Goal: Task Accomplishment & Management: Use online tool/utility

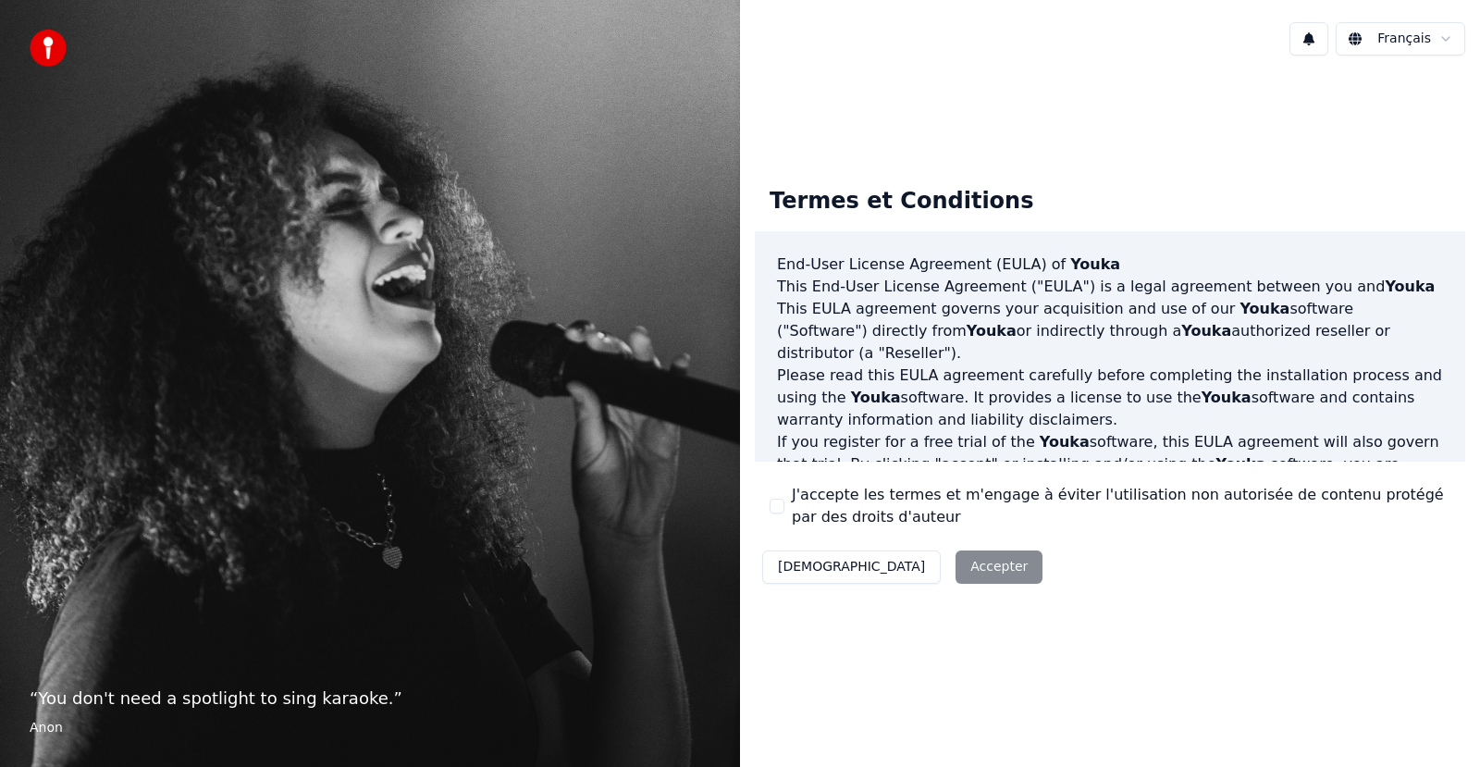
click at [906, 567] on div "Décliner Accepter" at bounding box center [902, 567] width 295 height 48
click at [904, 568] on div "Décliner Accepter" at bounding box center [902, 567] width 295 height 48
click at [903, 568] on div "Décliner Accepter" at bounding box center [902, 567] width 295 height 48
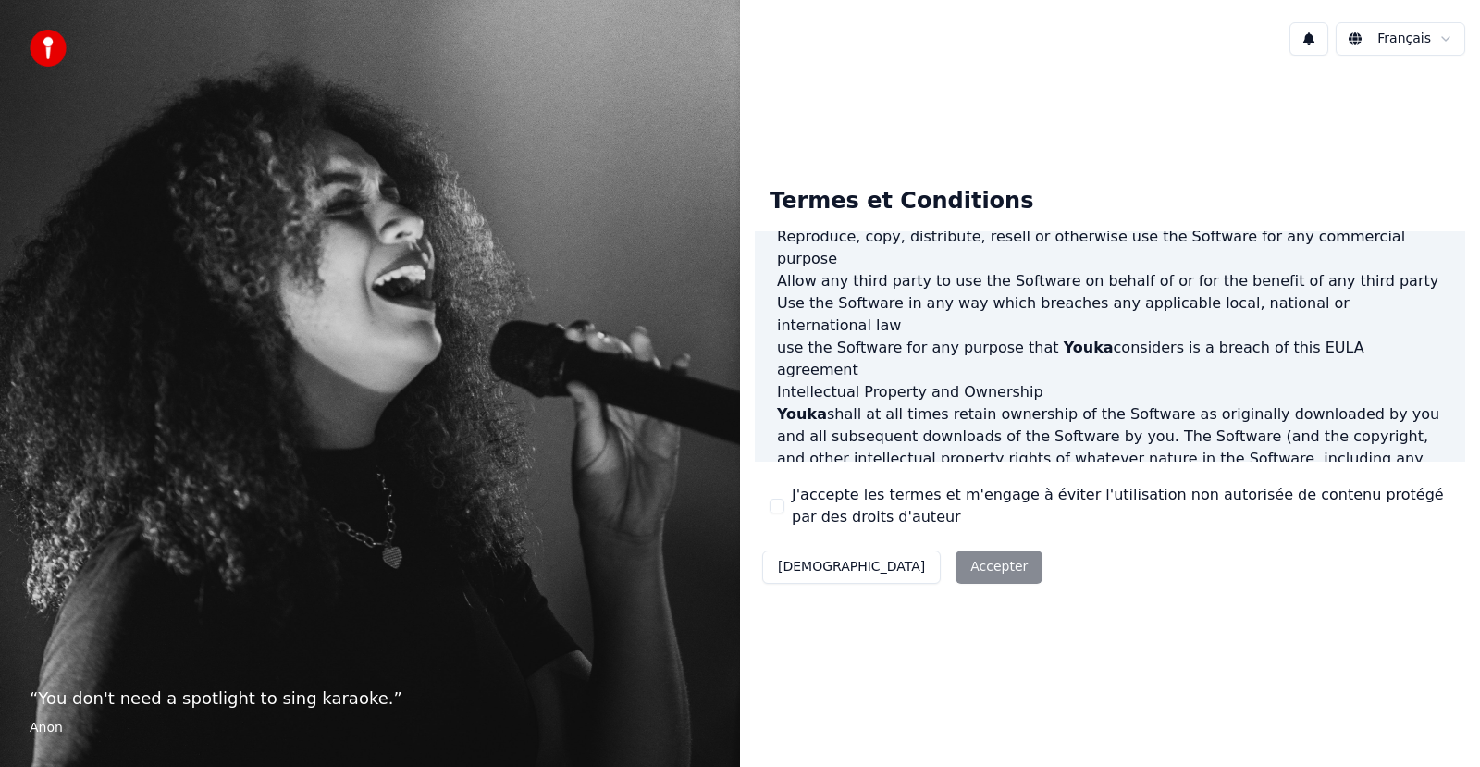
scroll to position [946, 0]
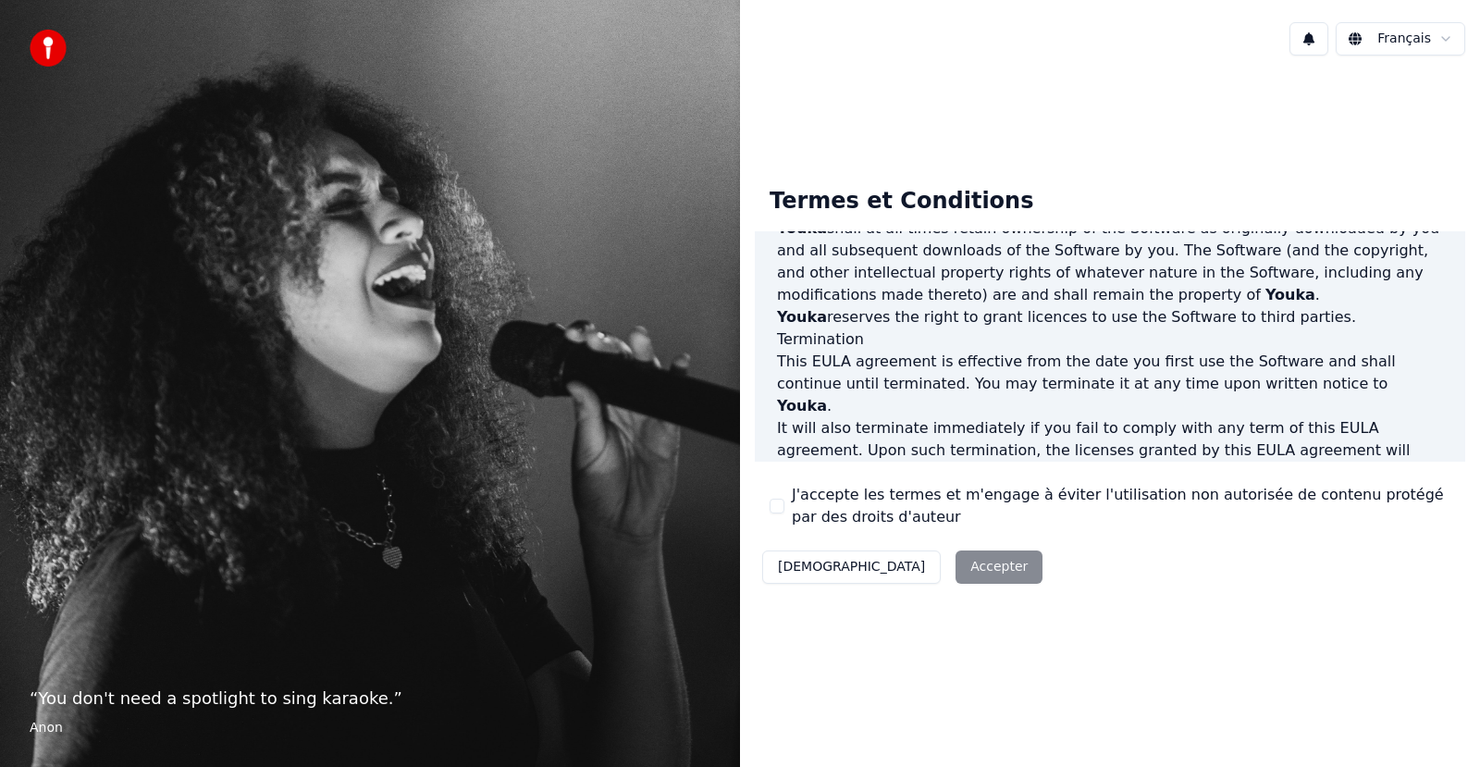
click at [894, 555] on div "Décliner Accepter" at bounding box center [902, 567] width 295 height 48
click at [781, 508] on button "J'accepte les termes et m'engage à éviter l'utilisation non autorisée de conten…" at bounding box center [777, 506] width 15 height 15
click at [956, 572] on button "Accepter" at bounding box center [999, 566] width 87 height 33
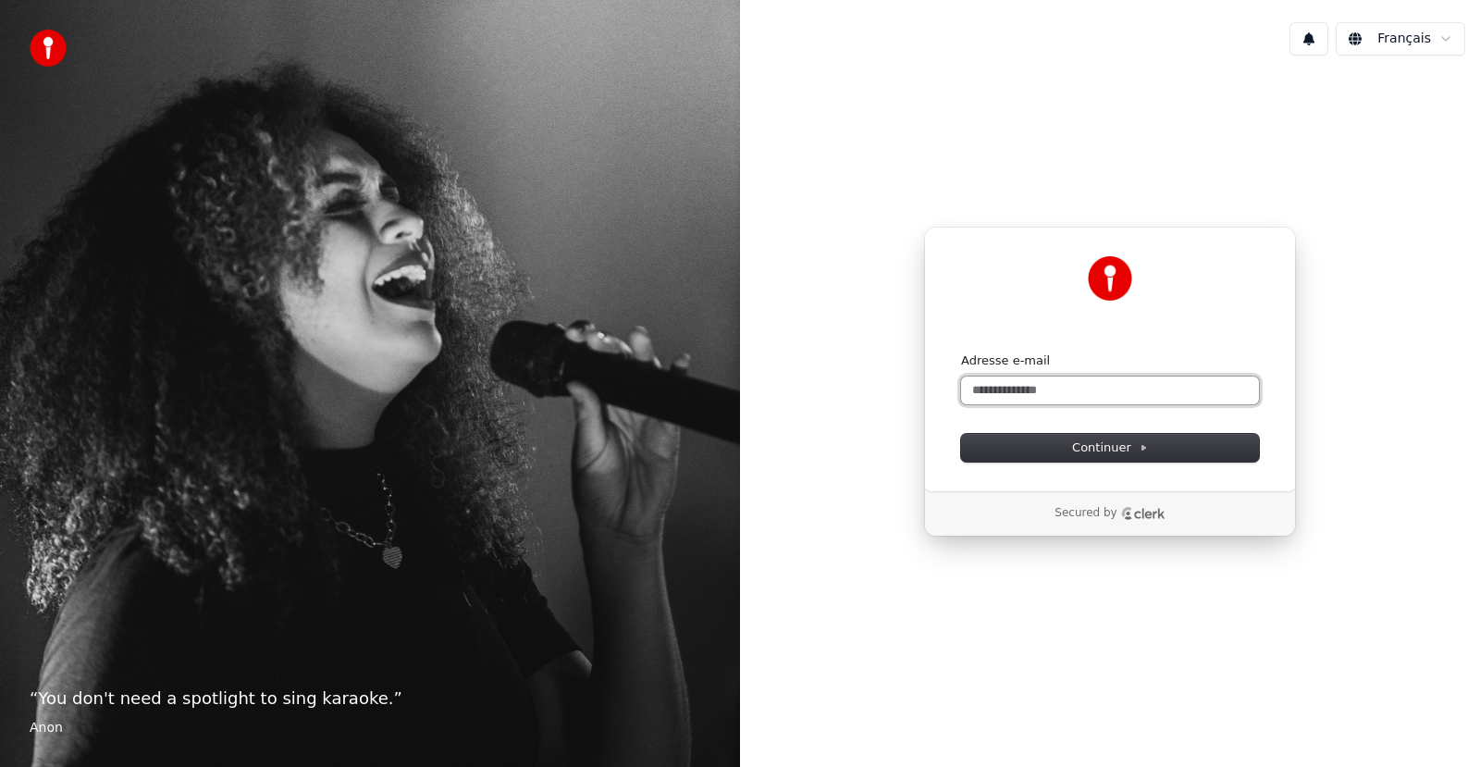
click at [1105, 395] on input "Adresse e-mail" at bounding box center [1110, 390] width 298 height 28
click at [1084, 448] on span "Continuer" at bounding box center [1110, 447] width 76 height 17
type input "**********"
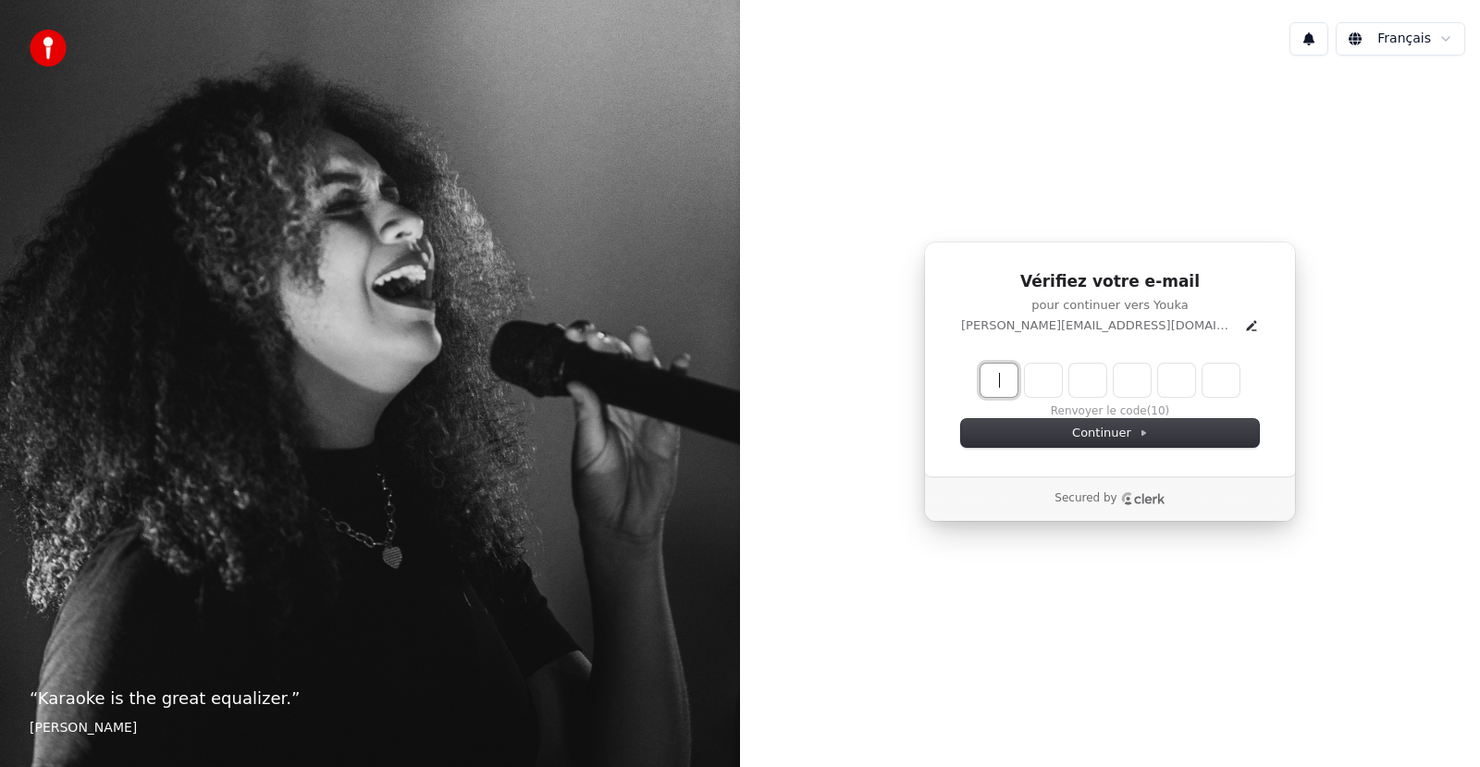
click at [1001, 374] on input "Enter verification code" at bounding box center [1128, 380] width 296 height 33
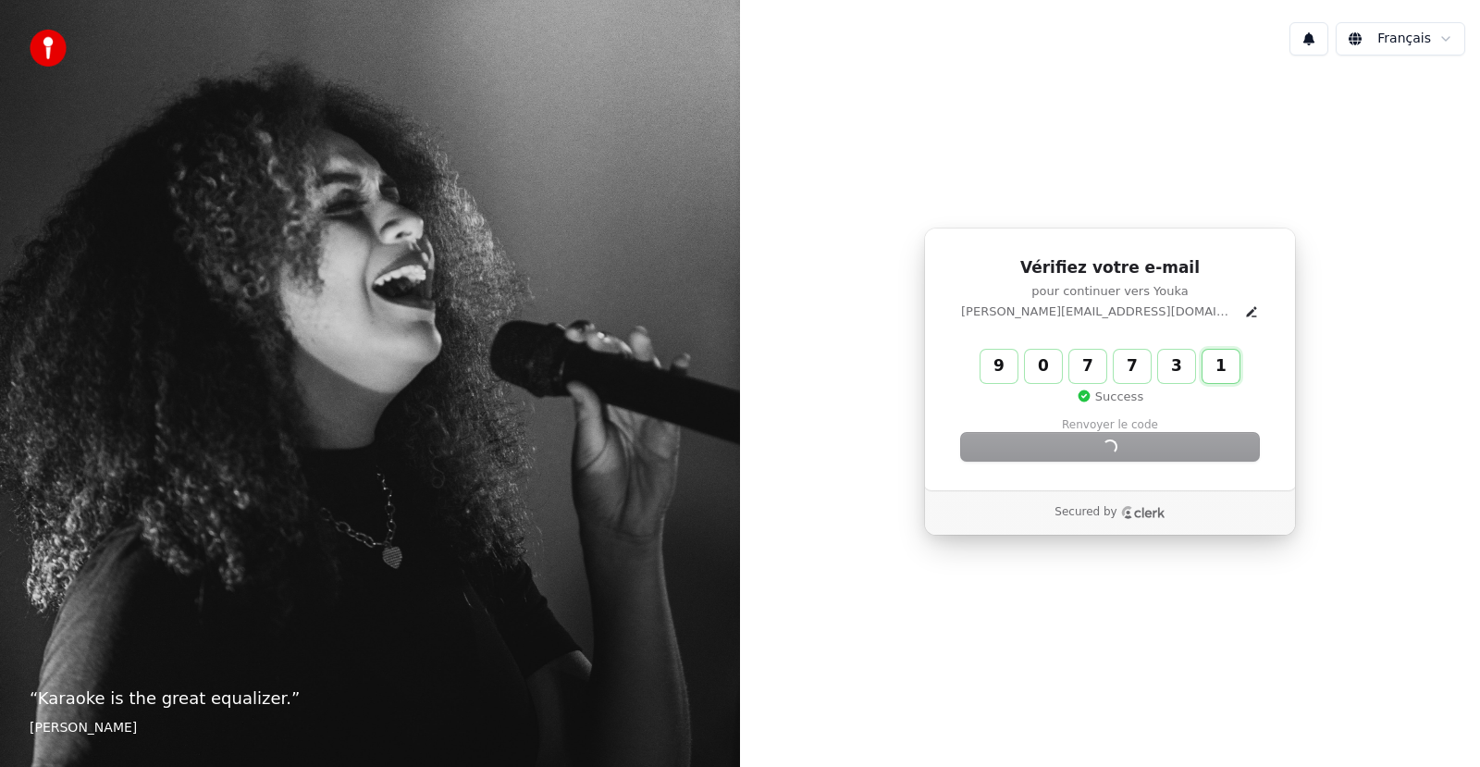
type input "******"
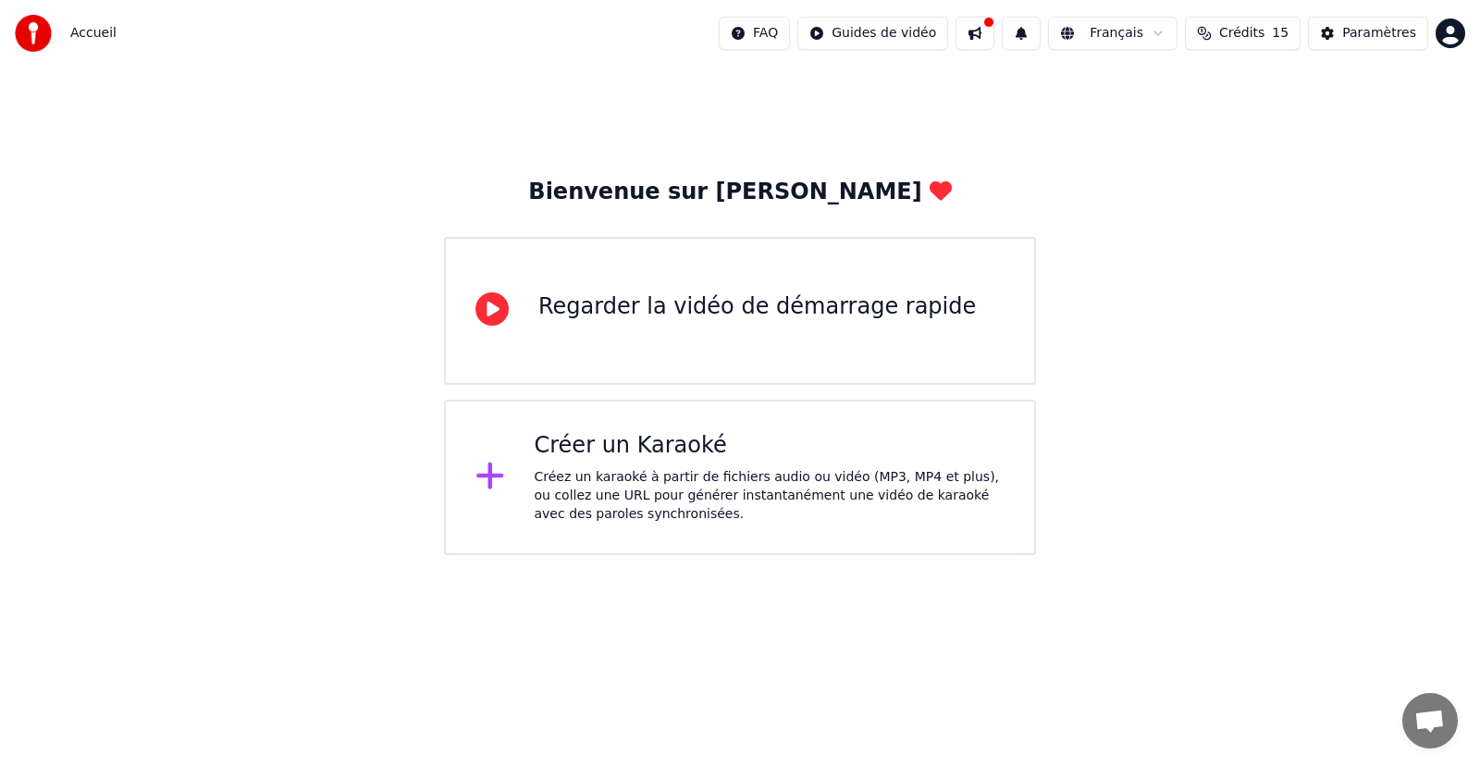
click at [811, 477] on div "Créez un karaoké à partir de fichiers audio ou vidéo (MP3, MP4 et plus), ou col…" at bounding box center [770, 495] width 471 height 55
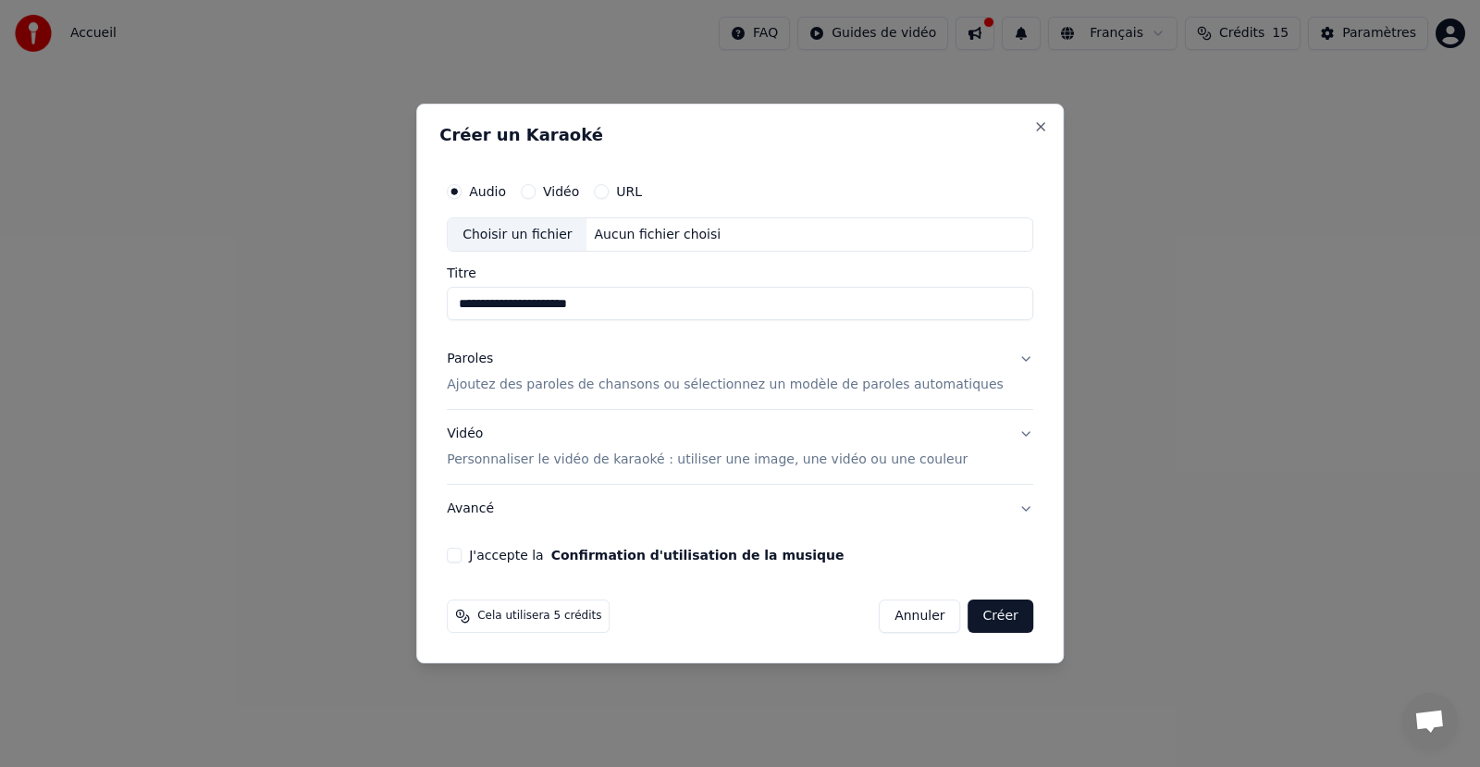
type input "**********"
click at [604, 390] on p "Ajoutez des paroles de chansons ou sélectionnez un modèle de paroles automatiqu…" at bounding box center [725, 385] width 557 height 18
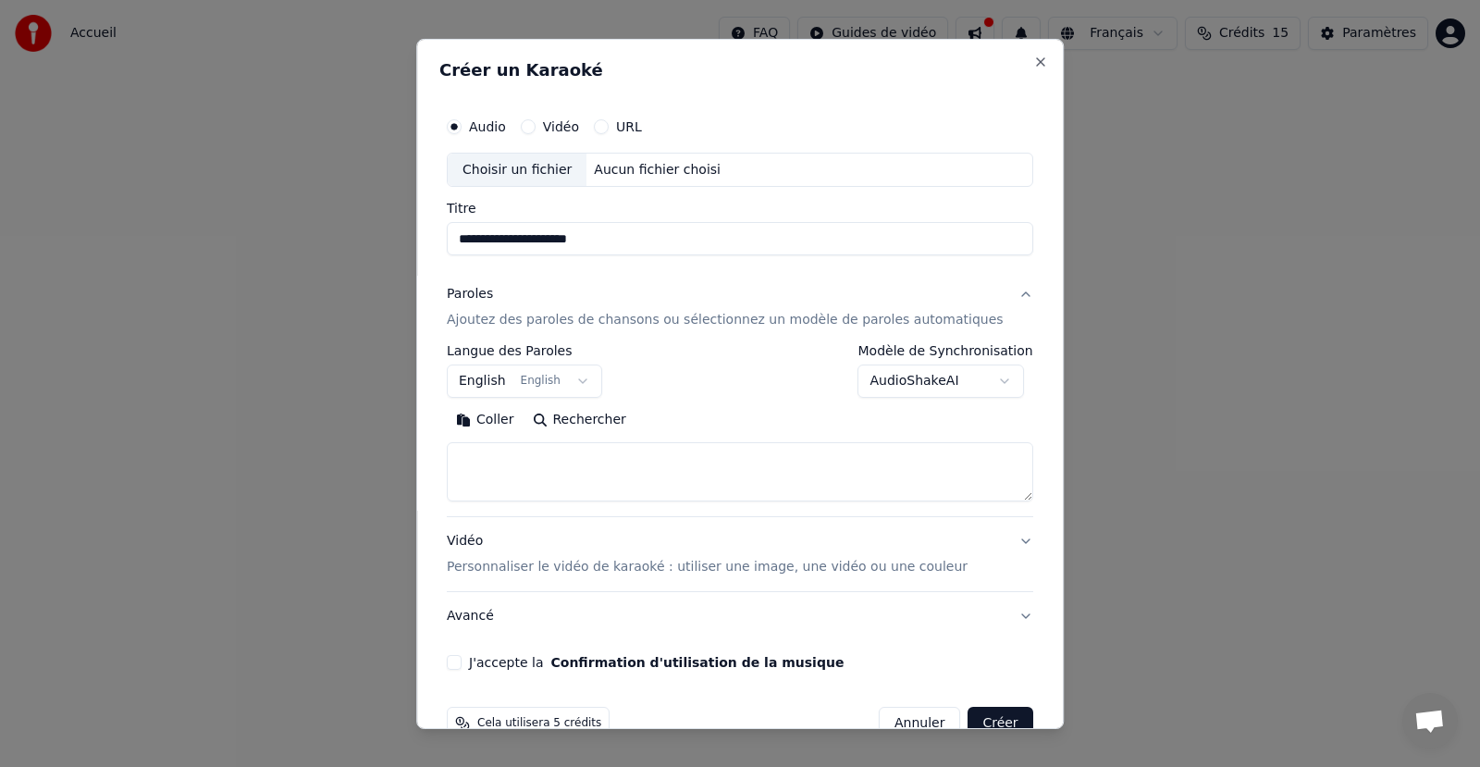
click at [573, 462] on textarea at bounding box center [740, 471] width 586 height 59
click at [586, 379] on button "English English" at bounding box center [524, 380] width 155 height 33
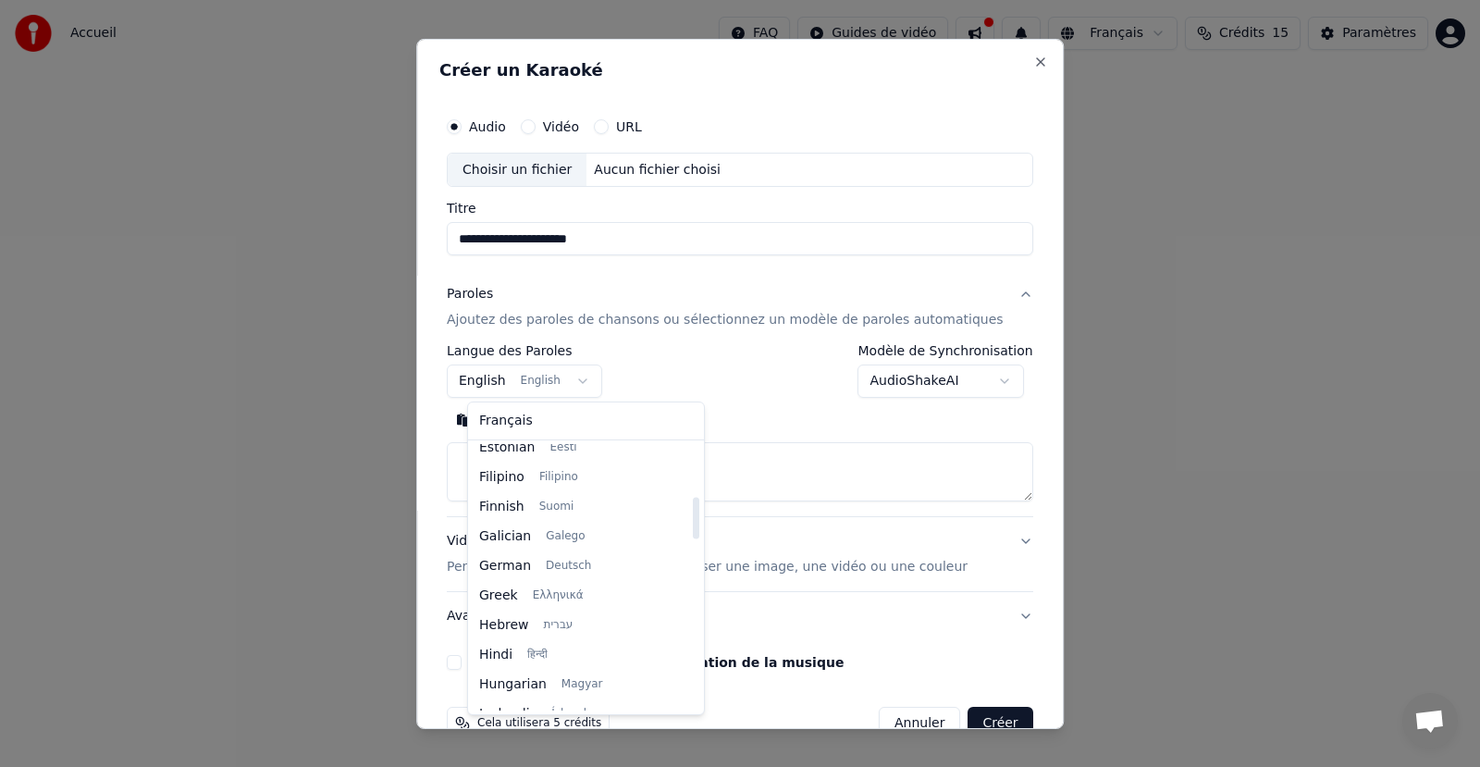
scroll to position [333, 0]
select select "**"
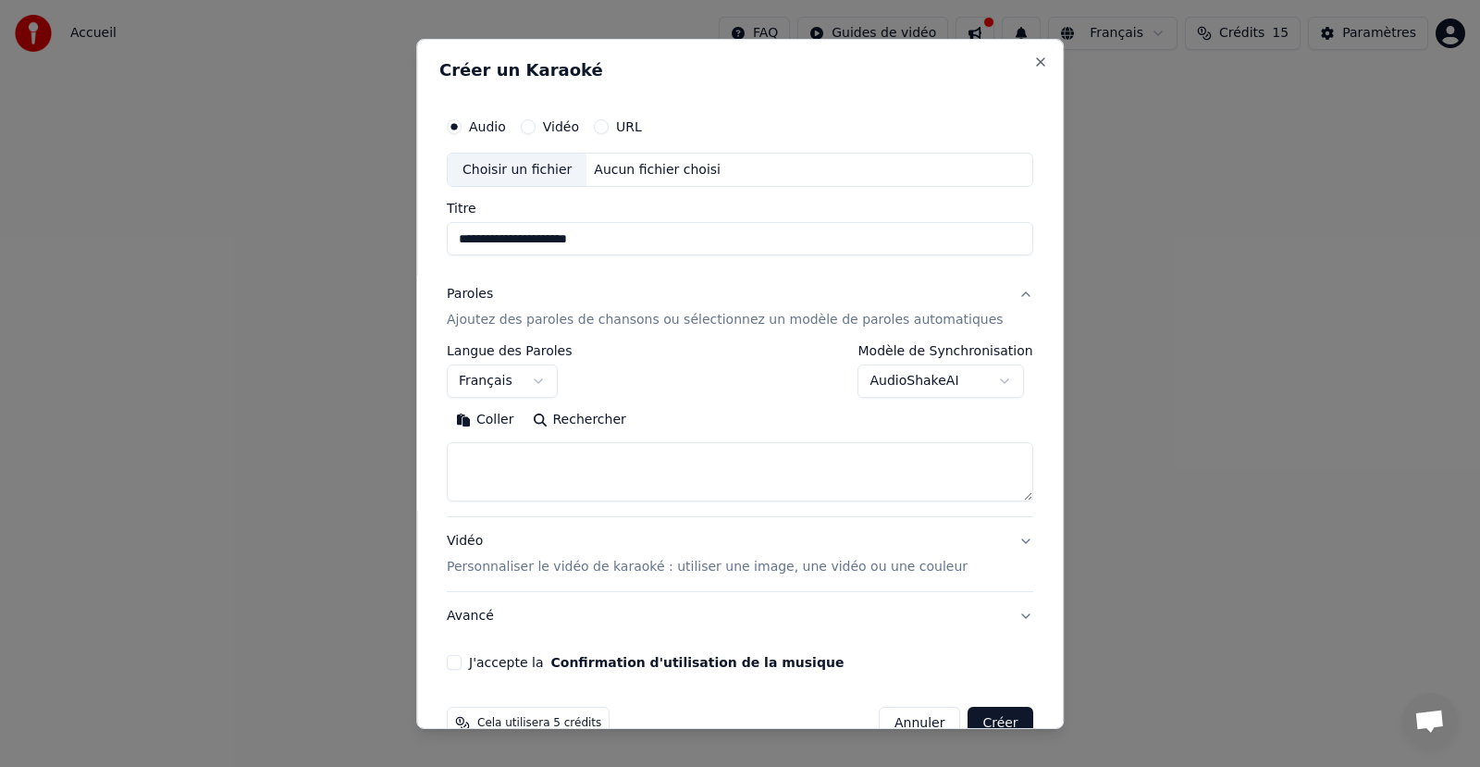
click at [564, 456] on textarea at bounding box center [740, 471] width 586 height 59
paste textarea "**********"
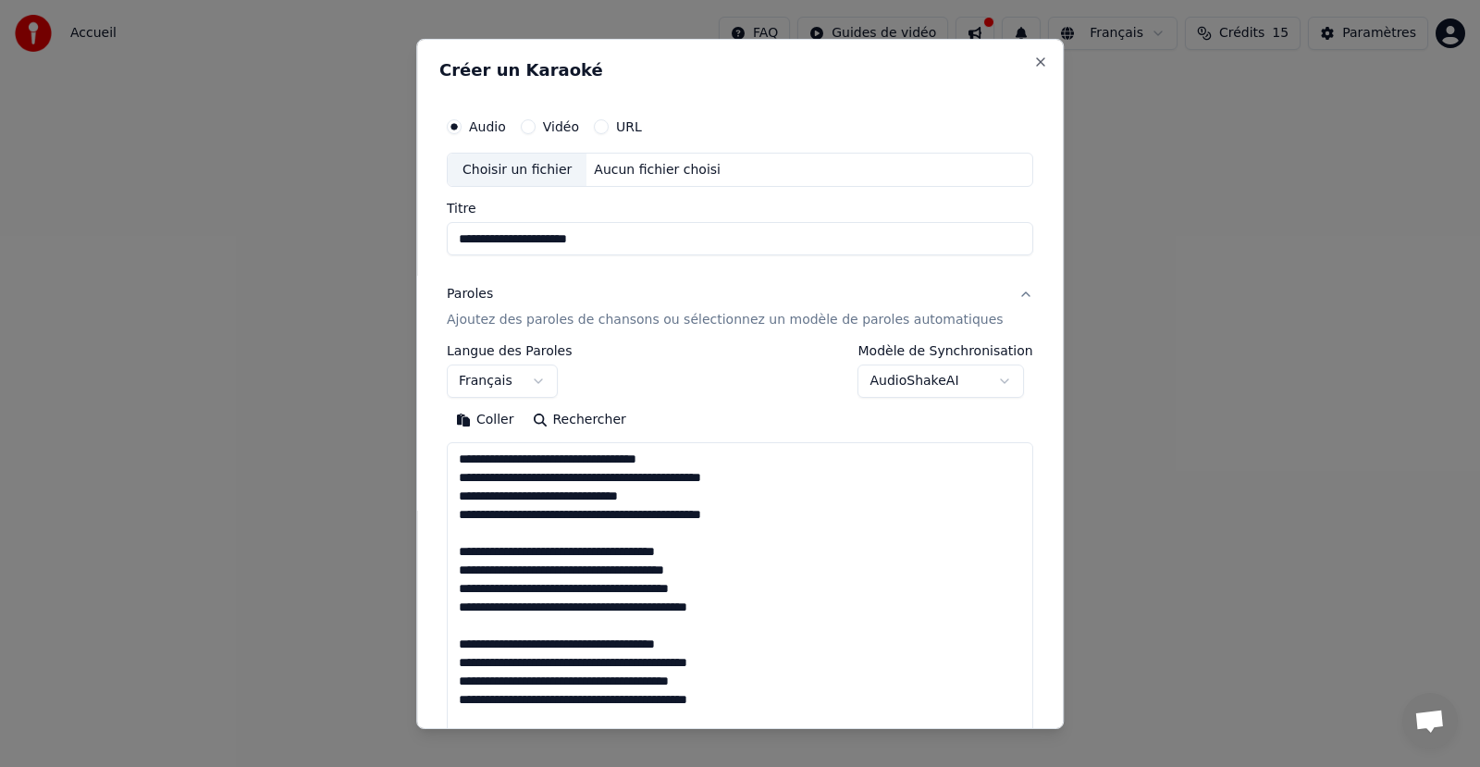
scroll to position [726, 0]
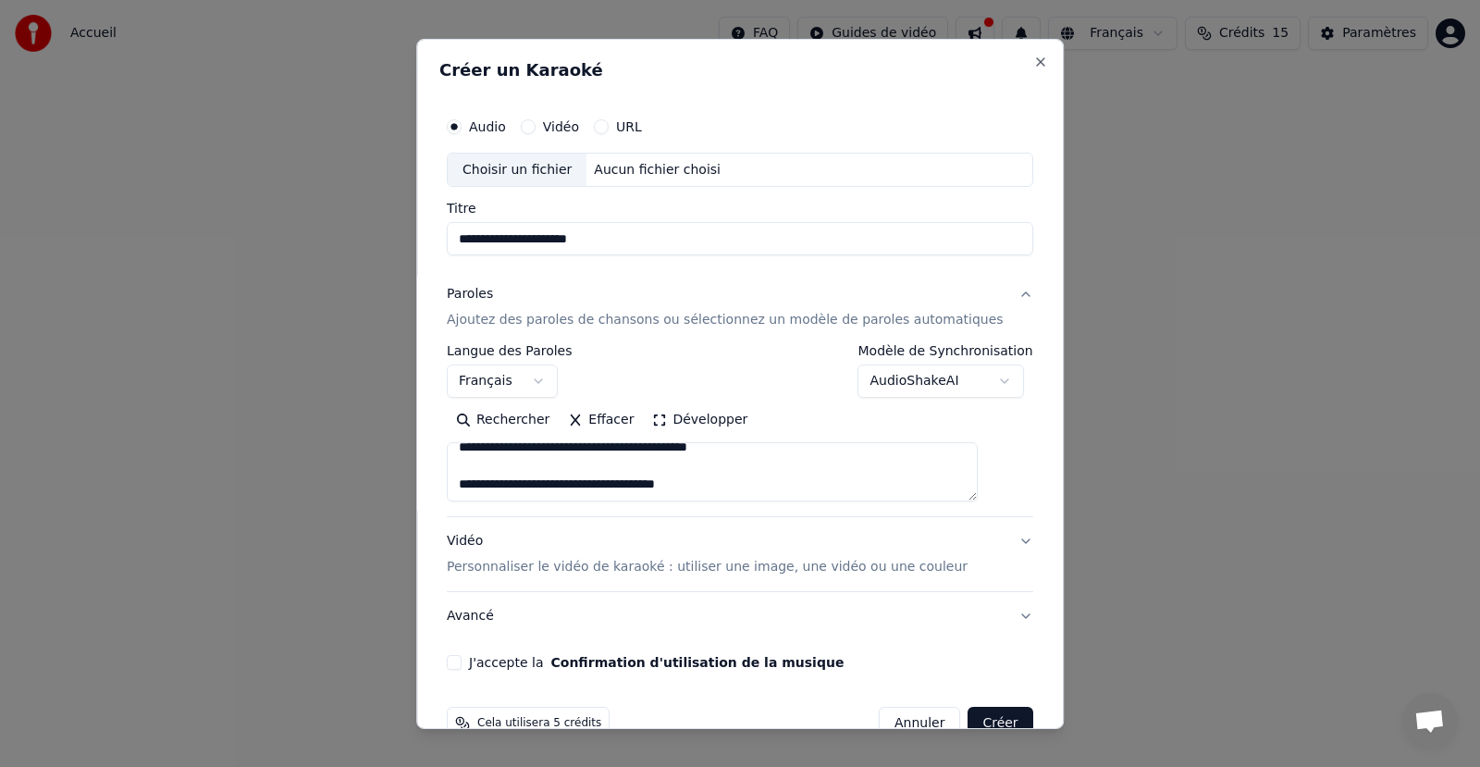
click at [789, 477] on textarea at bounding box center [712, 471] width 531 height 59
drag, startPoint x: 520, startPoint y: 459, endPoint x: 573, endPoint y: 460, distance: 52.7
click at [573, 460] on textarea at bounding box center [712, 471] width 531 height 59
click at [804, 466] on textarea at bounding box center [712, 471] width 531 height 59
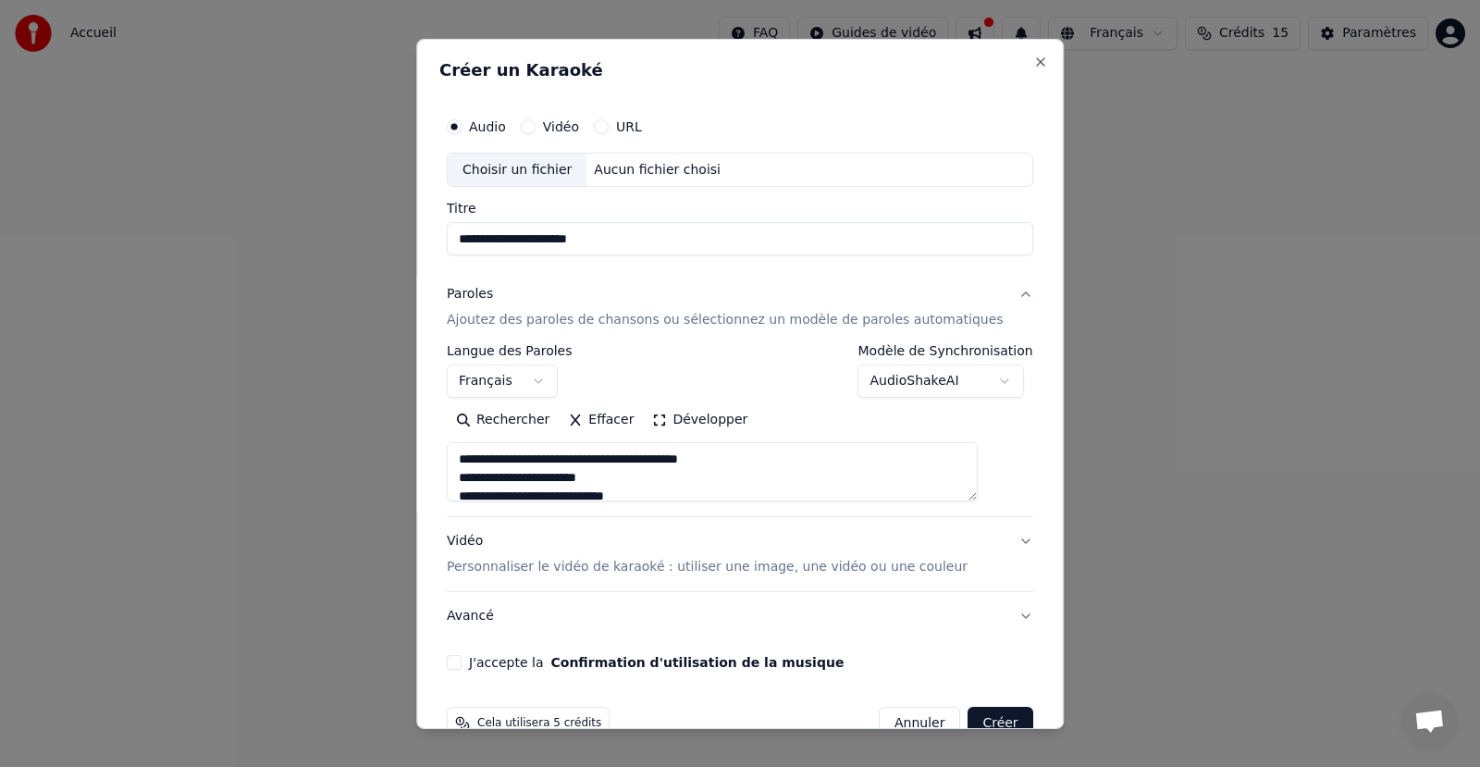
scroll to position [715, 0]
type textarea "**********"
click at [547, 178] on div "Choisir un fichier" at bounding box center [517, 169] width 139 height 33
type input "**********"
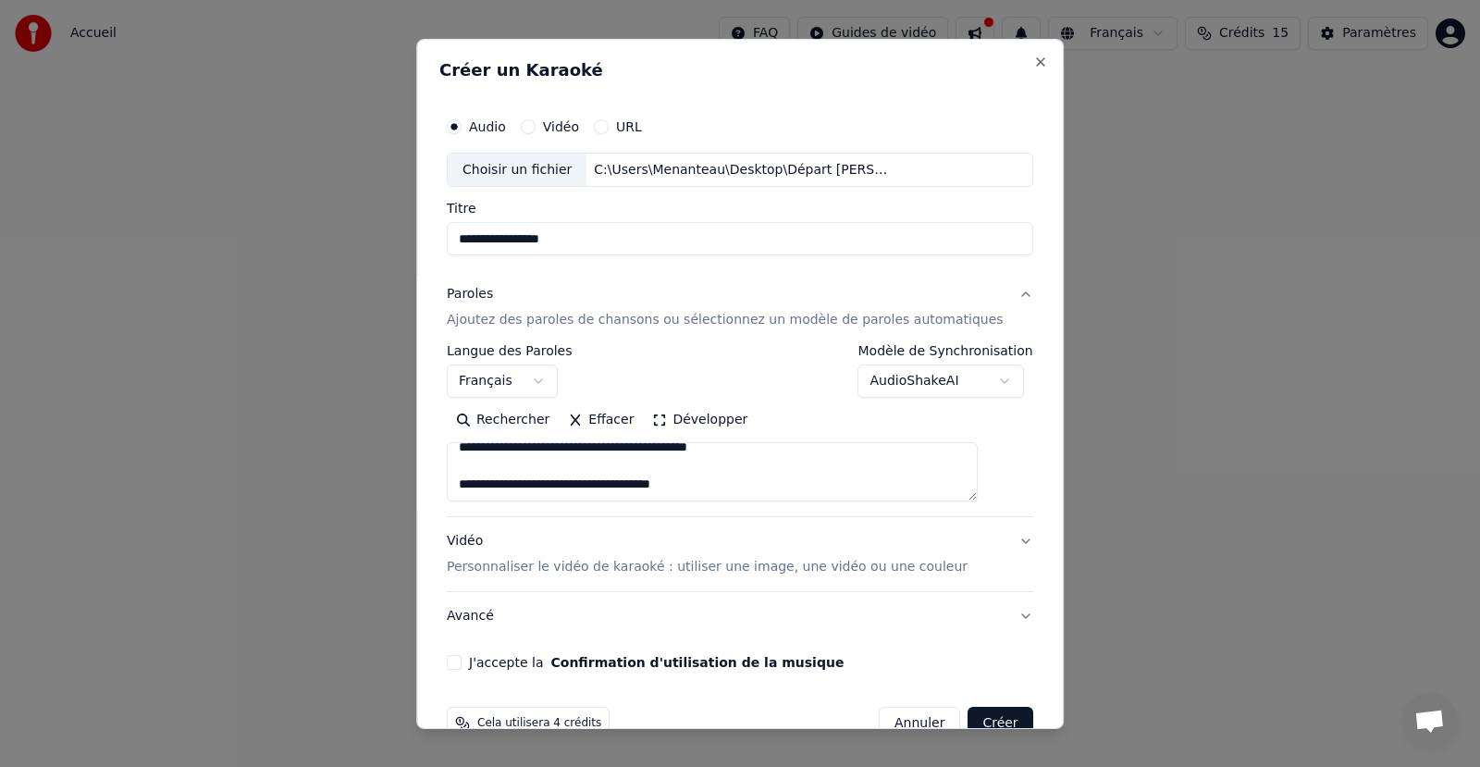
click at [617, 321] on p "Ajoutez des paroles de chansons ou sélectionnez un modèle de paroles automatiqu…" at bounding box center [725, 320] width 557 height 18
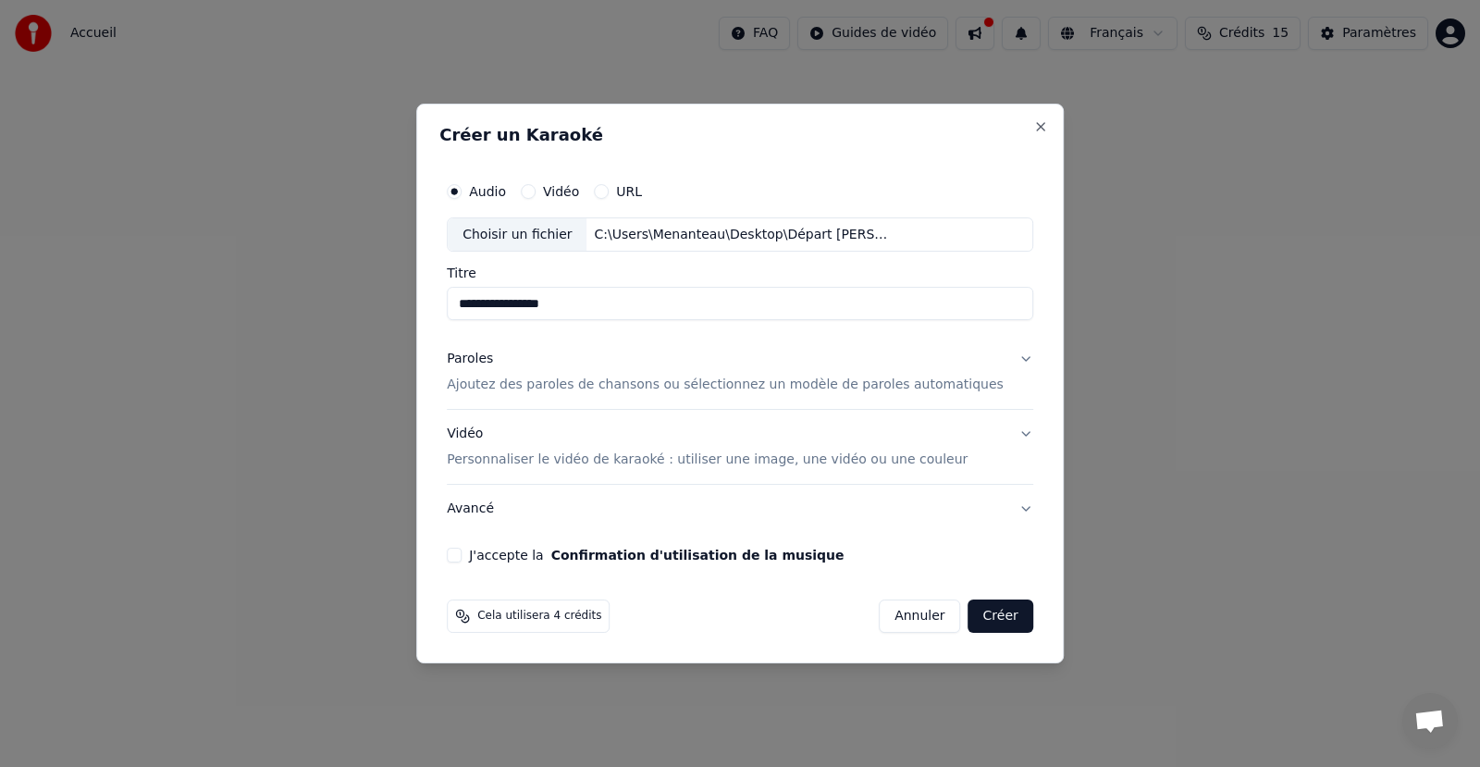
click at [561, 390] on p "Ajoutez des paroles de chansons ou sélectionnez un modèle de paroles automatiqu…" at bounding box center [725, 385] width 557 height 18
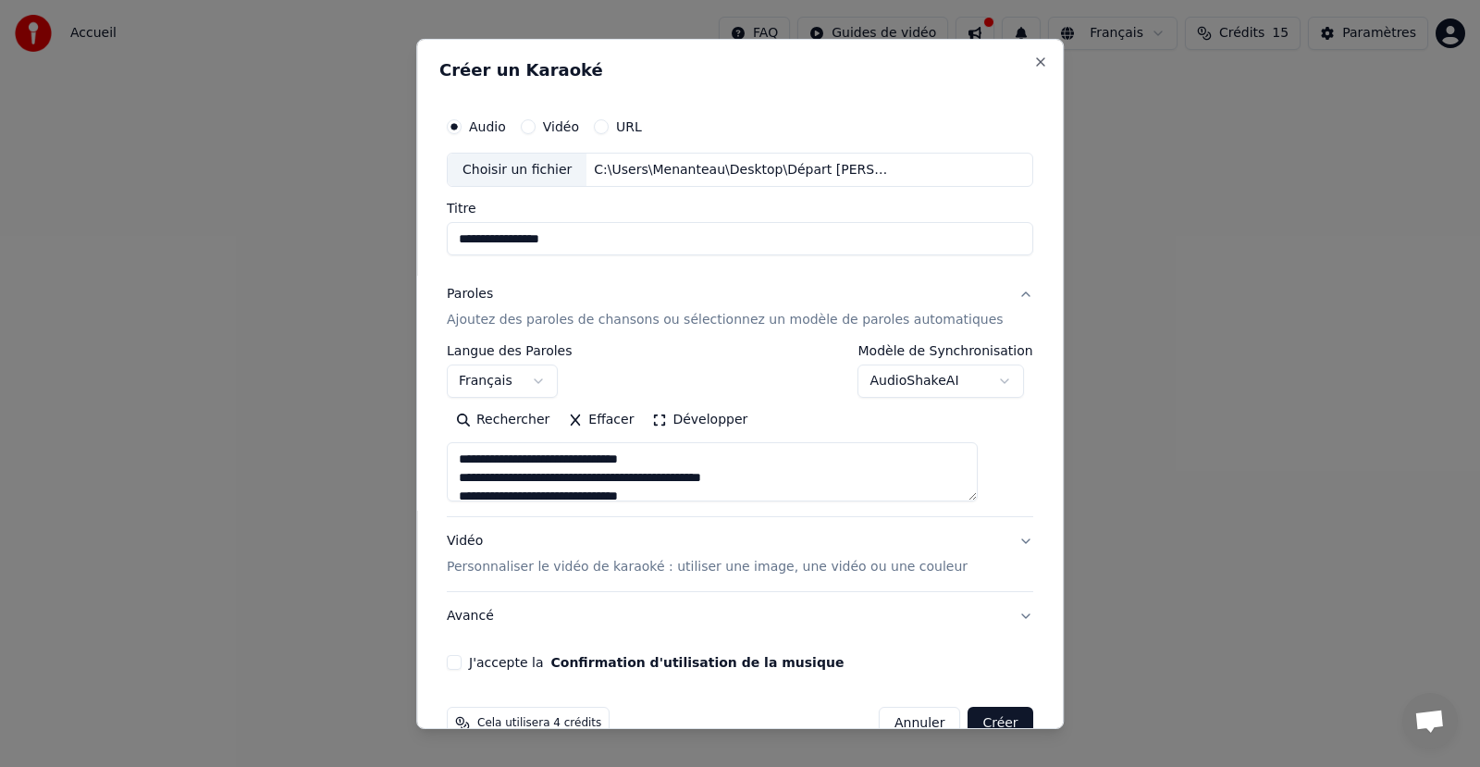
click at [526, 471] on textarea at bounding box center [712, 471] width 531 height 59
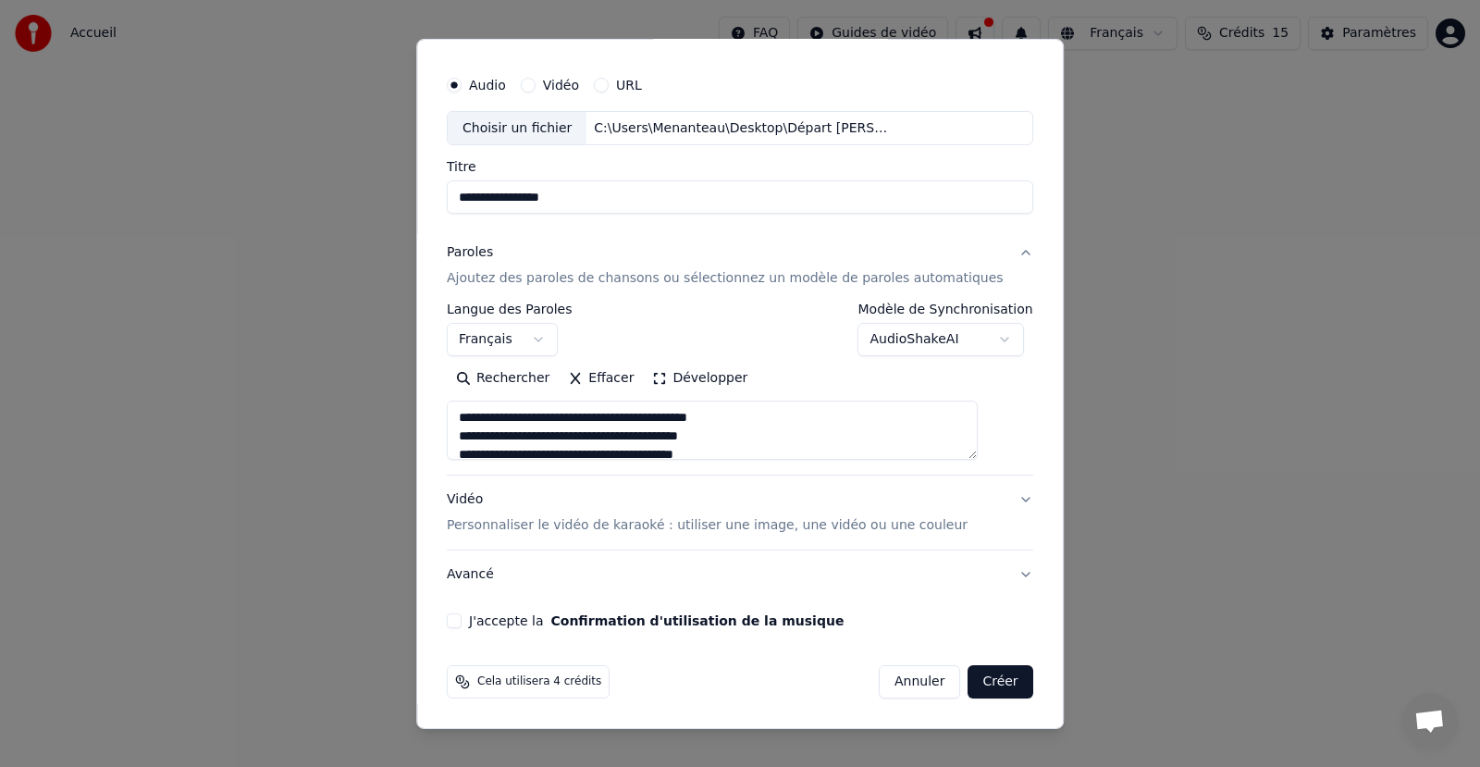
click at [975, 683] on button "Créer" at bounding box center [1000, 681] width 65 height 33
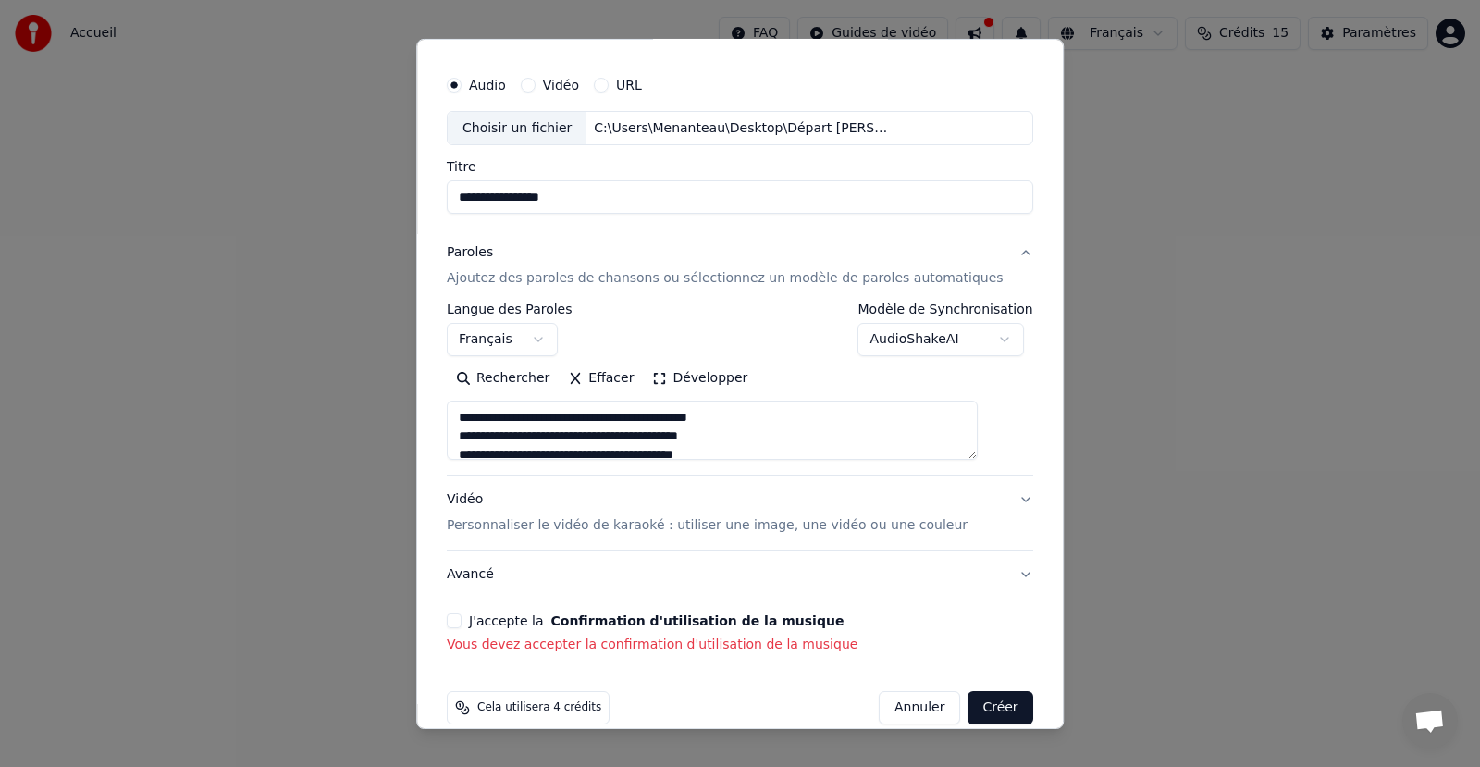
click at [462, 620] on button "J'accepte la Confirmation d'utilisation de la musique" at bounding box center [454, 620] width 15 height 15
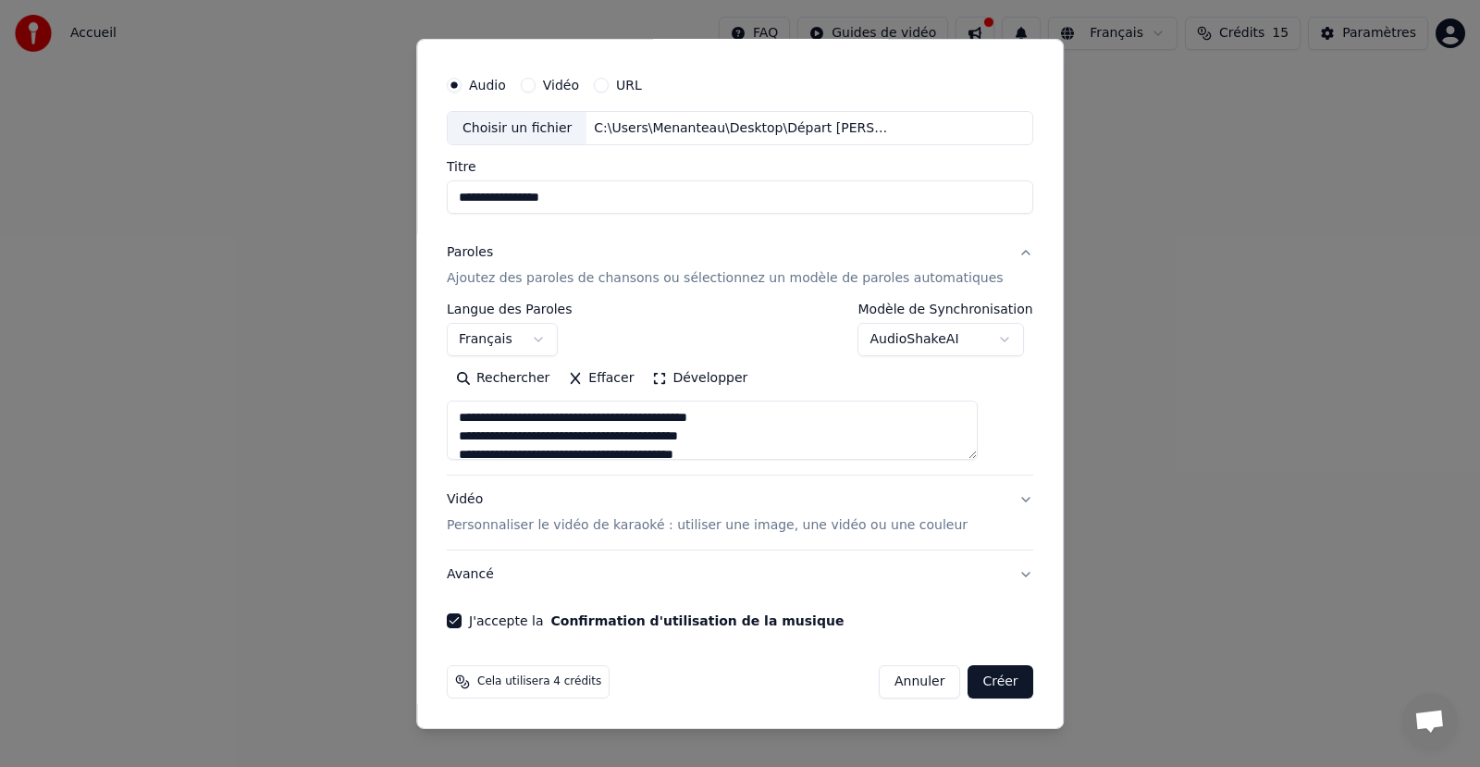
click at [968, 685] on button "Créer" at bounding box center [1000, 681] width 65 height 33
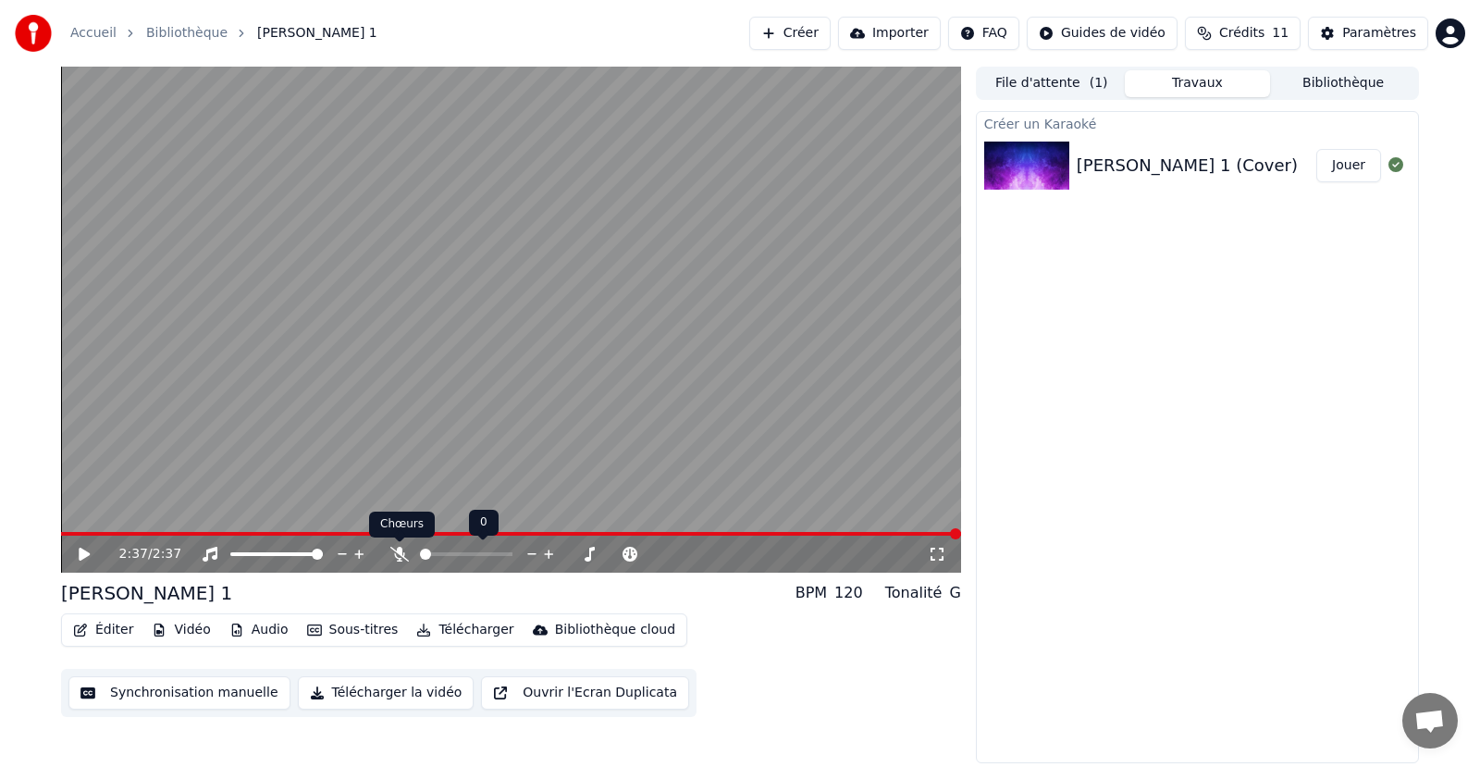
click at [399, 551] on icon at bounding box center [399, 554] width 18 height 15
click at [81, 549] on icon at bounding box center [84, 554] width 11 height 13
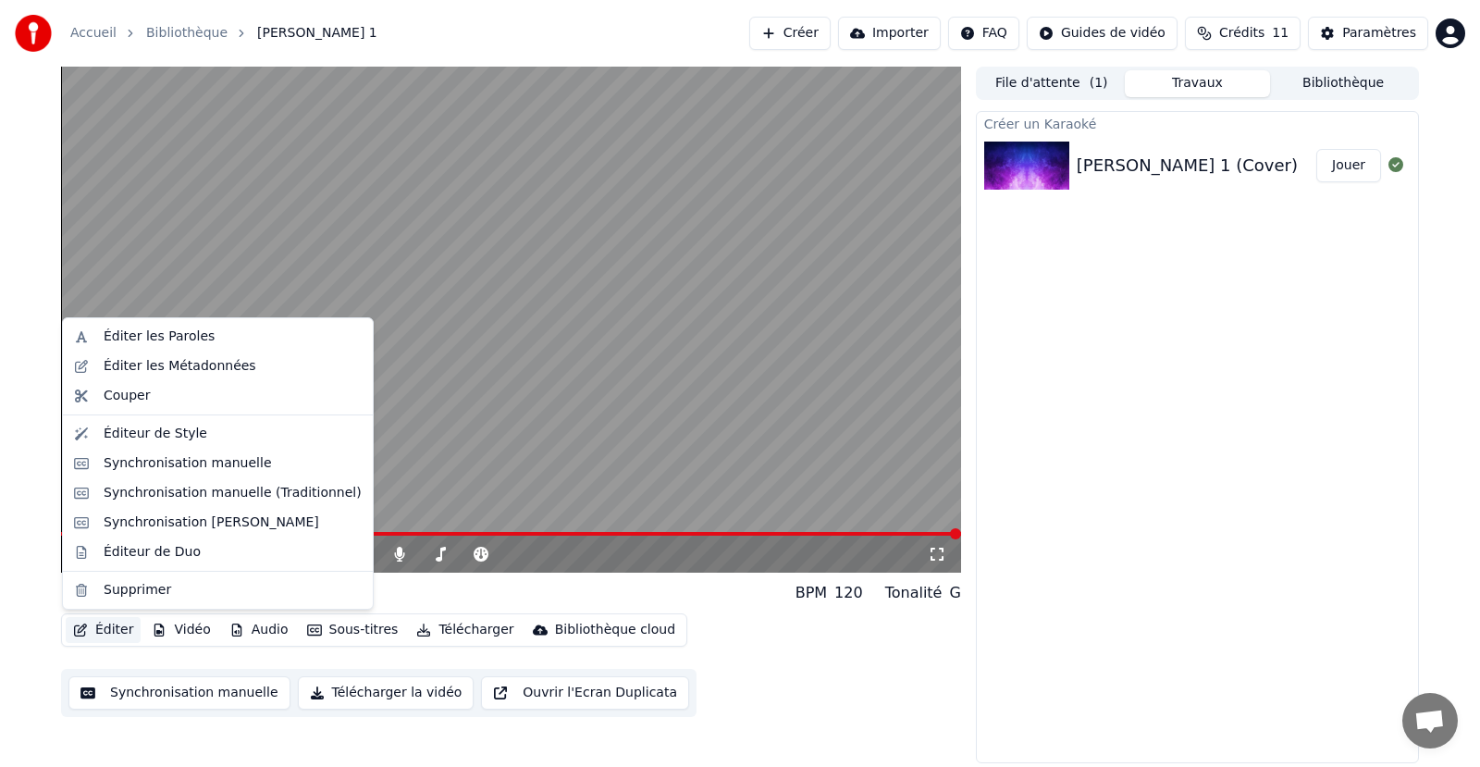
click at [114, 627] on button "Éditer" at bounding box center [103, 630] width 75 height 26
click at [203, 347] on div "Éditer les Paroles" at bounding box center [218, 337] width 302 height 30
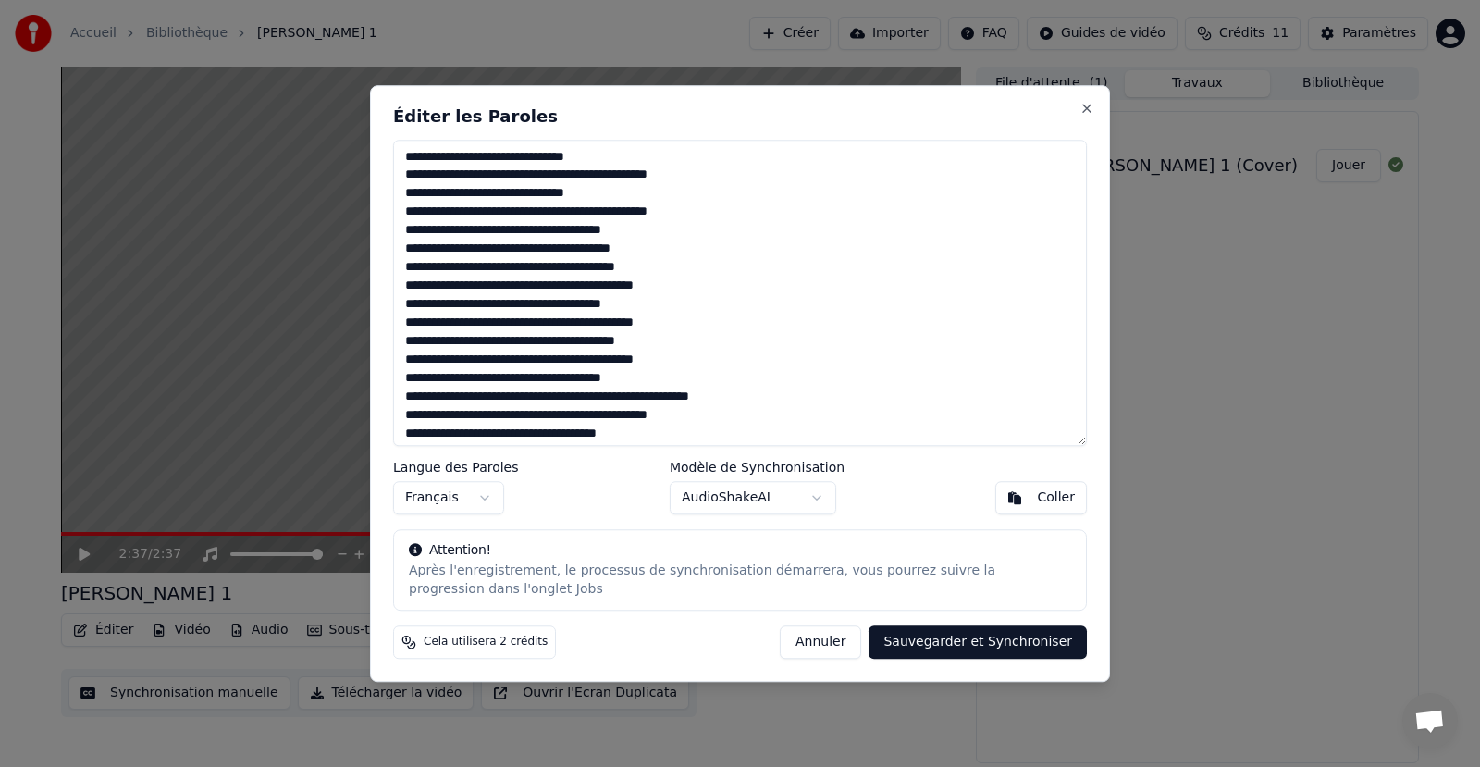
click at [628, 155] on textarea at bounding box center [740, 293] width 694 height 307
click at [604, 195] on textarea at bounding box center [740, 293] width 694 height 307
click at [696, 173] on textarea at bounding box center [740, 293] width 694 height 307
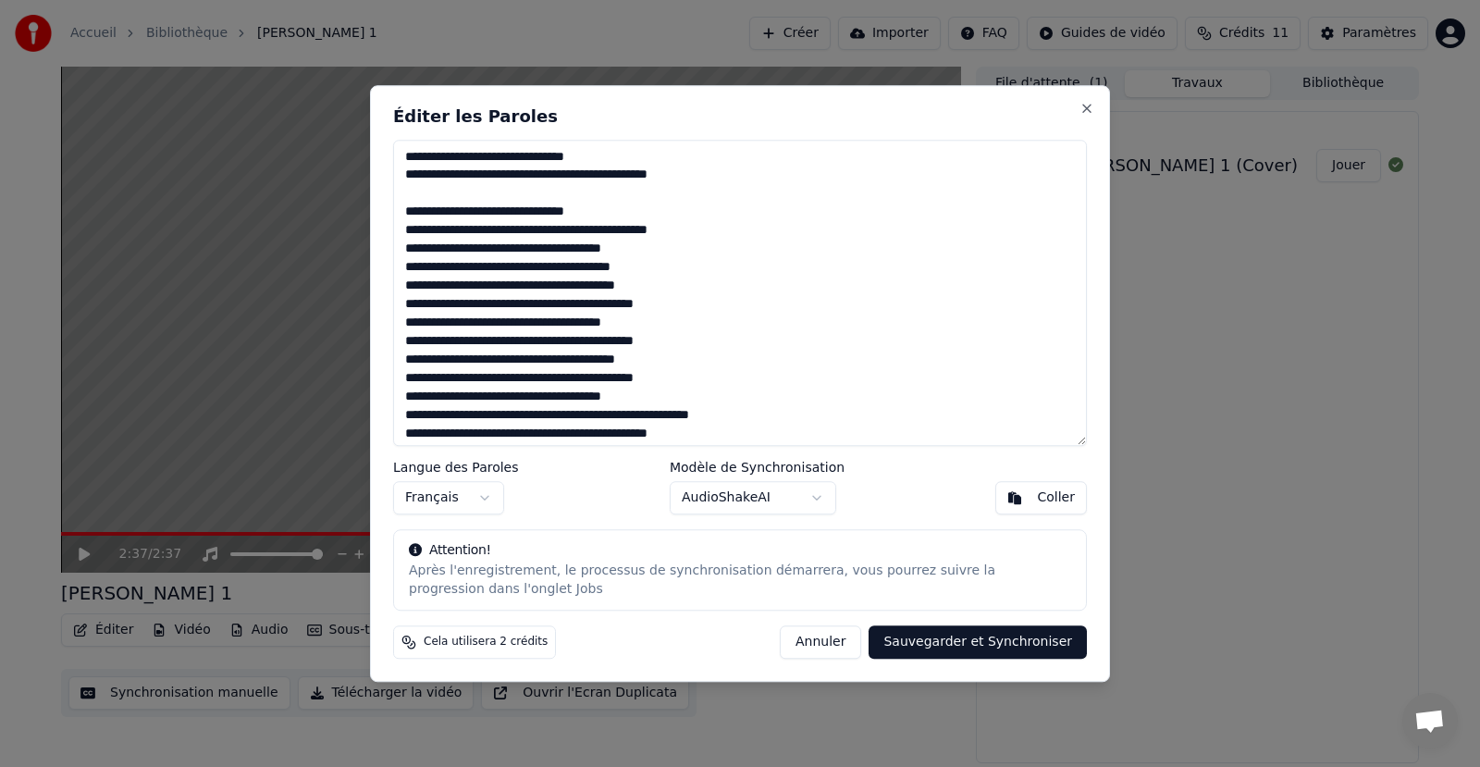
click at [720, 236] on textarea at bounding box center [740, 293] width 694 height 307
click at [669, 289] on textarea at bounding box center [740, 293] width 694 height 307
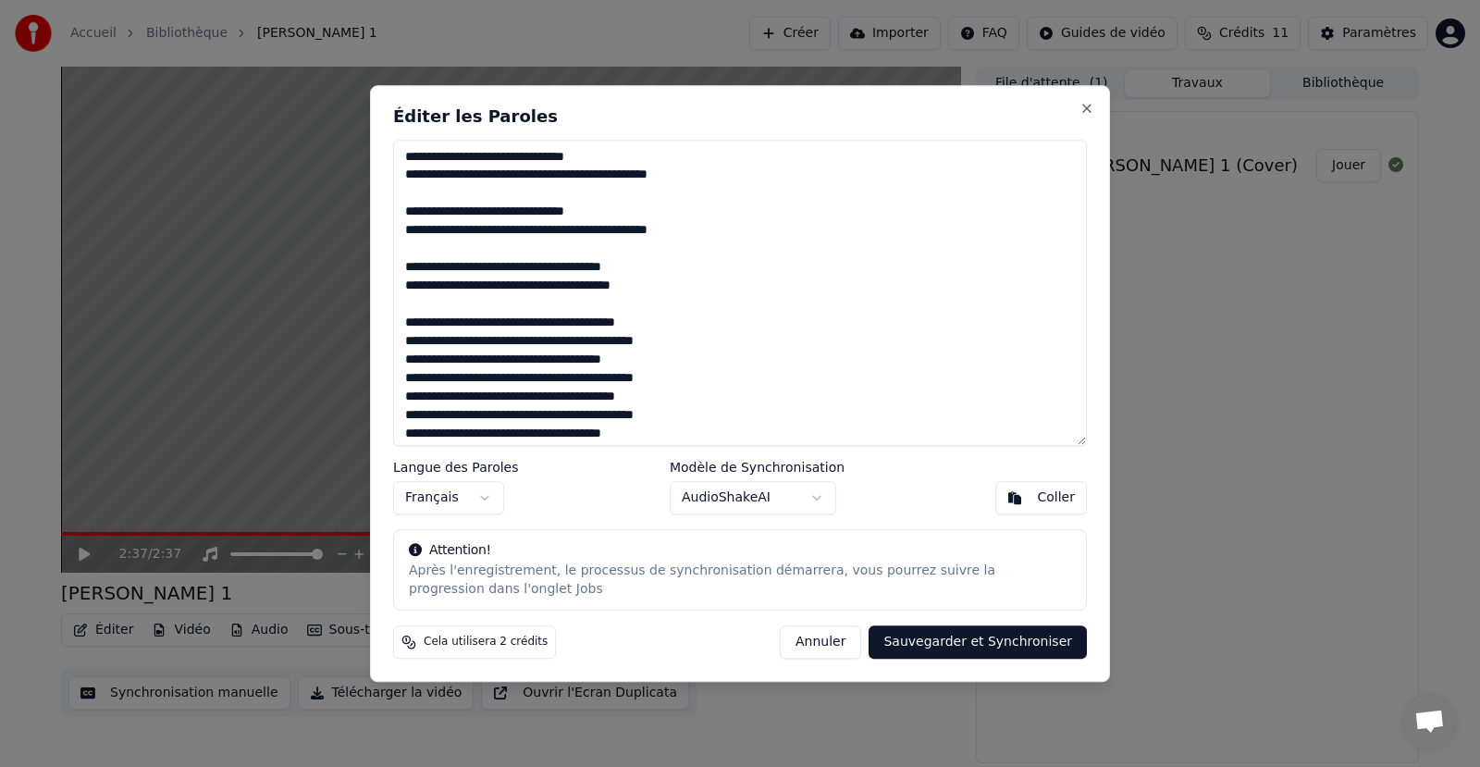
click at [683, 335] on textarea at bounding box center [740, 293] width 694 height 307
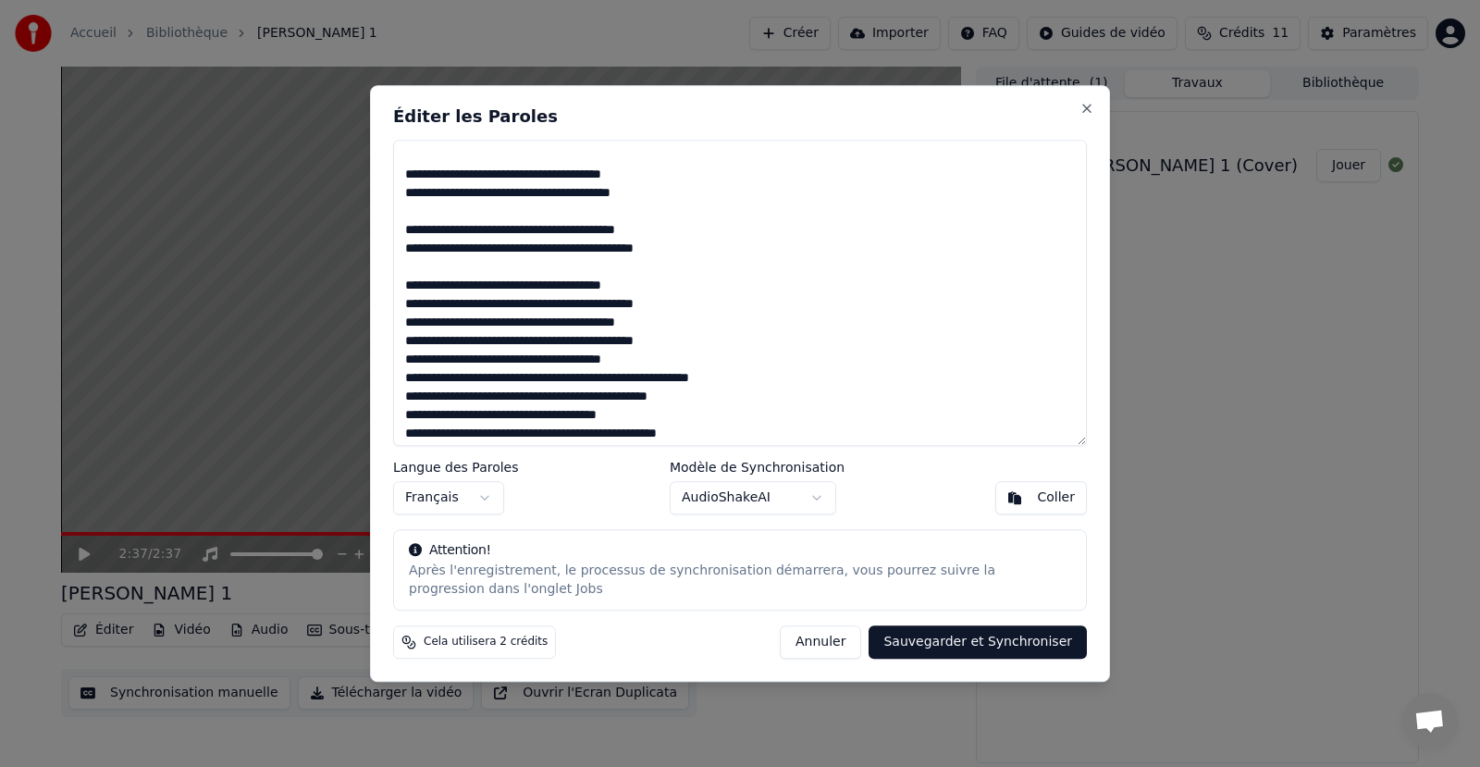
click at [709, 302] on textarea at bounding box center [740, 293] width 694 height 307
click at [693, 358] on textarea at bounding box center [740, 293] width 694 height 307
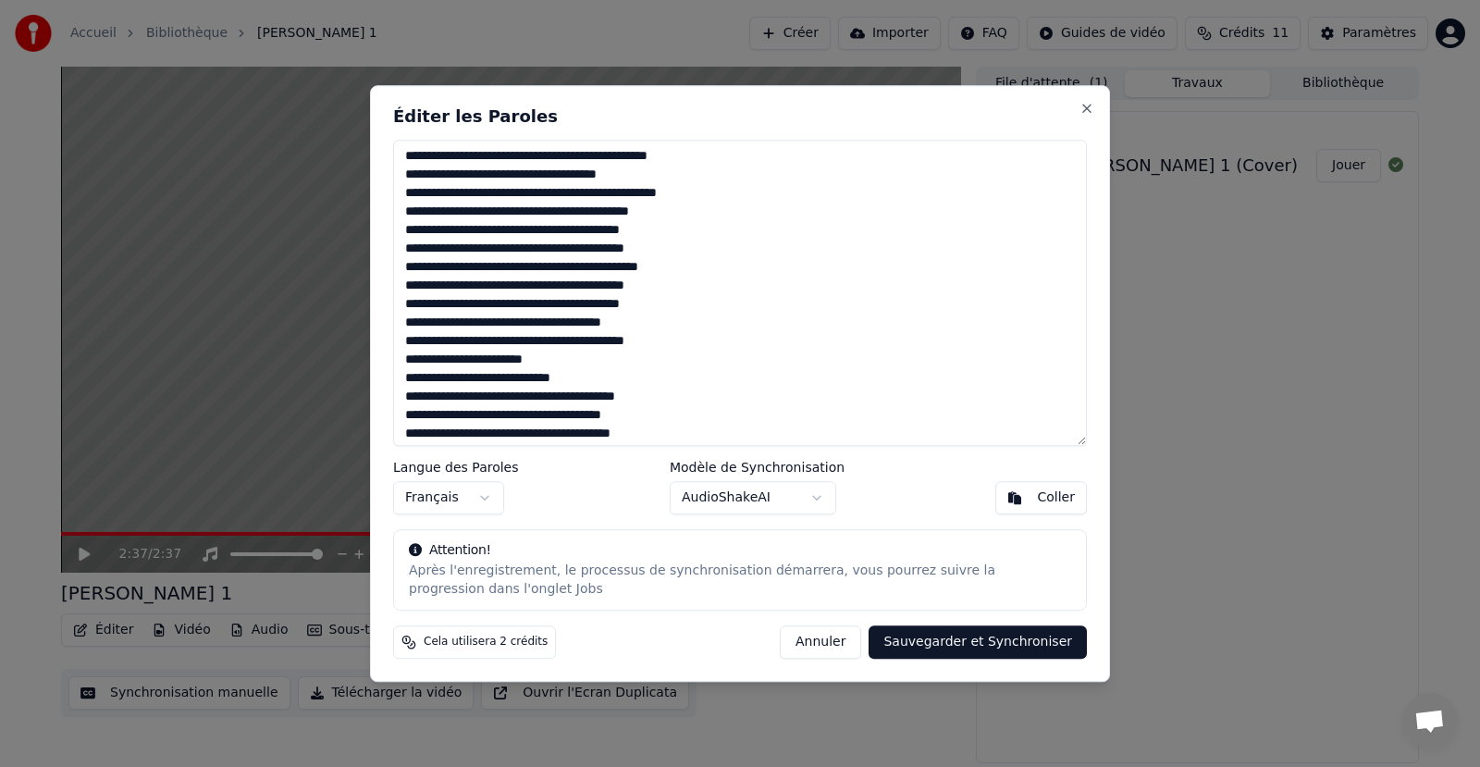
scroll to position [185, 0]
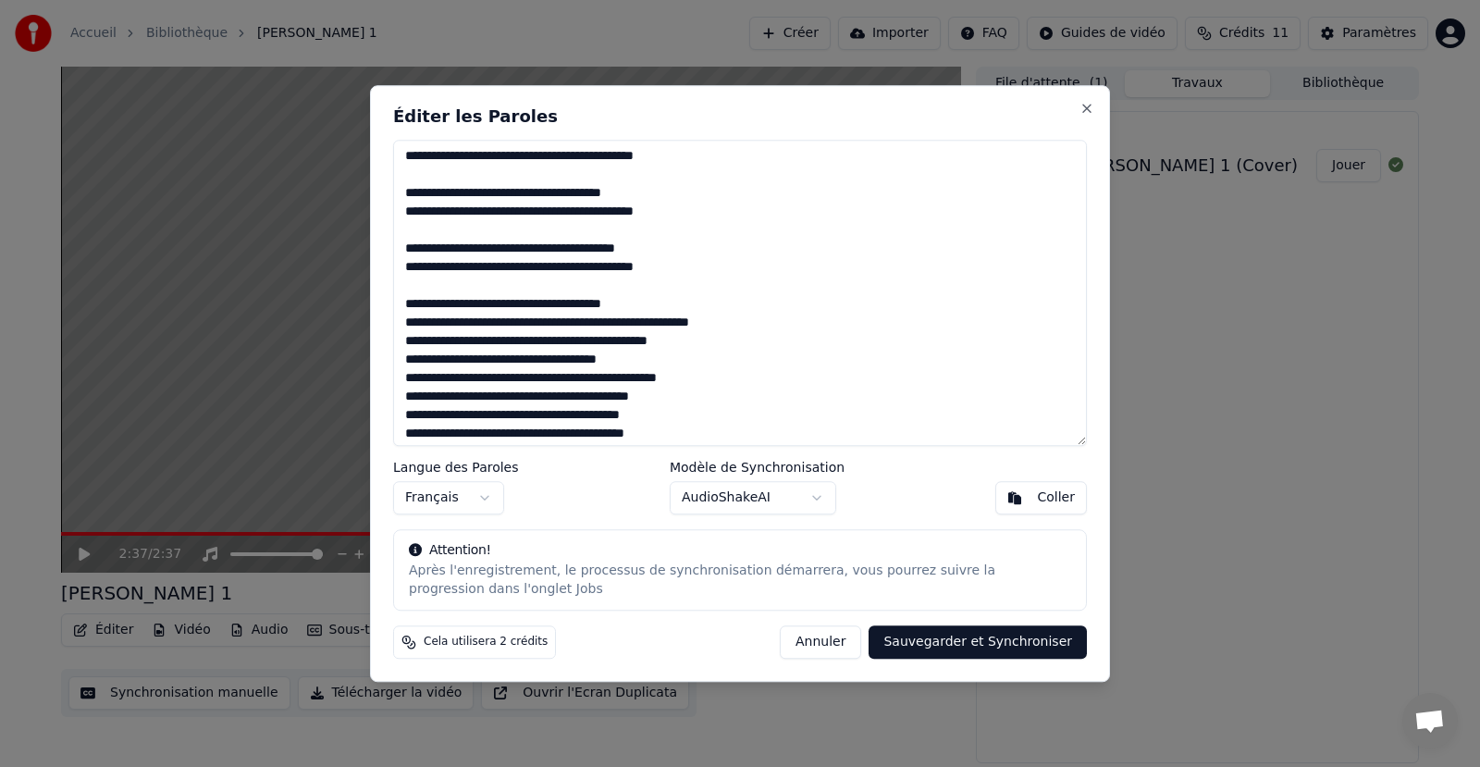
click at [760, 325] on textarea at bounding box center [740, 293] width 694 height 307
click at [657, 375] on textarea at bounding box center [740, 293] width 694 height 307
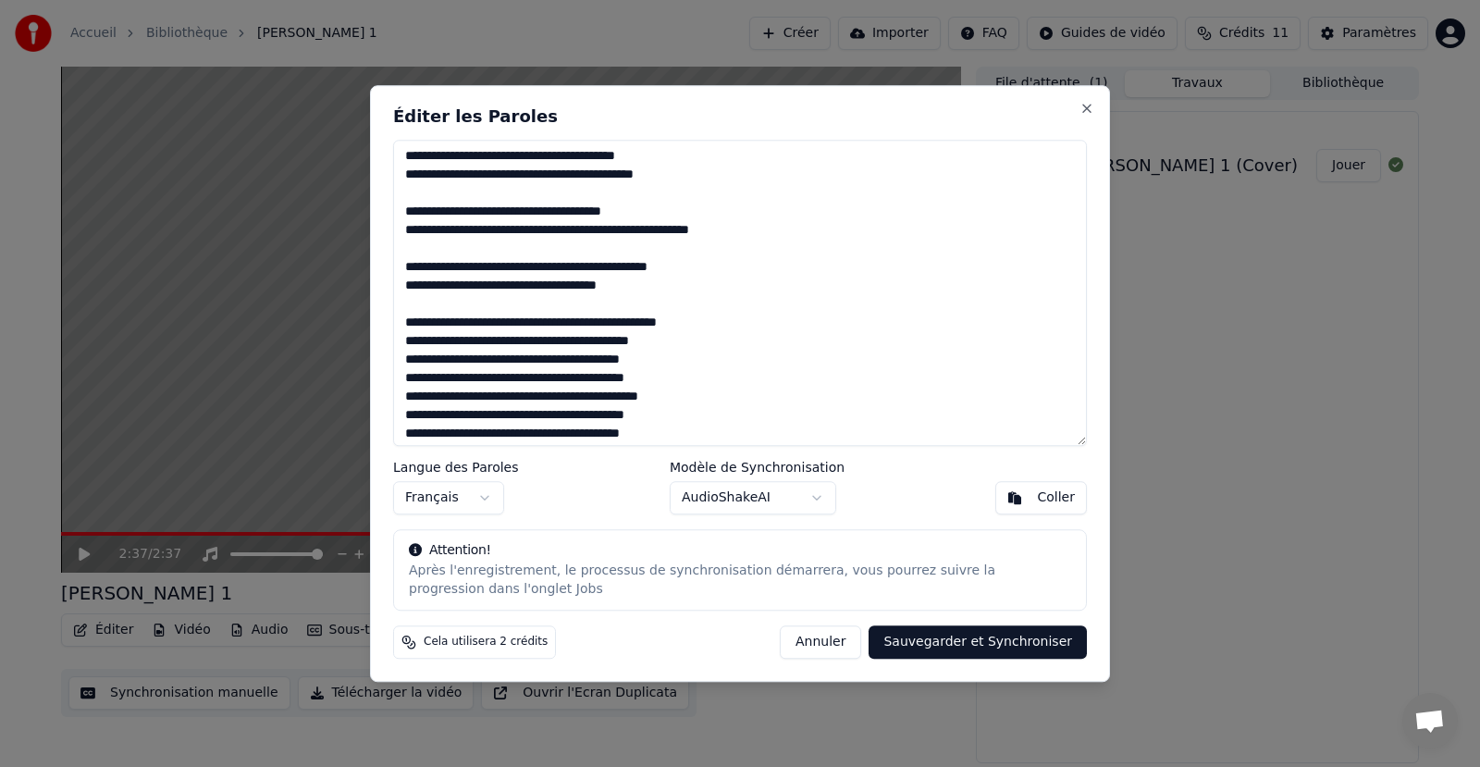
scroll to position [370, 0]
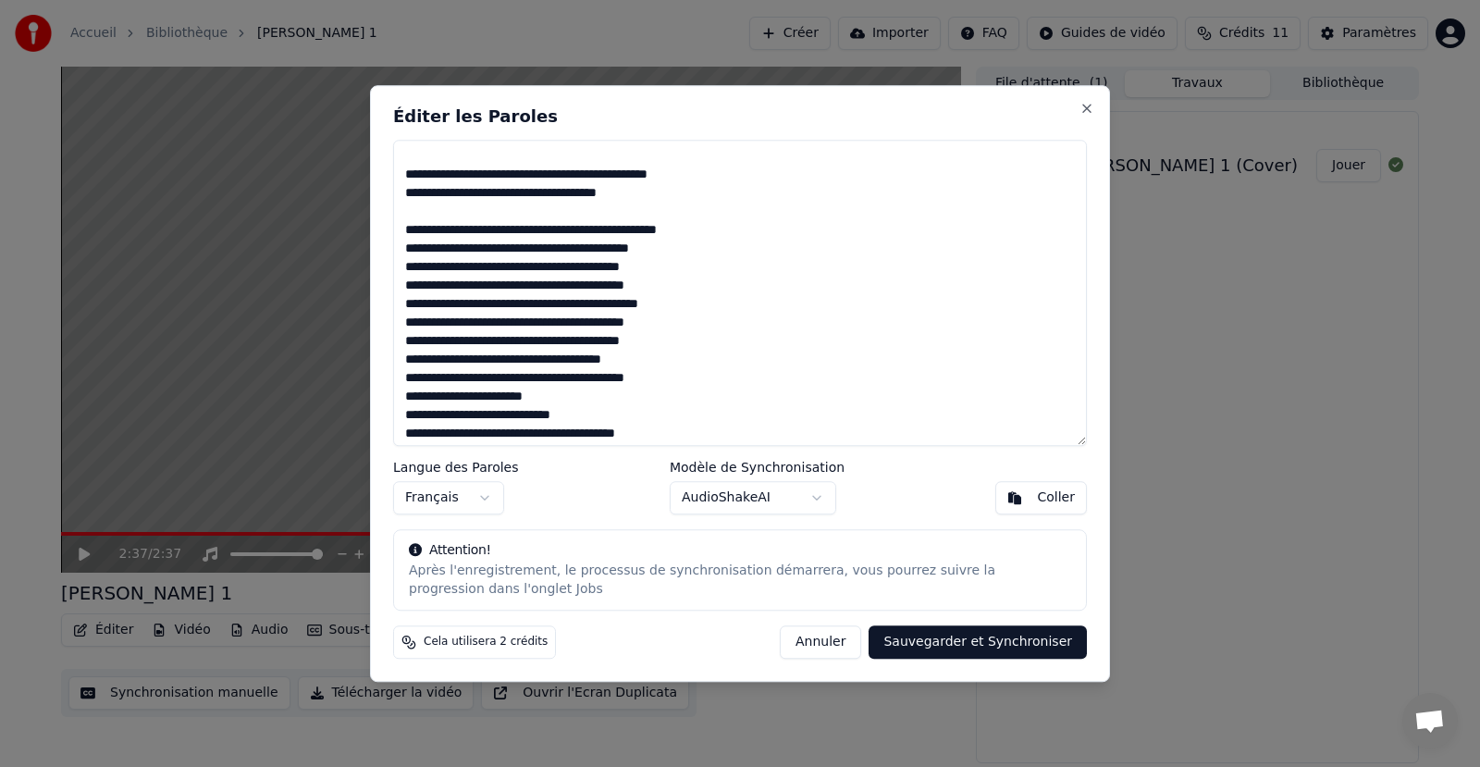
click at [699, 254] on textarea at bounding box center [740, 293] width 694 height 307
click at [685, 301] on textarea at bounding box center [740, 293] width 694 height 307
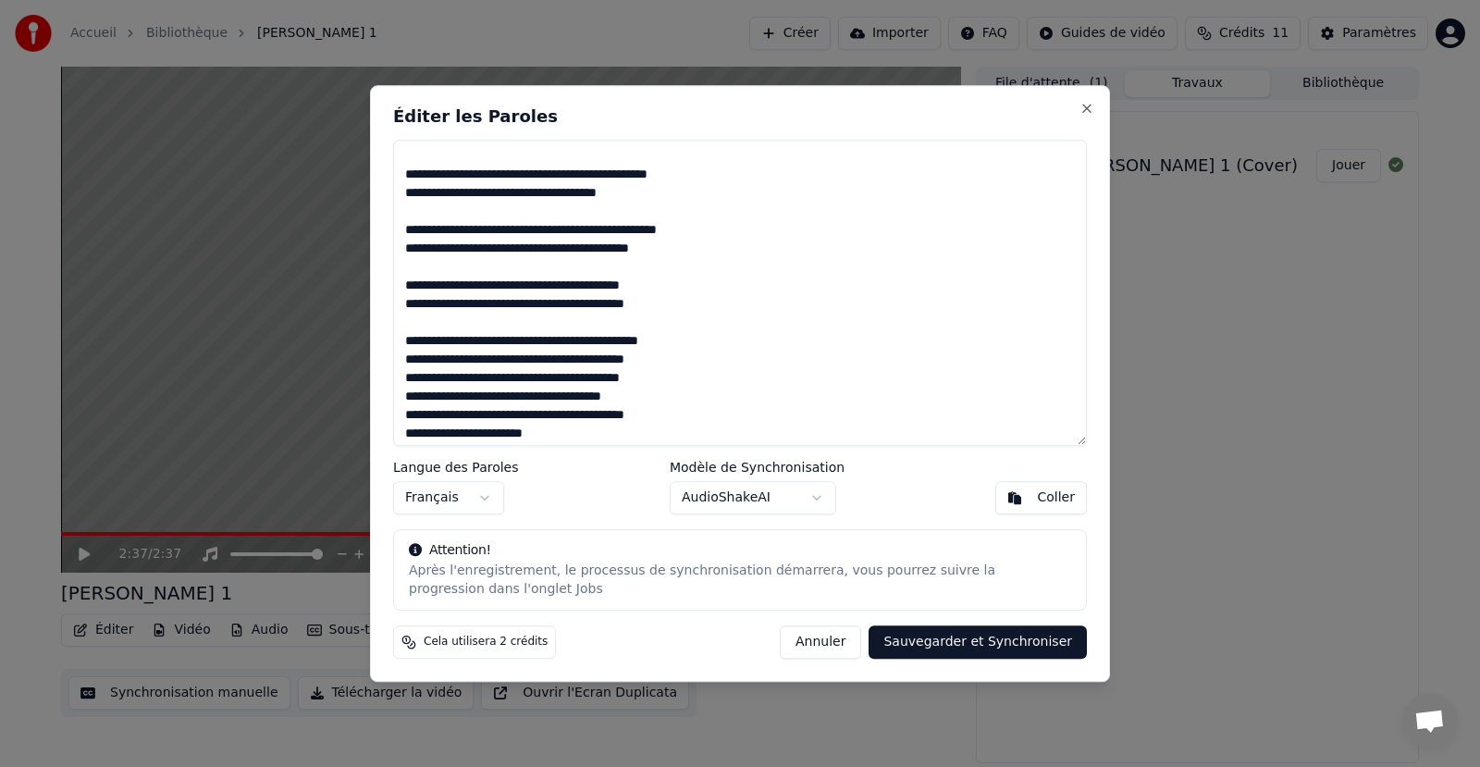
click at [688, 356] on textarea at bounding box center [740, 293] width 694 height 307
click at [659, 412] on textarea at bounding box center [740, 293] width 694 height 307
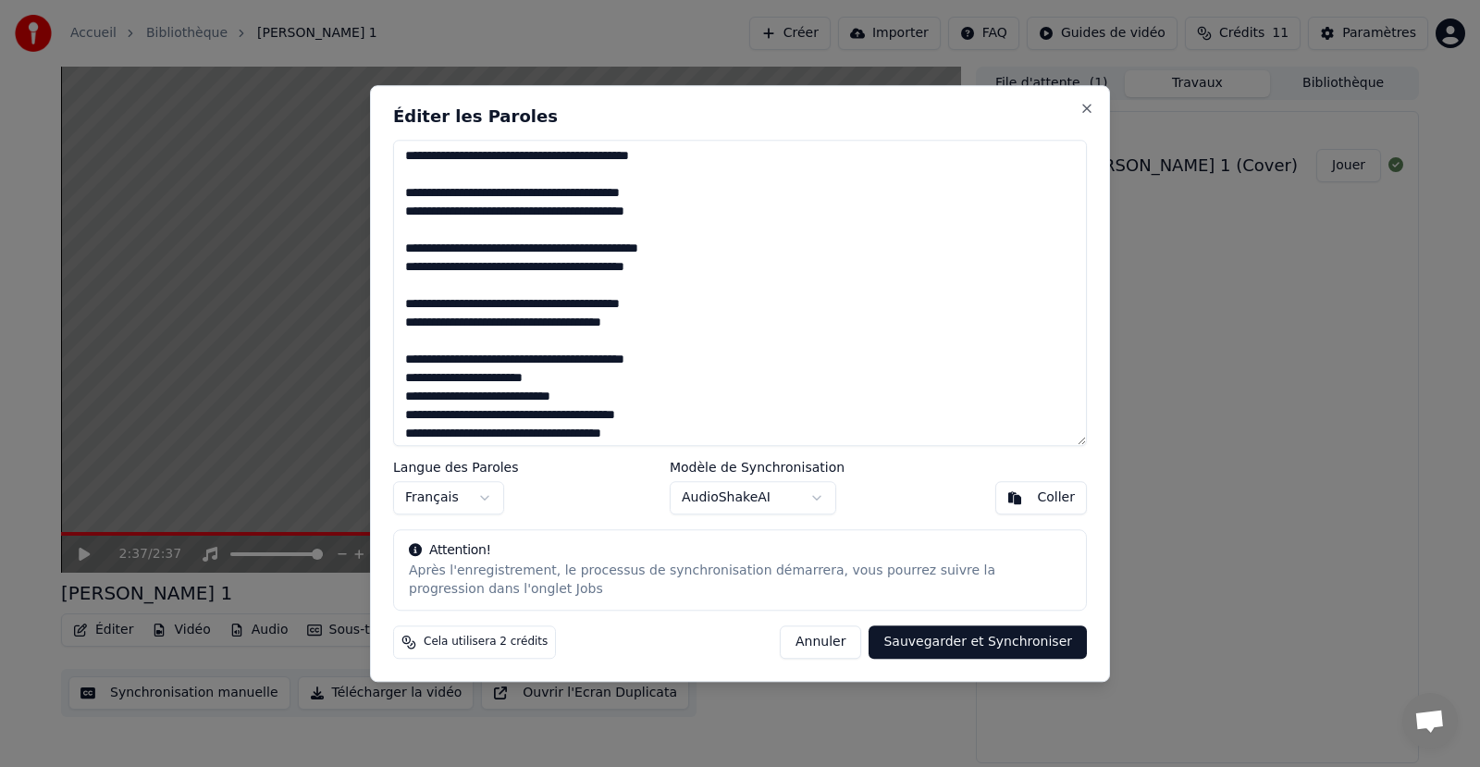
scroll to position [541, 0]
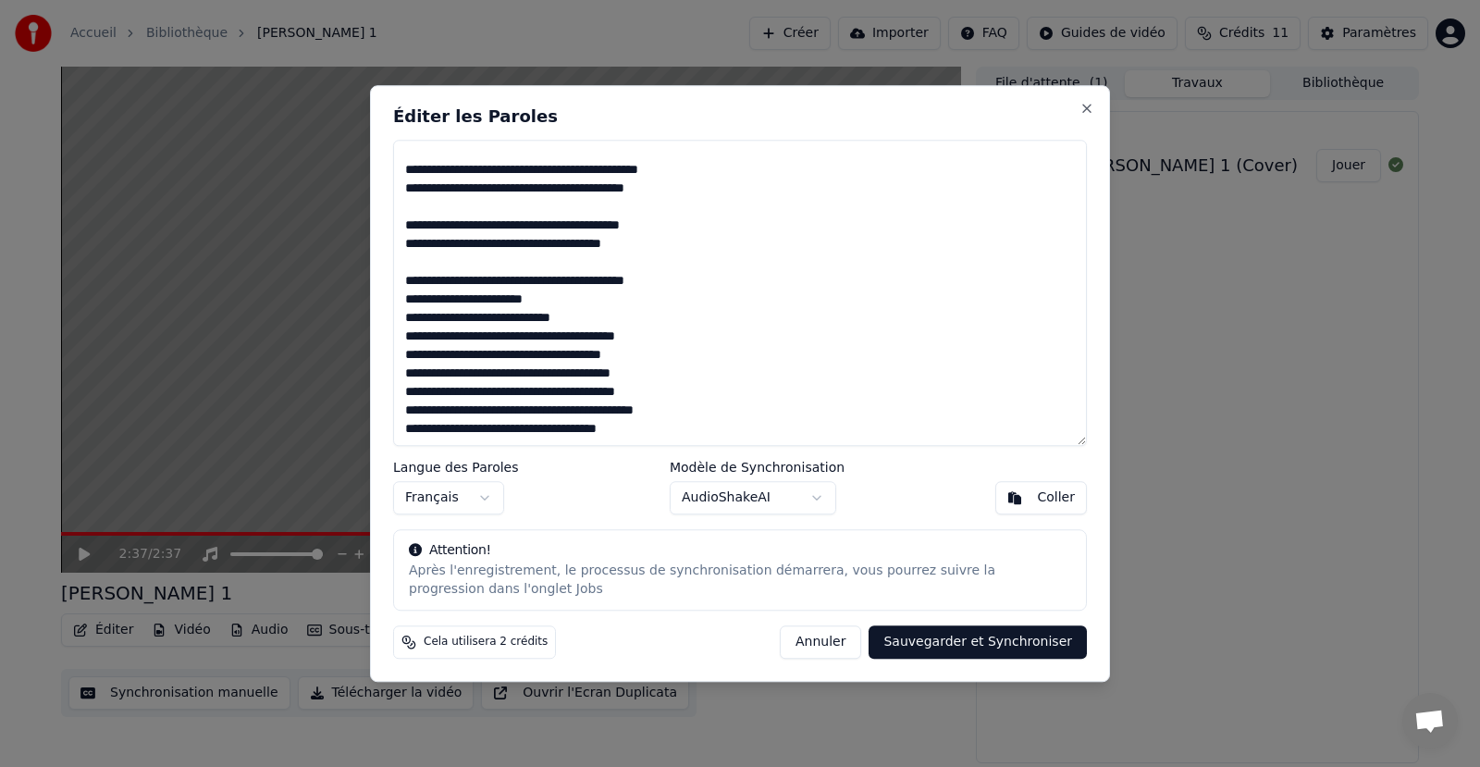
click at [559, 305] on textarea at bounding box center [740, 293] width 694 height 307
click at [694, 356] on textarea at bounding box center [740, 293] width 694 height 307
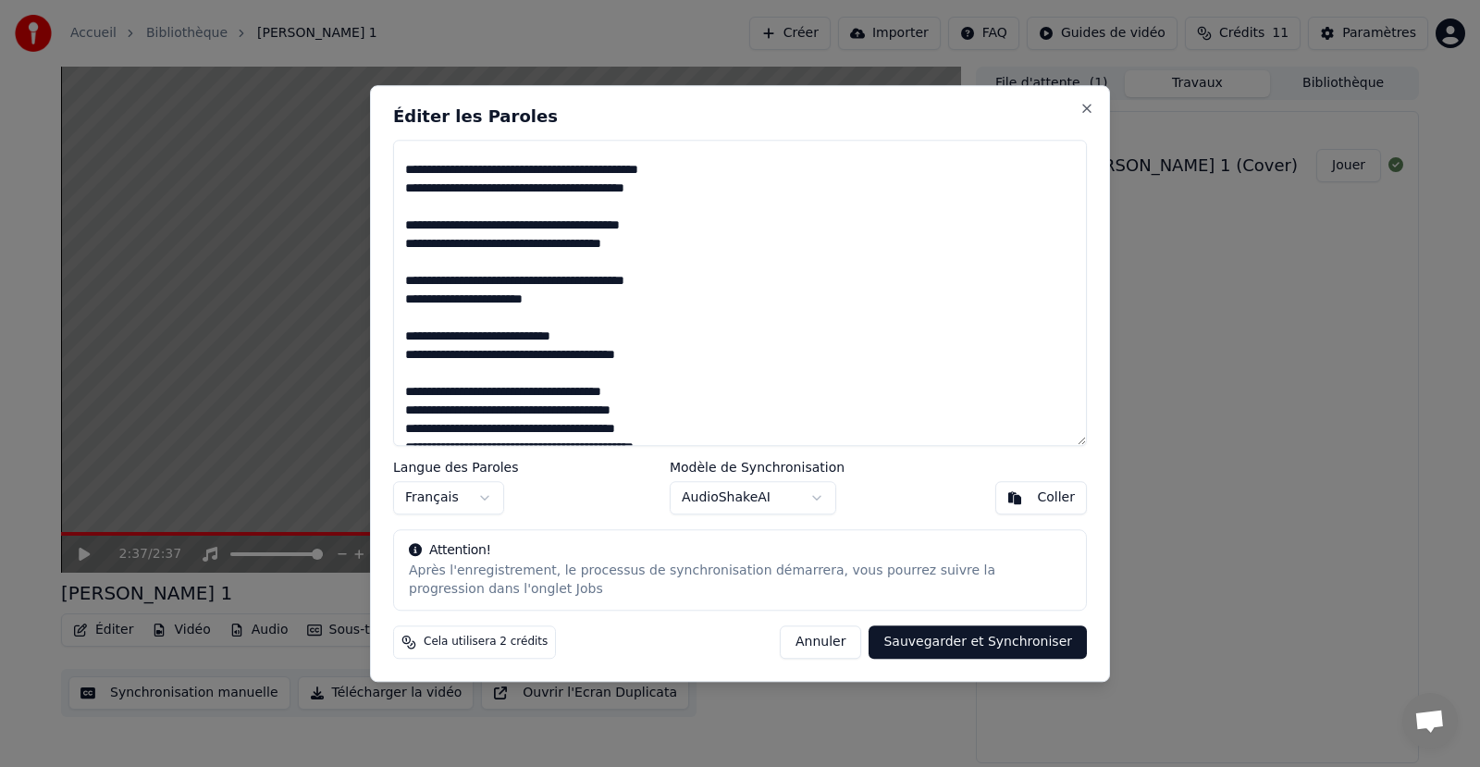
click at [660, 407] on textarea at bounding box center [740, 293] width 694 height 307
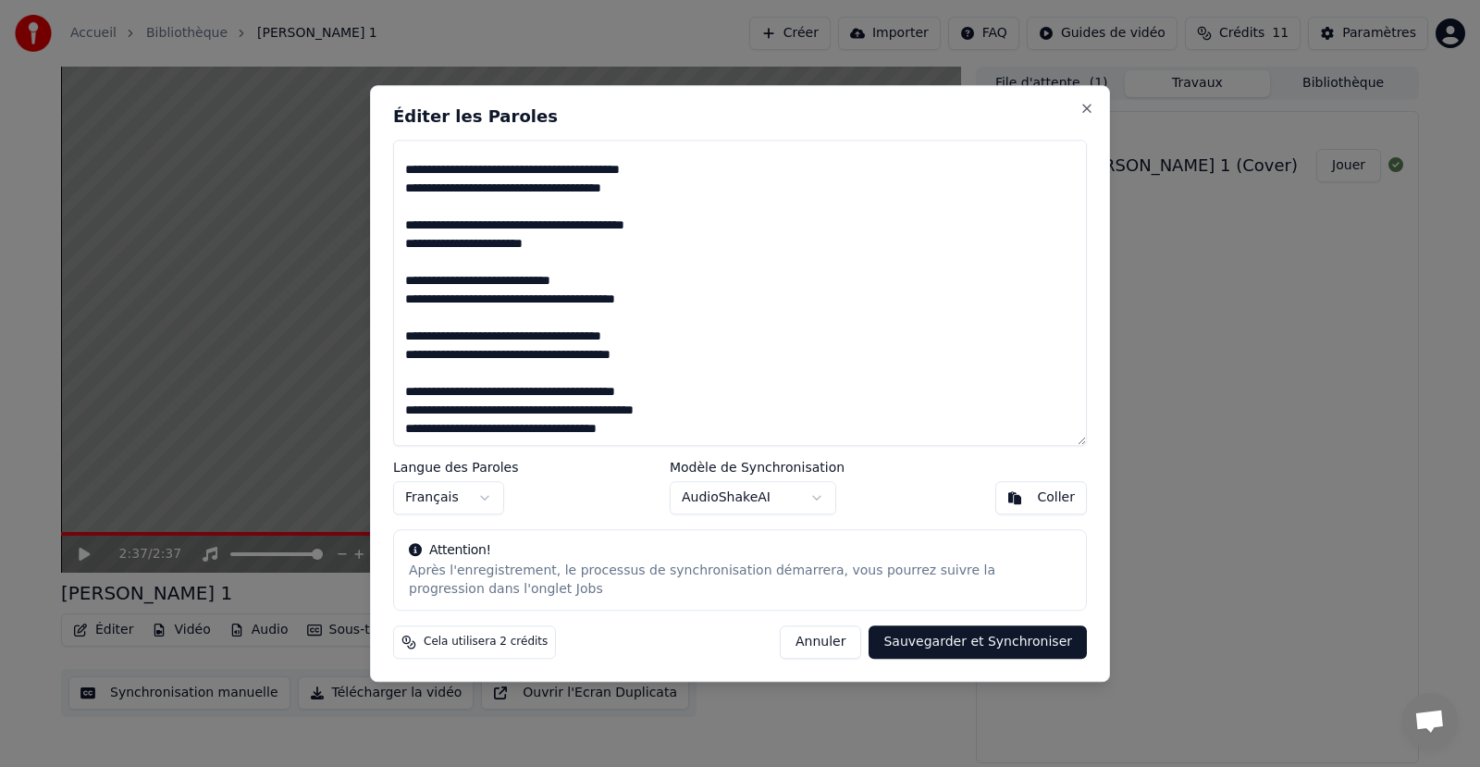
click at [683, 408] on textarea at bounding box center [740, 293] width 694 height 307
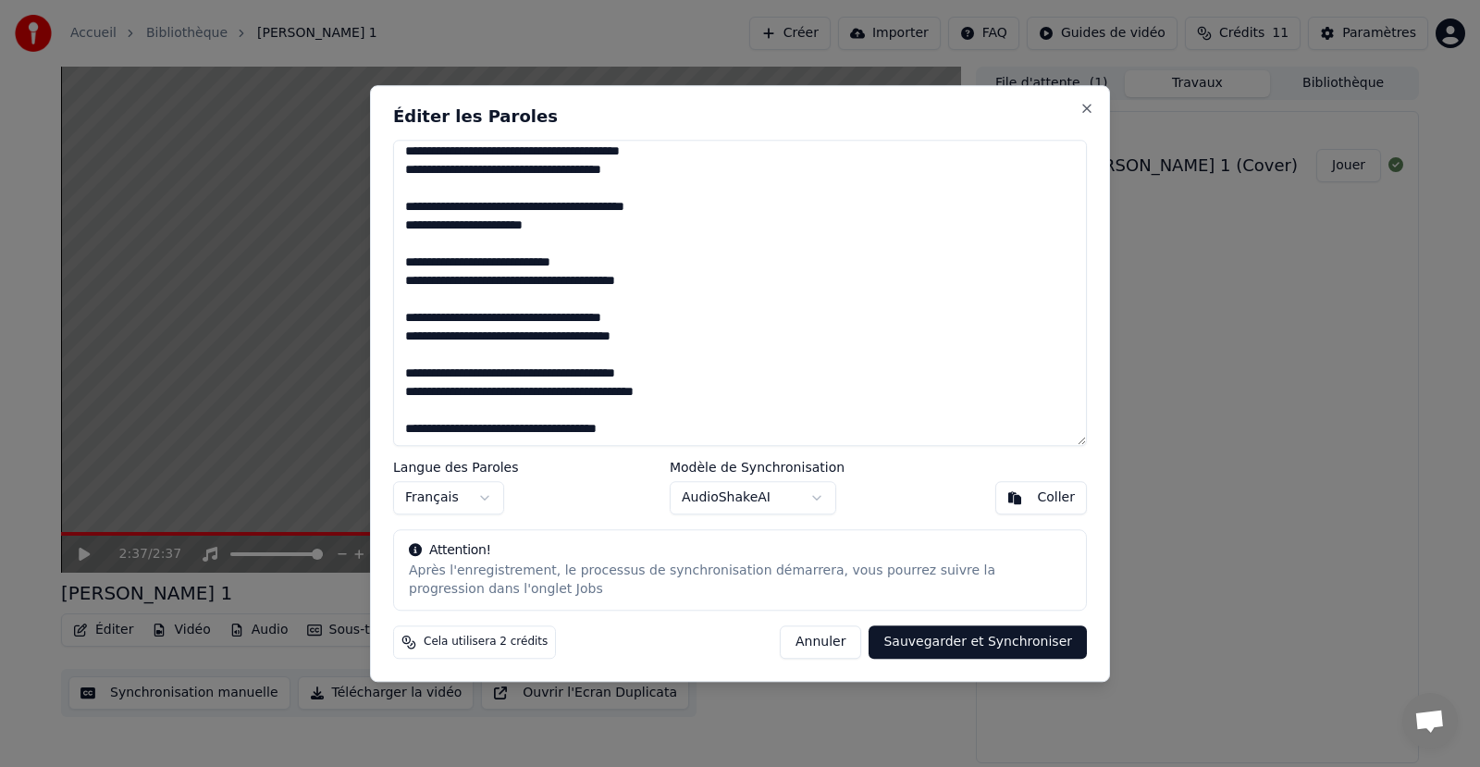
click at [494, 432] on textarea at bounding box center [740, 293] width 694 height 307
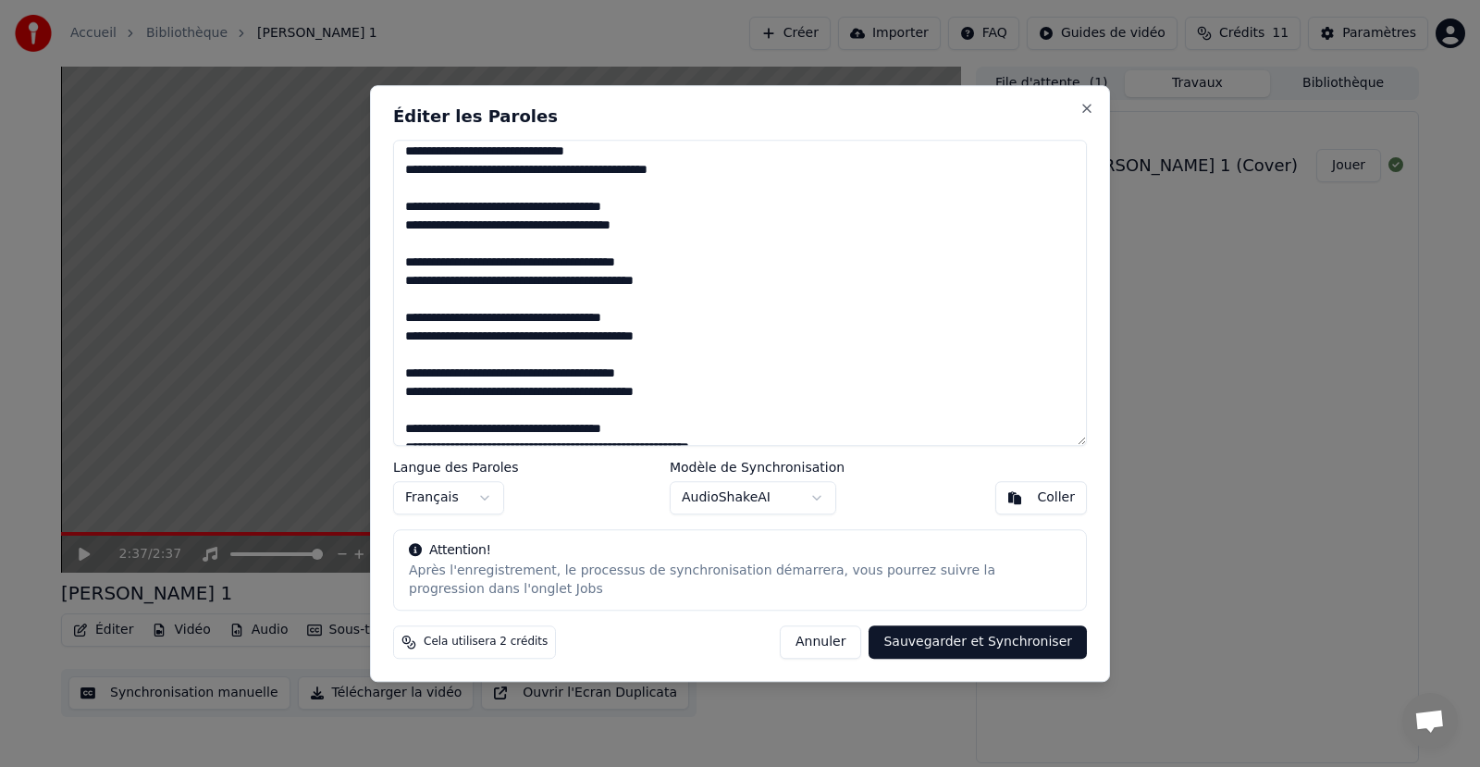
scroll to position [0, 0]
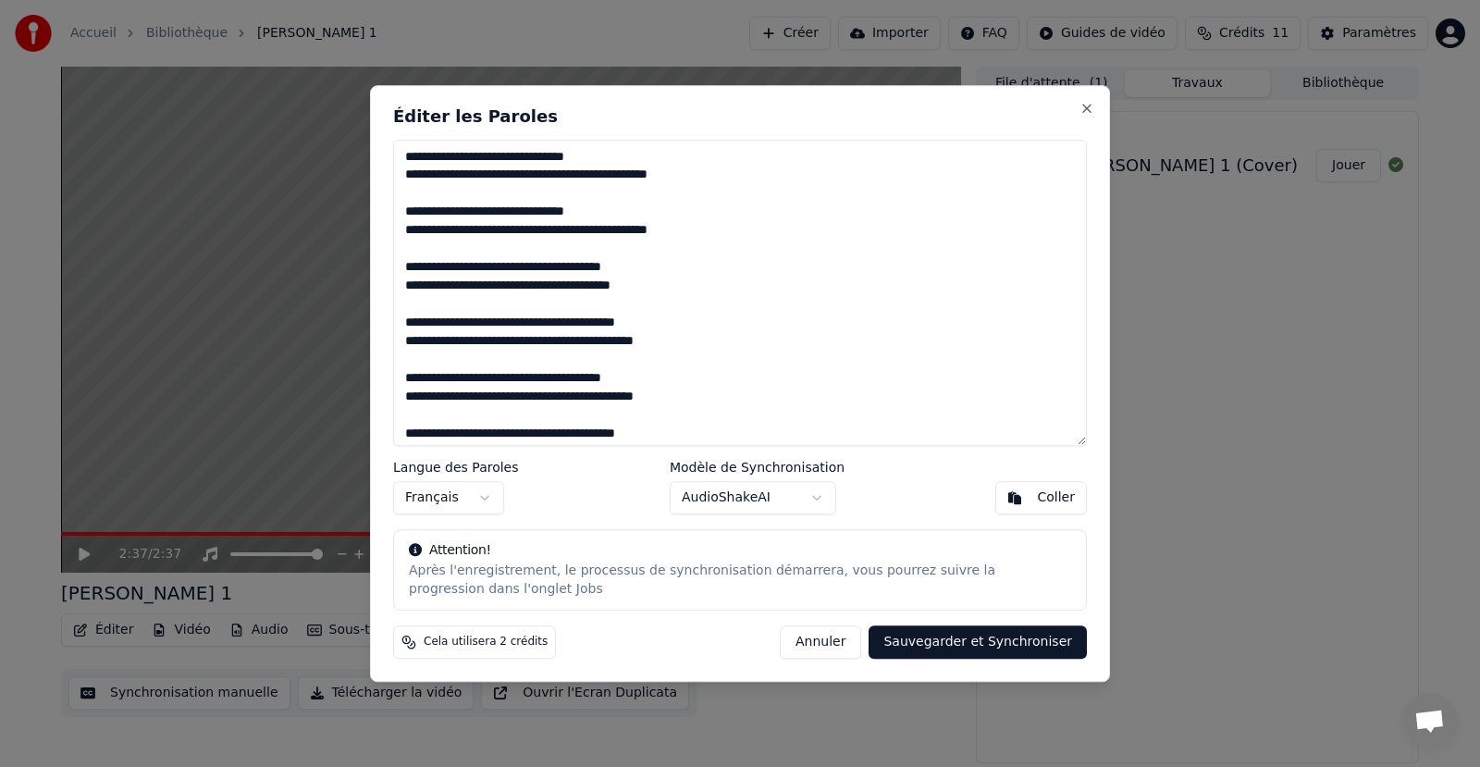
click at [459, 214] on textarea at bounding box center [740, 293] width 694 height 307
click at [524, 232] on textarea at bounding box center [740, 293] width 694 height 307
click at [519, 270] on textarea at bounding box center [740, 293] width 694 height 307
click at [650, 270] on textarea at bounding box center [740, 293] width 694 height 307
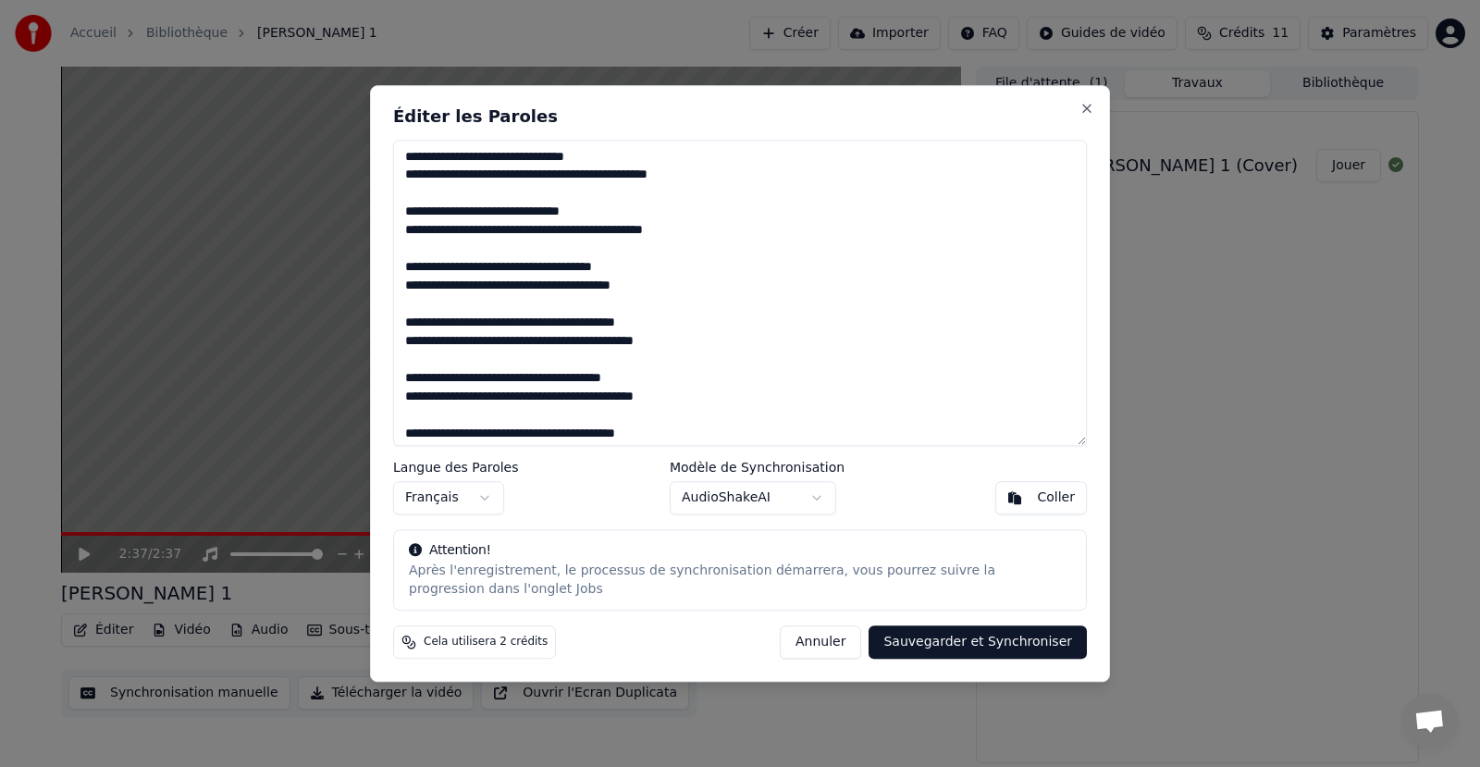
click at [711, 183] on textarea at bounding box center [740, 293] width 694 height 307
click at [602, 215] on textarea at bounding box center [740, 293] width 694 height 307
click at [717, 230] on textarea at bounding box center [740, 293] width 694 height 307
click at [635, 269] on textarea at bounding box center [740, 293] width 694 height 307
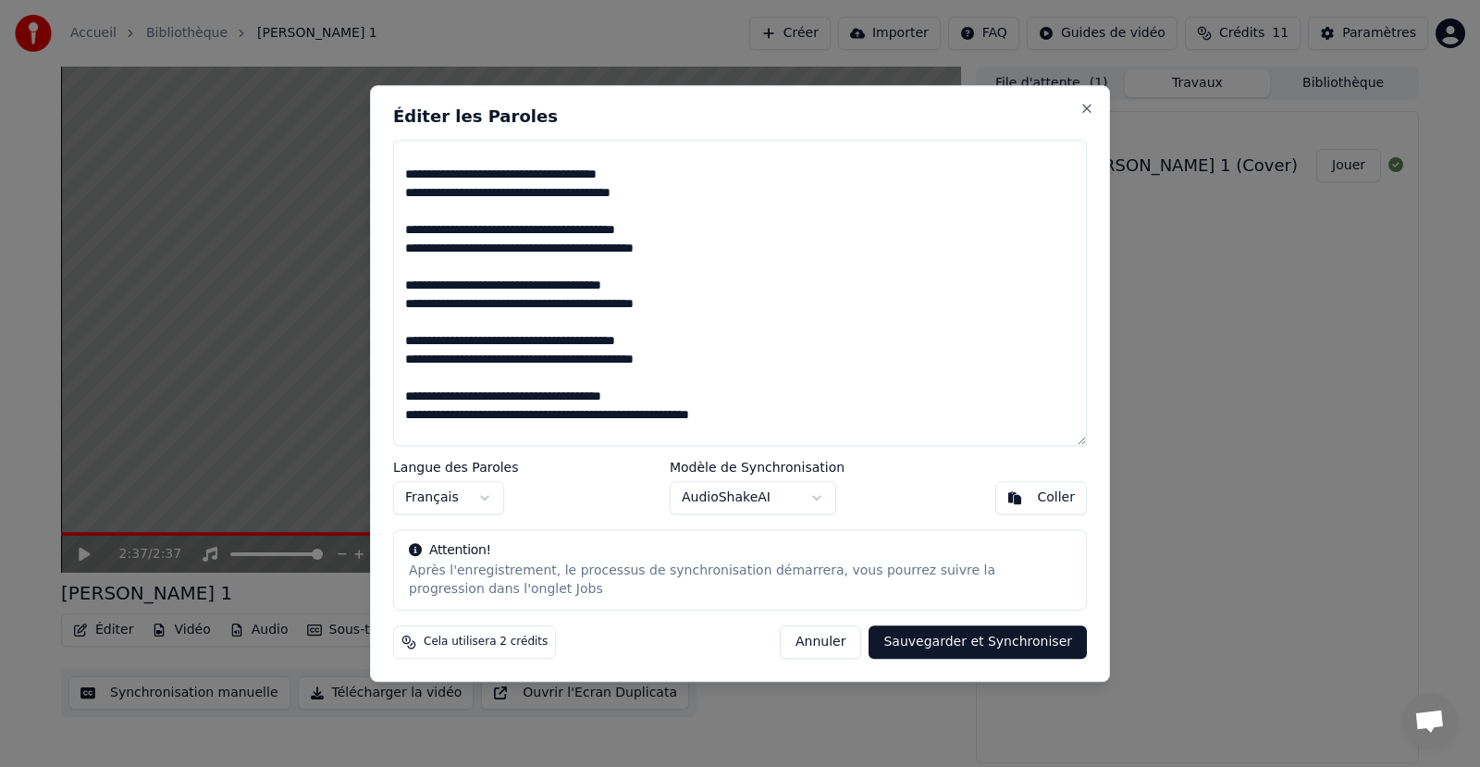
click at [703, 310] on textarea at bounding box center [740, 293] width 694 height 307
click at [689, 361] on textarea at bounding box center [740, 293] width 694 height 307
click at [783, 422] on textarea at bounding box center [740, 293] width 694 height 307
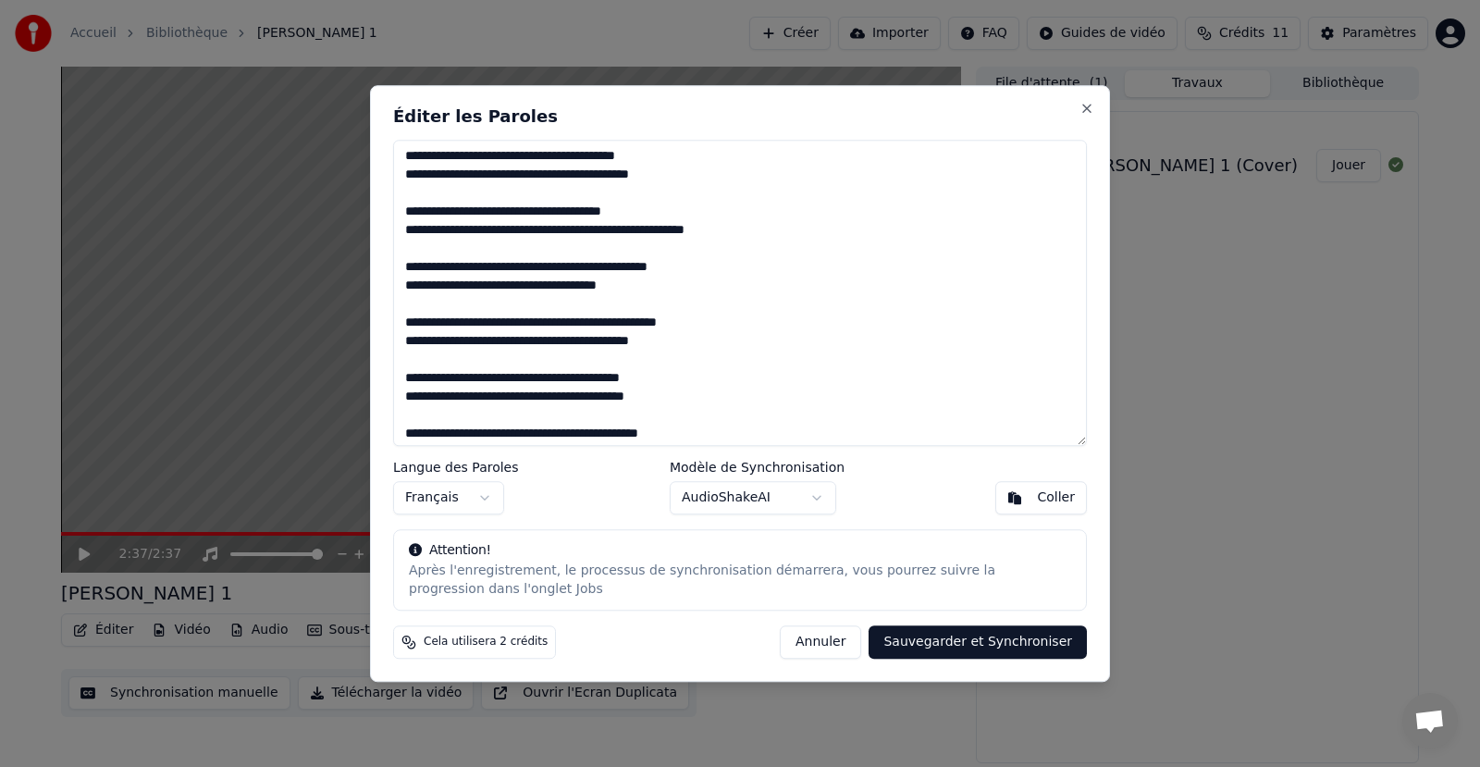
click at [699, 337] on textarea at bounding box center [740, 293] width 694 height 307
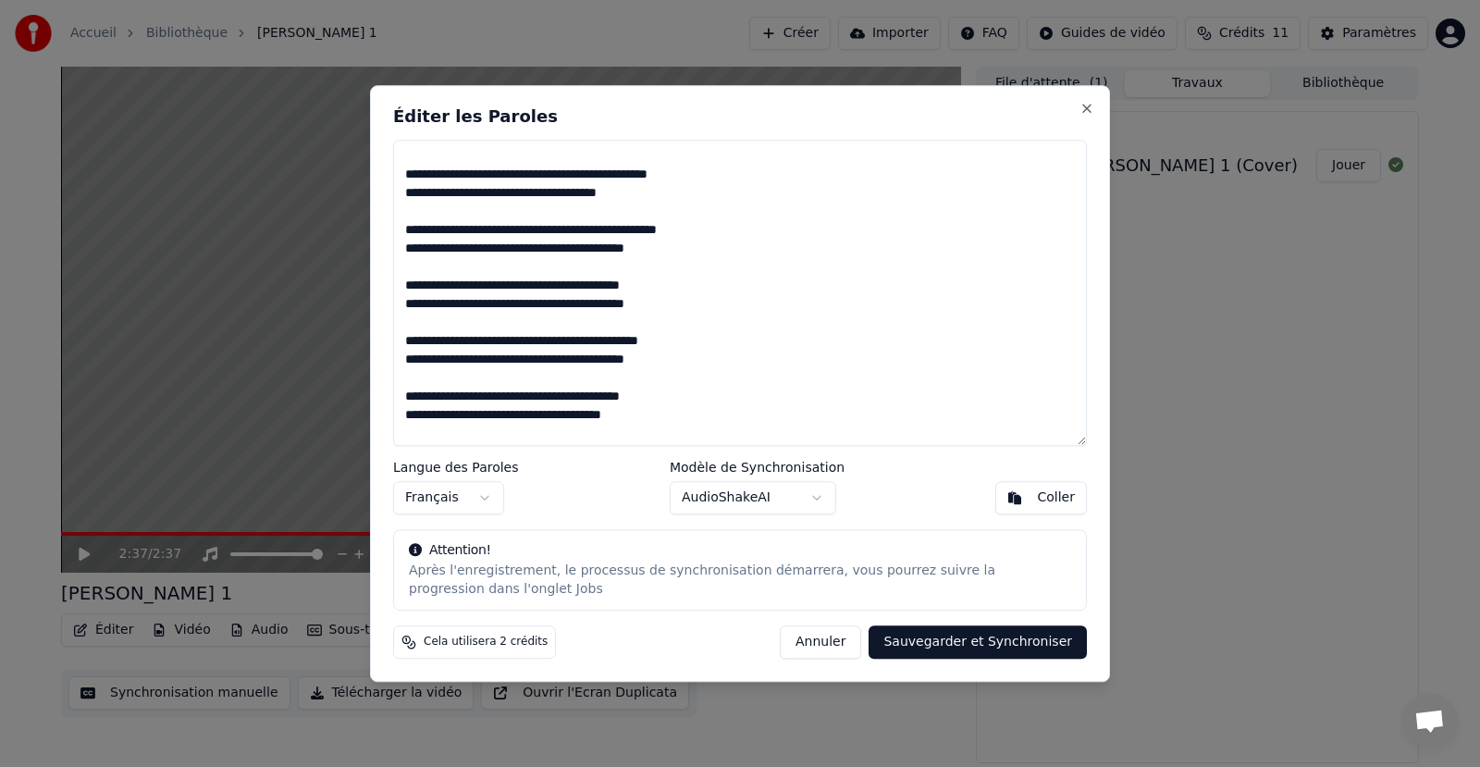
click at [686, 360] on textarea at bounding box center [740, 293] width 694 height 307
click at [719, 387] on textarea at bounding box center [740, 293] width 694 height 307
click at [717, 398] on textarea at bounding box center [740, 293] width 694 height 307
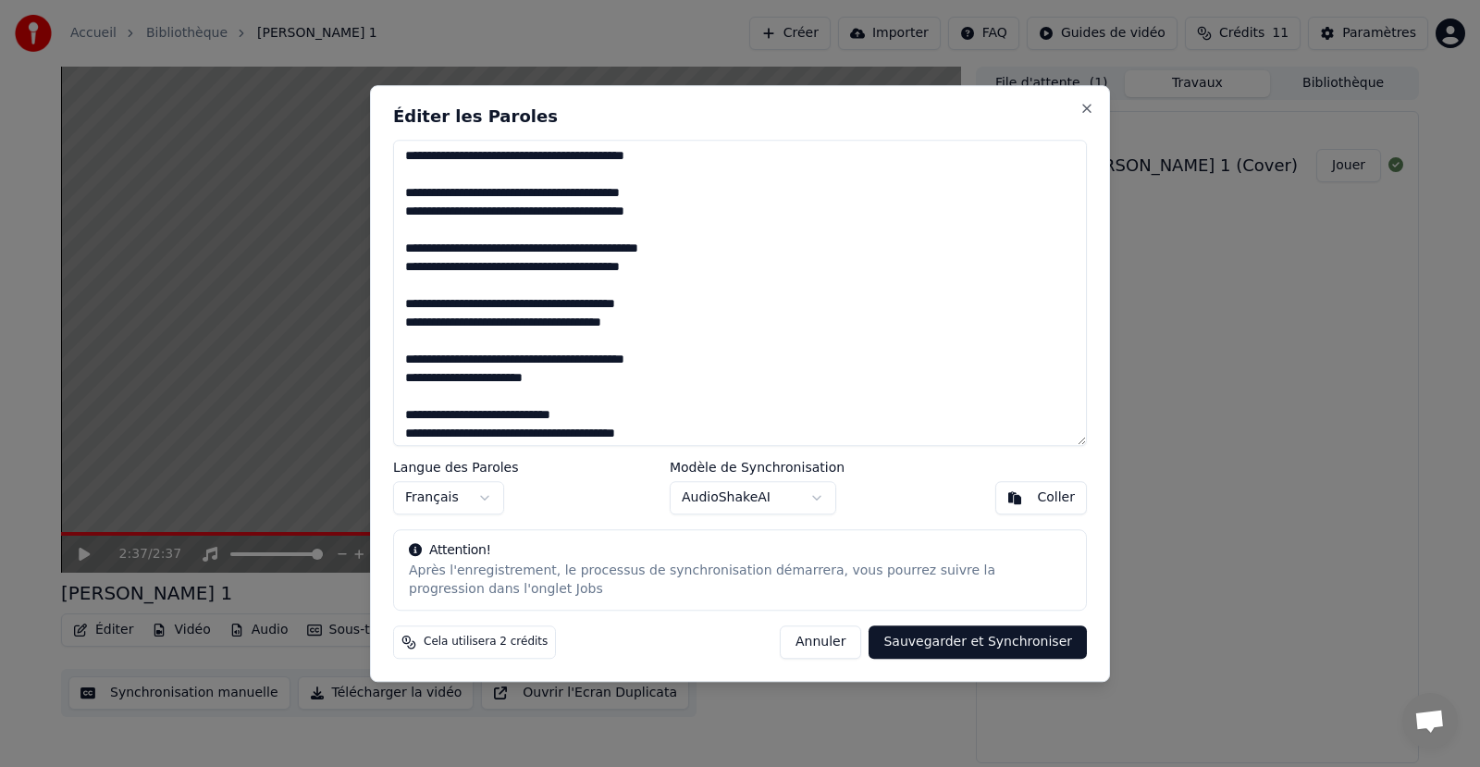
scroll to position [555, 0]
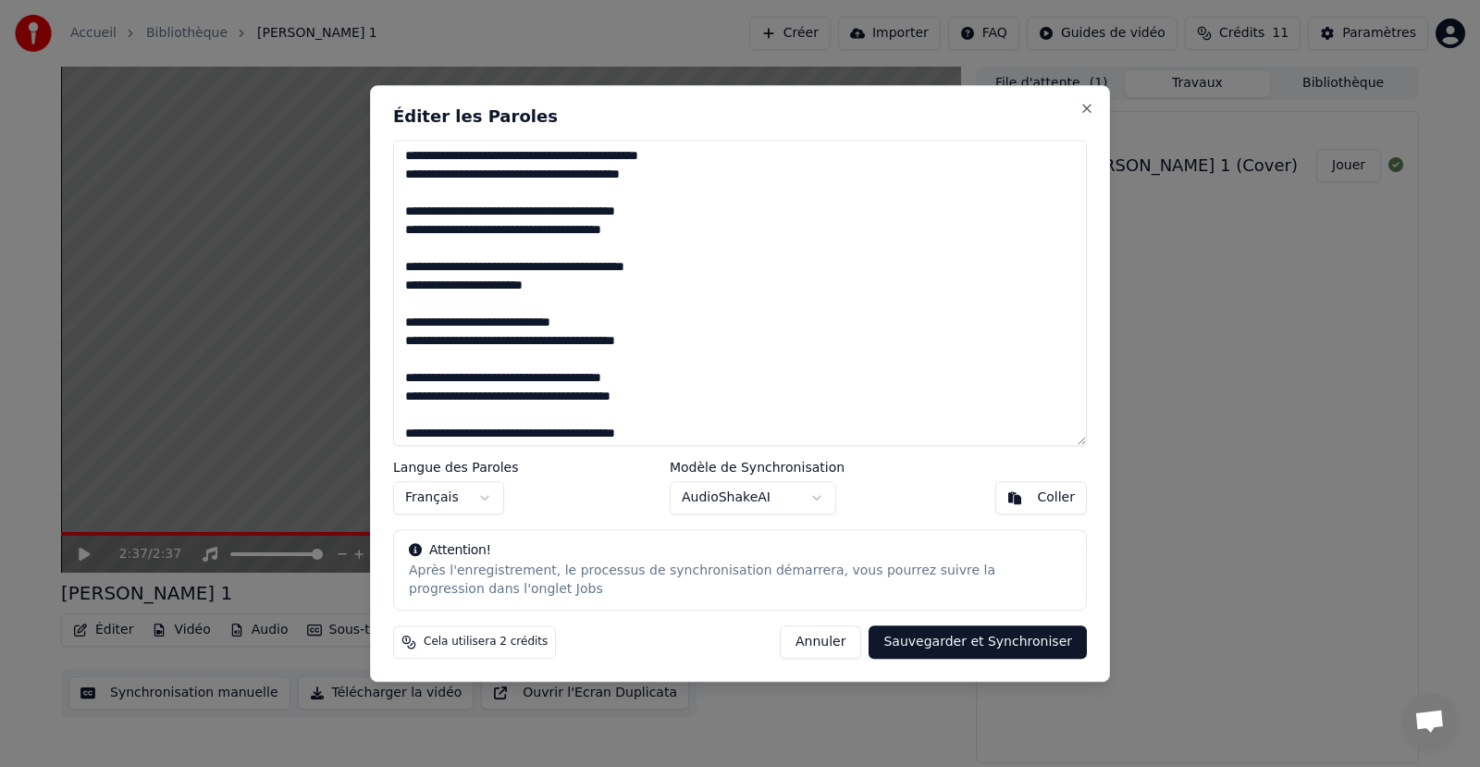
click at [548, 285] on textarea at bounding box center [740, 293] width 694 height 307
click at [689, 343] on textarea at bounding box center [740, 293] width 694 height 307
click at [660, 380] on textarea at bounding box center [740, 293] width 694 height 307
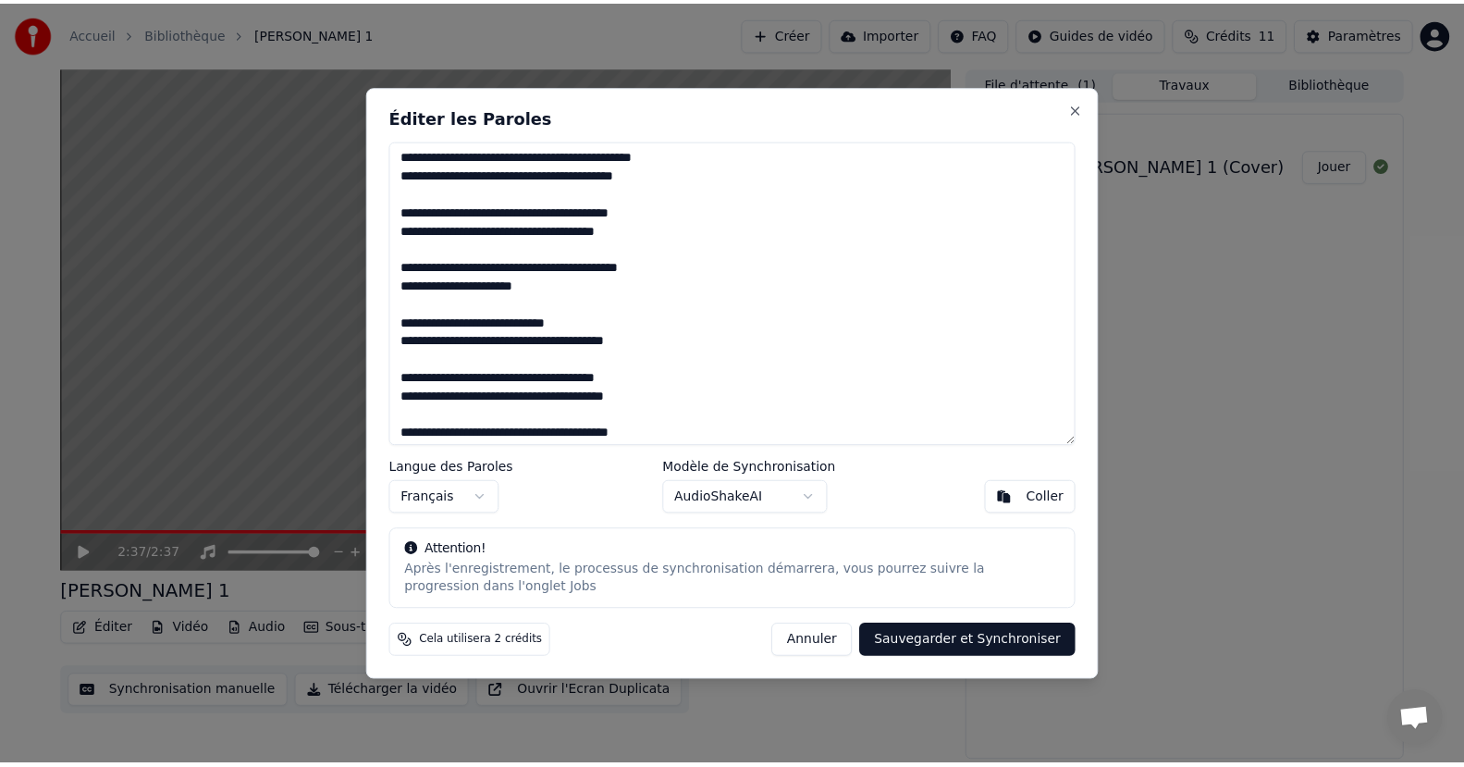
scroll to position [615, 0]
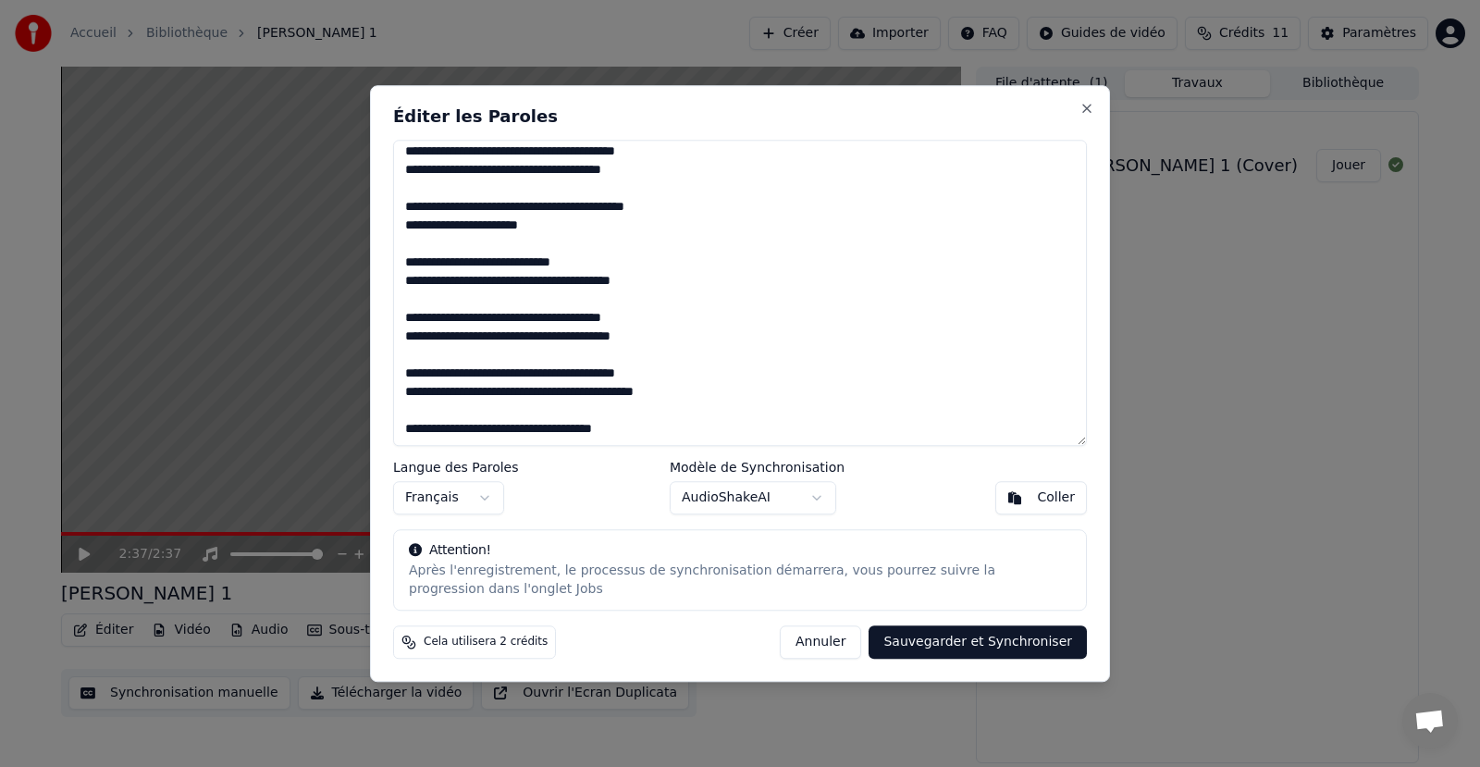
click at [681, 390] on textarea at bounding box center [740, 293] width 694 height 307
type textarea "**********"
click at [984, 643] on button "Sauvegarder et Synchroniser" at bounding box center [978, 641] width 218 height 33
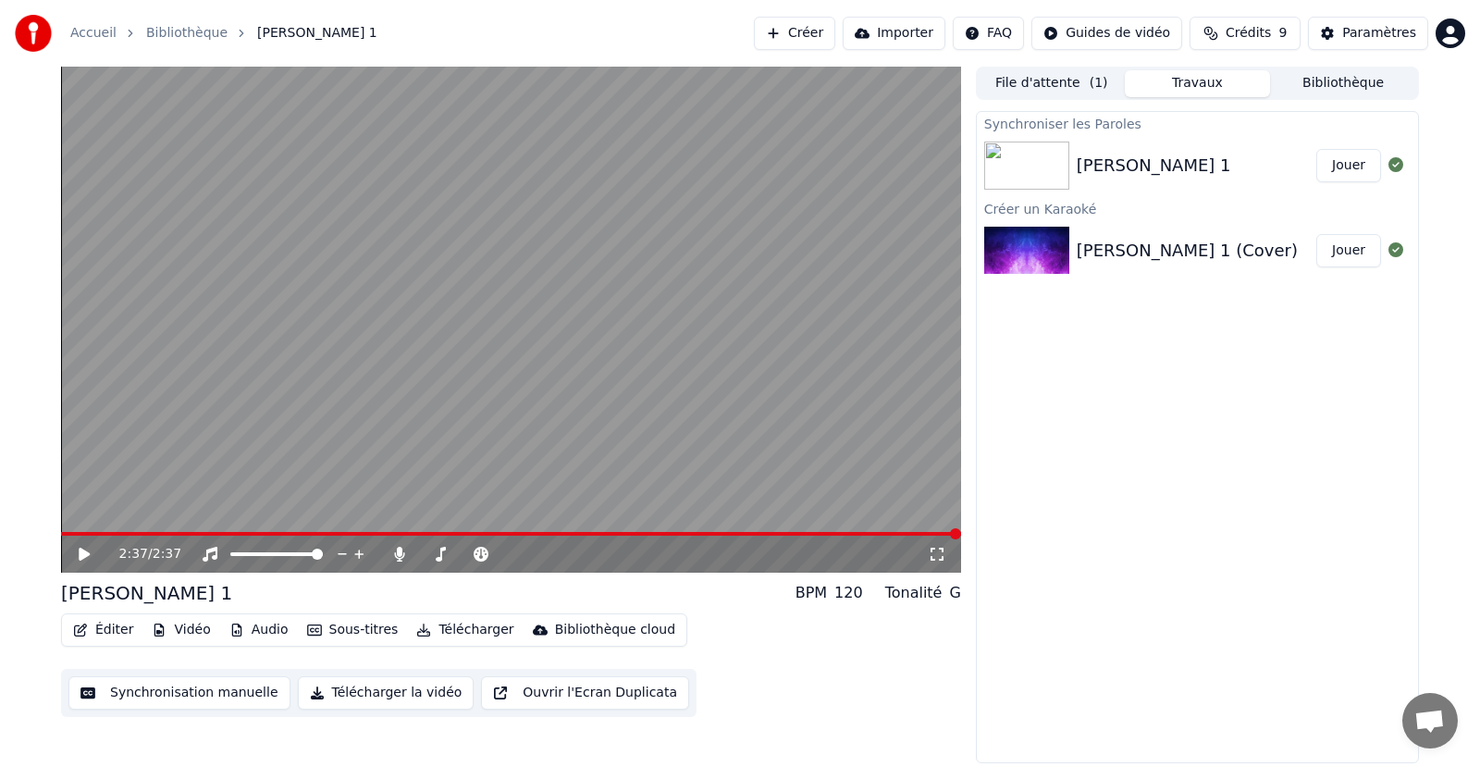
click at [333, 629] on button "Sous-titres" at bounding box center [353, 630] width 106 height 26
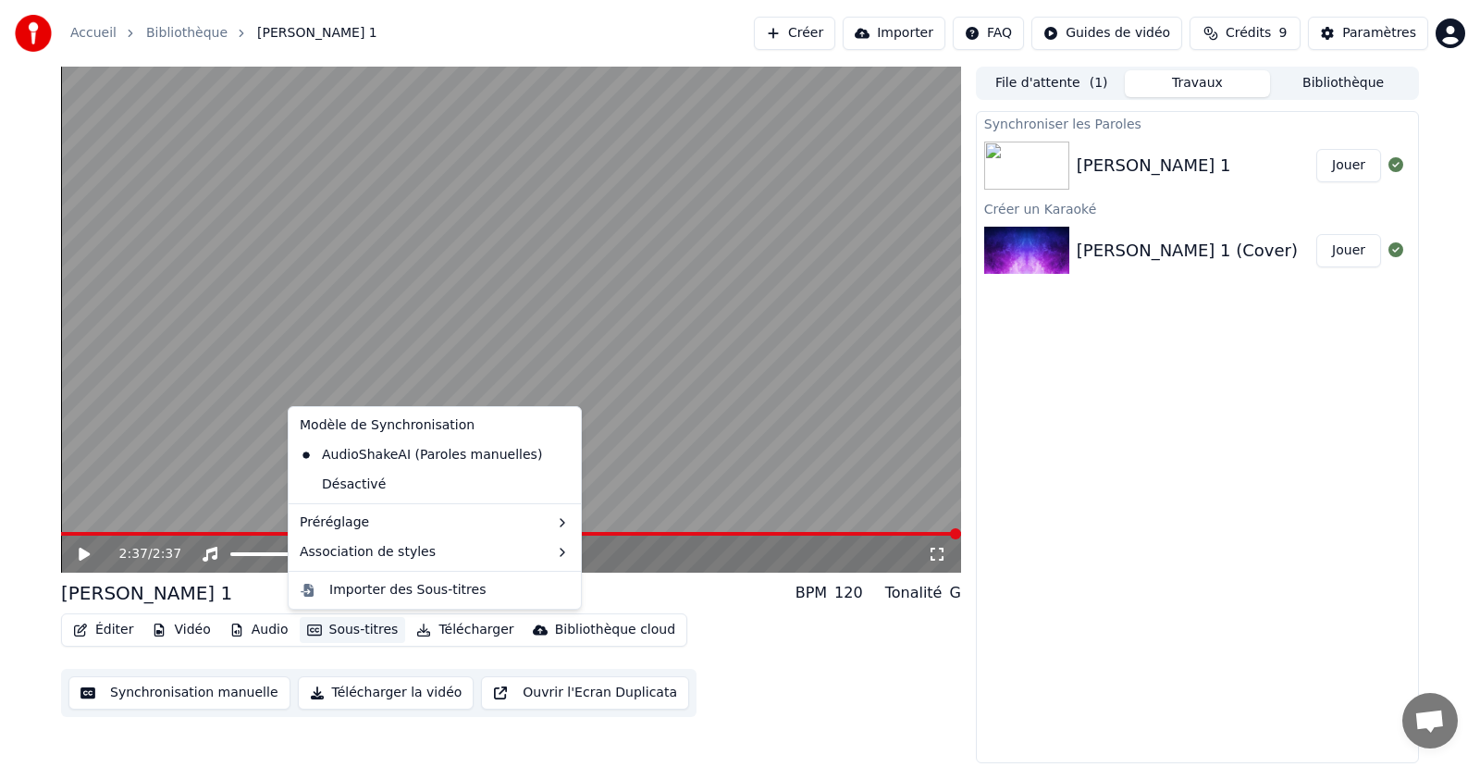
click at [326, 629] on button "Sous-titres" at bounding box center [353, 630] width 106 height 26
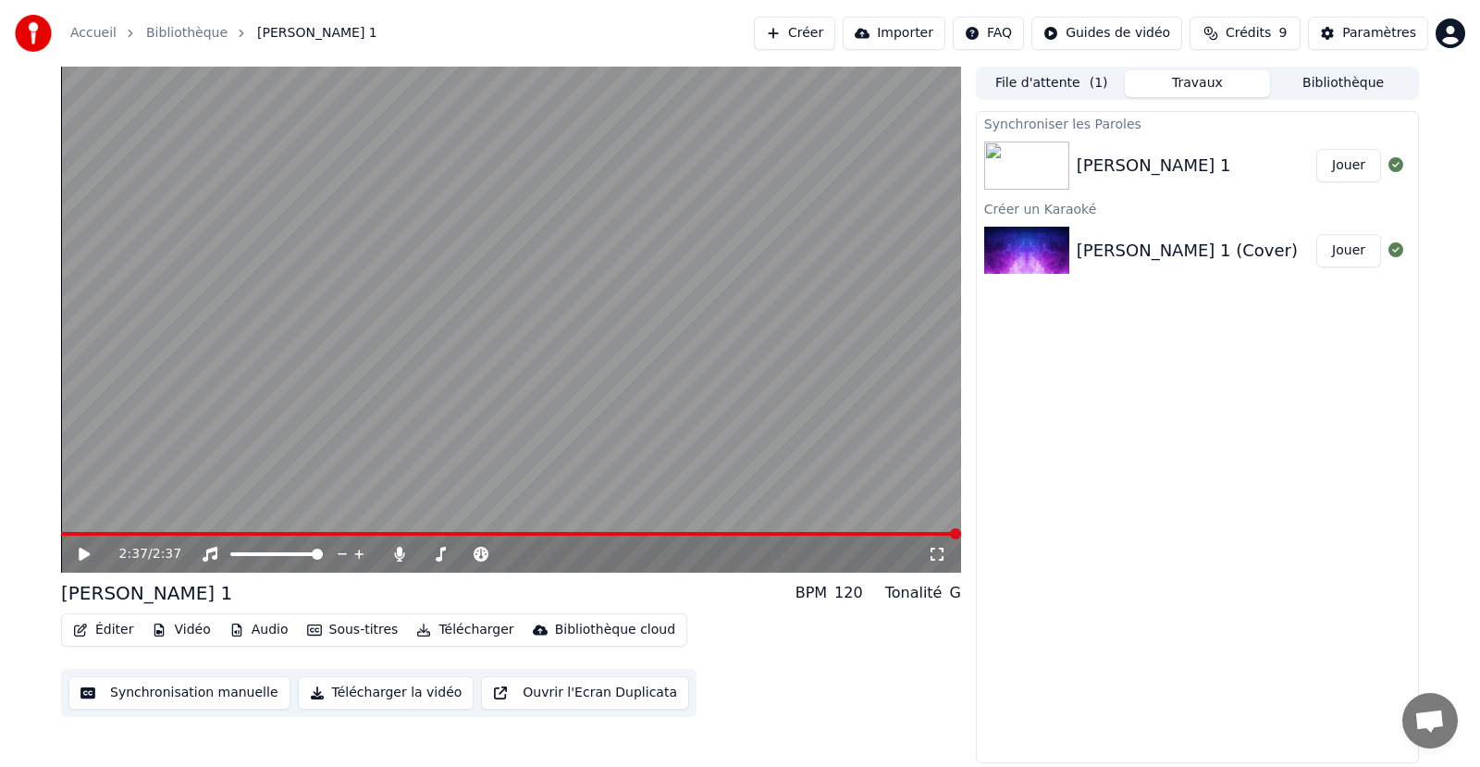
click at [157, 697] on button "Synchronisation manuelle" at bounding box center [179, 692] width 222 height 33
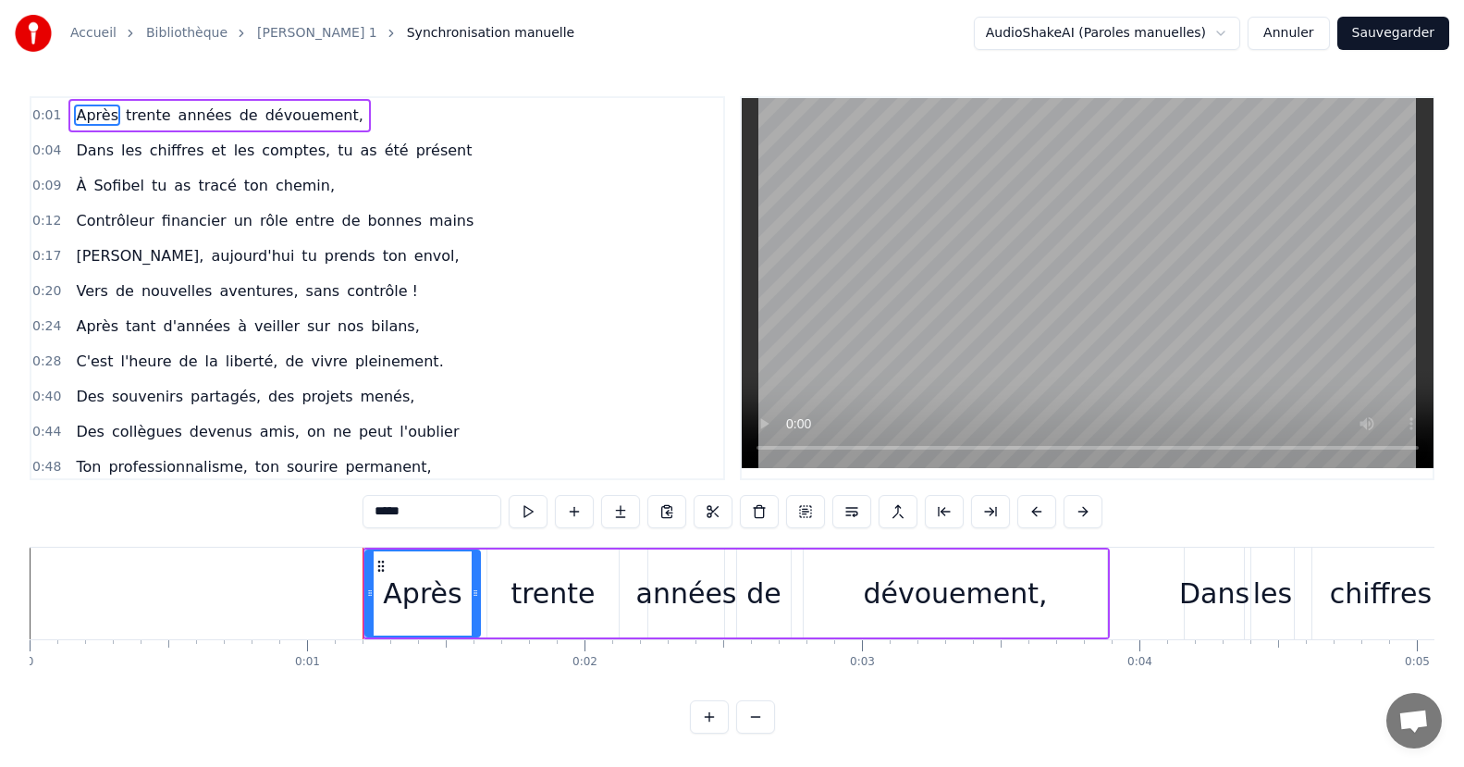
click at [549, 594] on div "trente" at bounding box center [553, 594] width 84 height 42
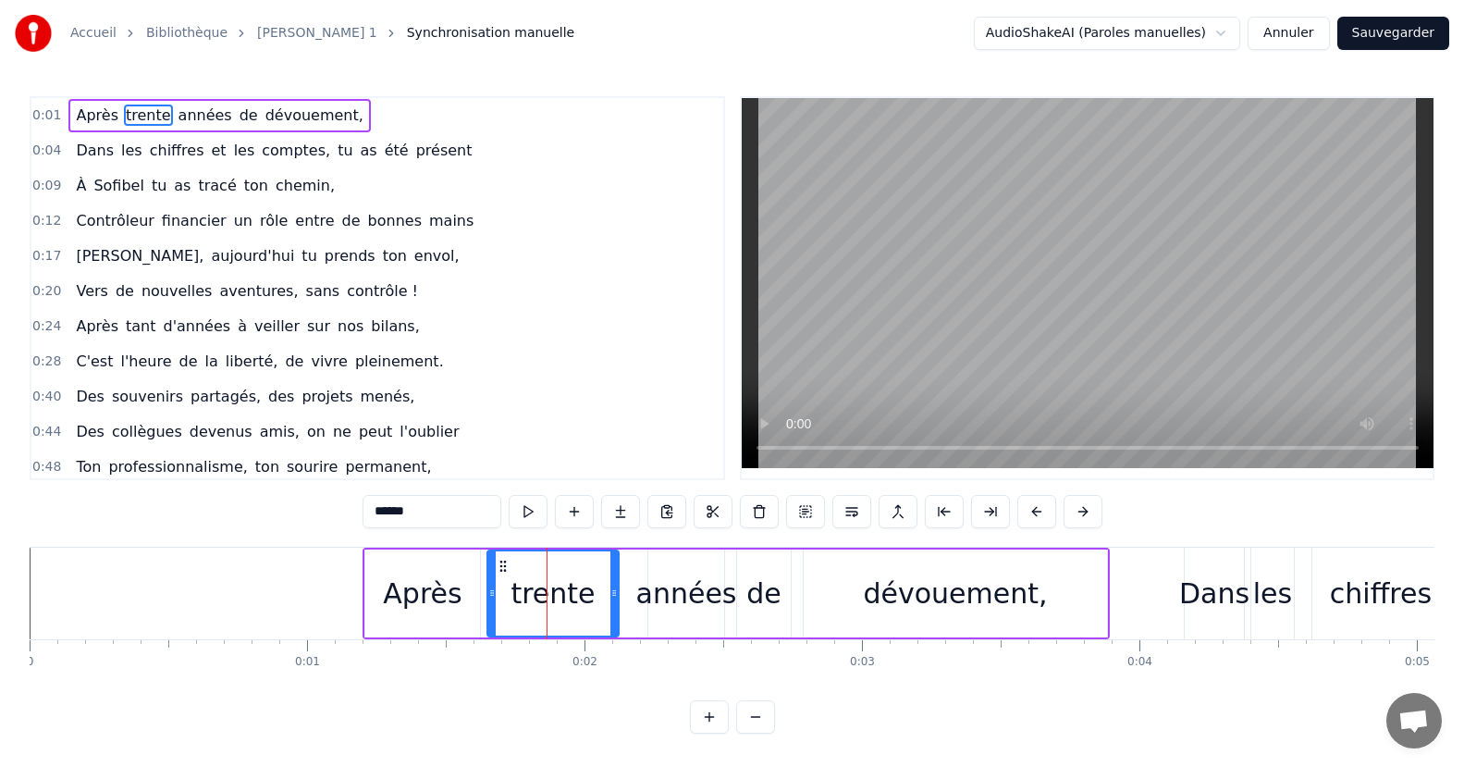
click at [675, 595] on div "années" at bounding box center [686, 594] width 101 height 42
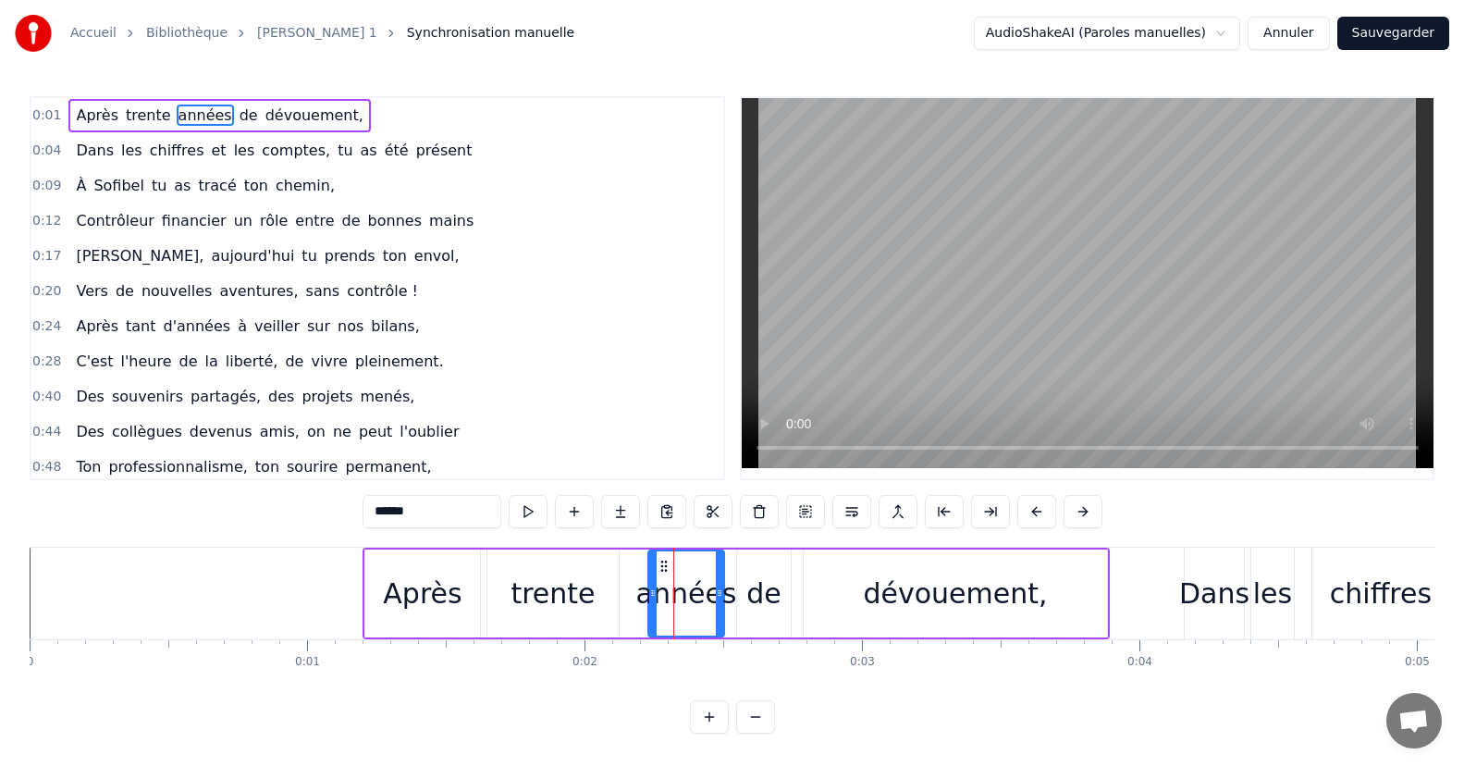
click at [769, 591] on div "de" at bounding box center [763, 594] width 35 height 42
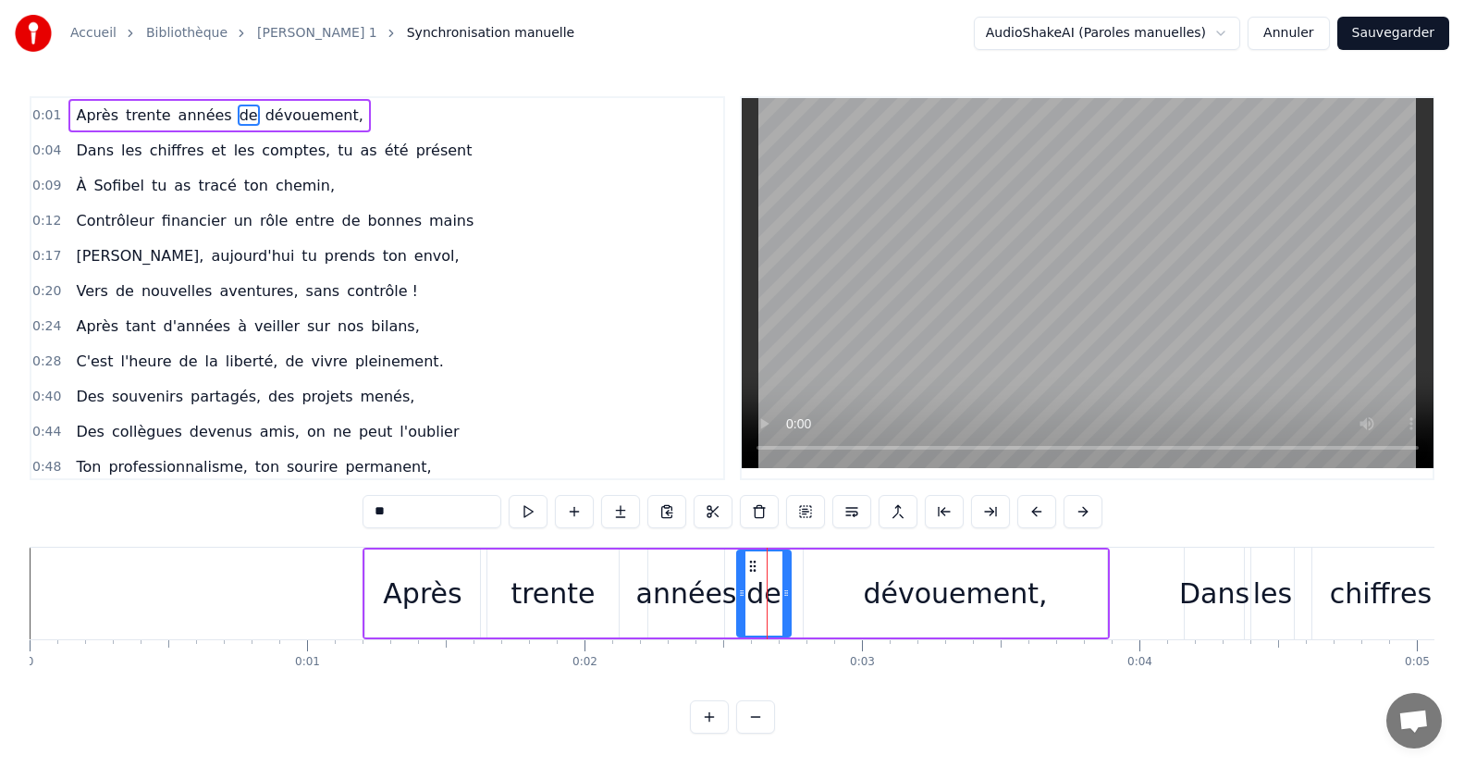
click at [888, 599] on div "dévouement," at bounding box center [955, 594] width 184 height 42
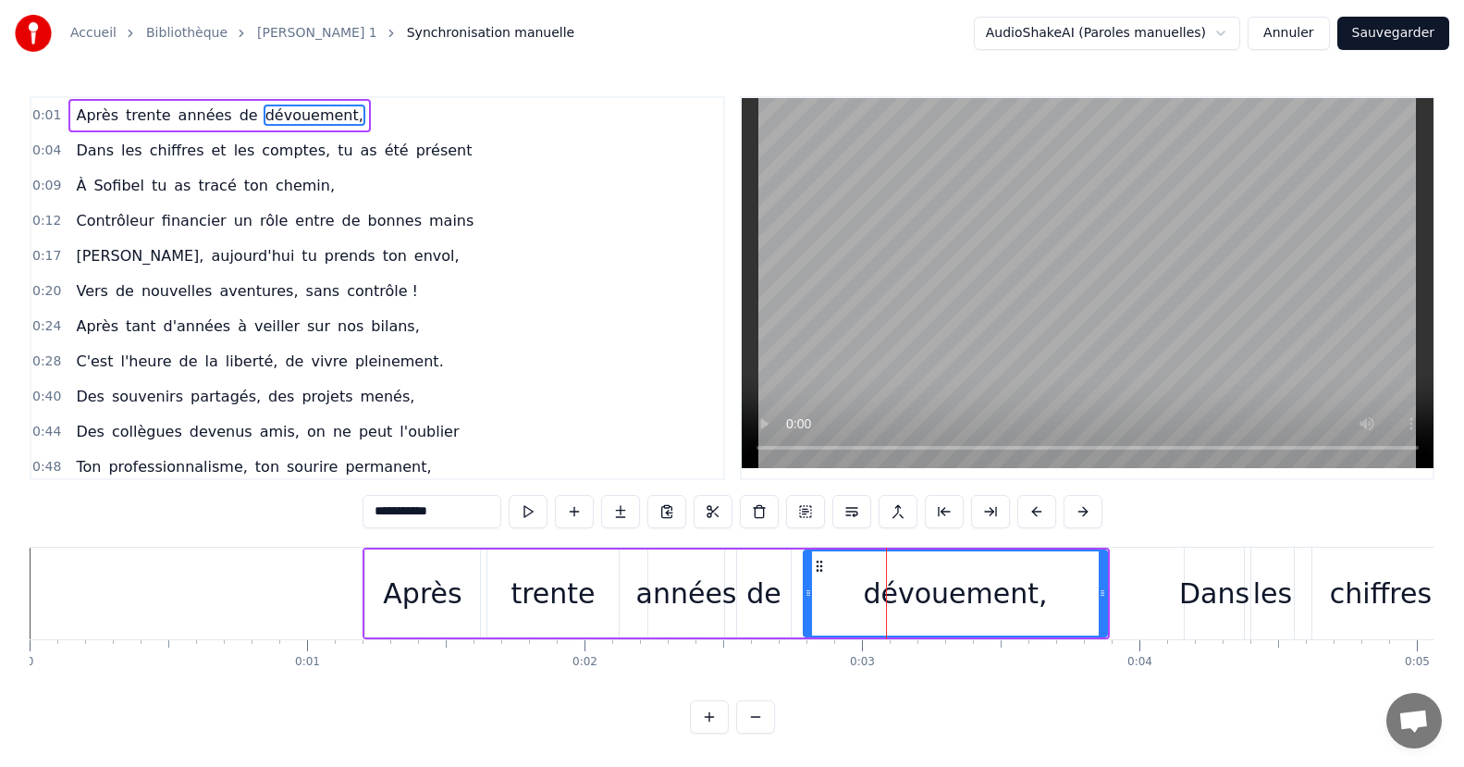
drag, startPoint x: 888, startPoint y: 599, endPoint x: 1004, endPoint y: 597, distance: 115.7
click at [1004, 597] on div "dévouement," at bounding box center [955, 594] width 184 height 42
click at [1038, 598] on div "dévouement," at bounding box center [956, 593] width 302 height 84
click at [1061, 592] on div "dévouement," at bounding box center [956, 593] width 302 height 84
click at [1081, 589] on div "dévouement," at bounding box center [956, 593] width 302 height 84
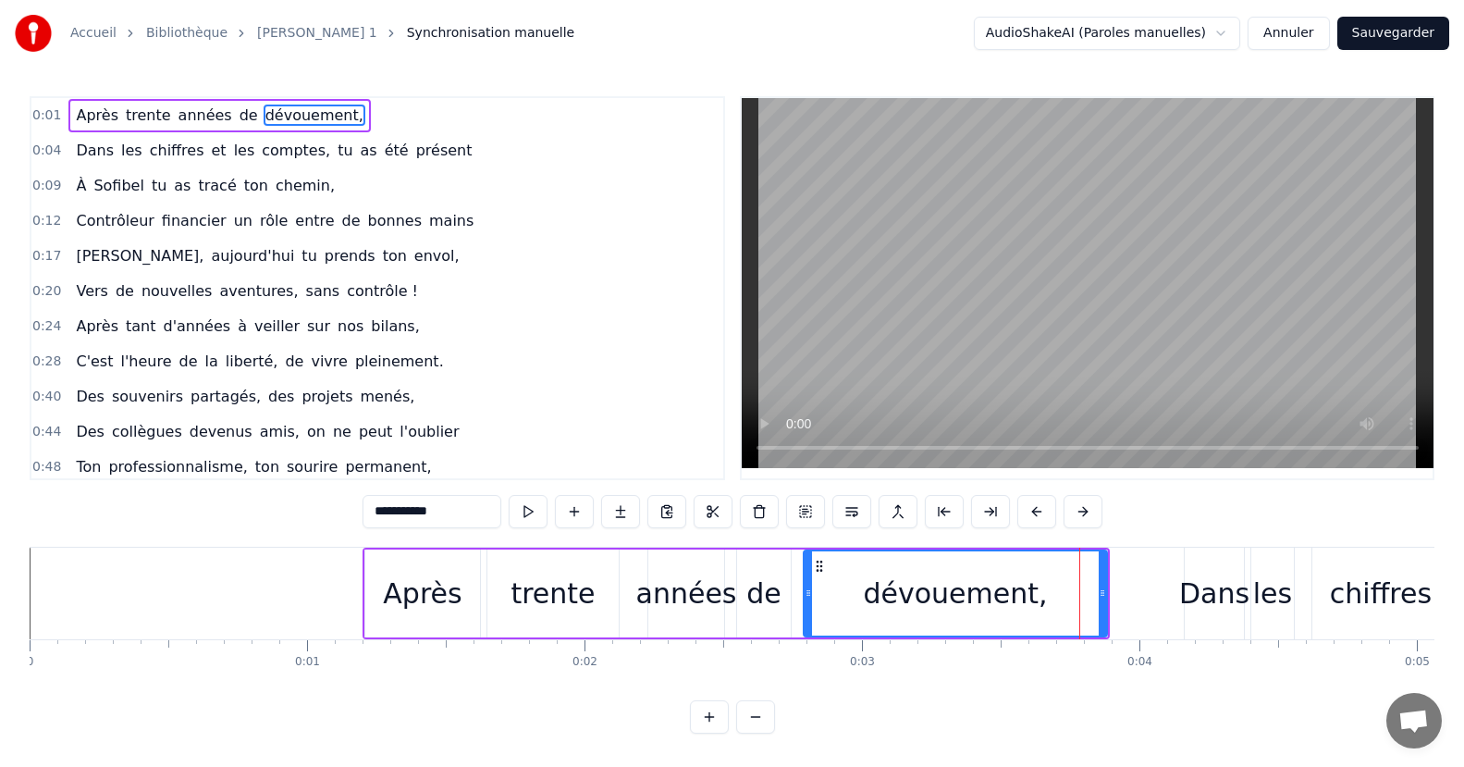
click at [1202, 596] on div "Dans" at bounding box center [1214, 594] width 70 height 42
type input "****"
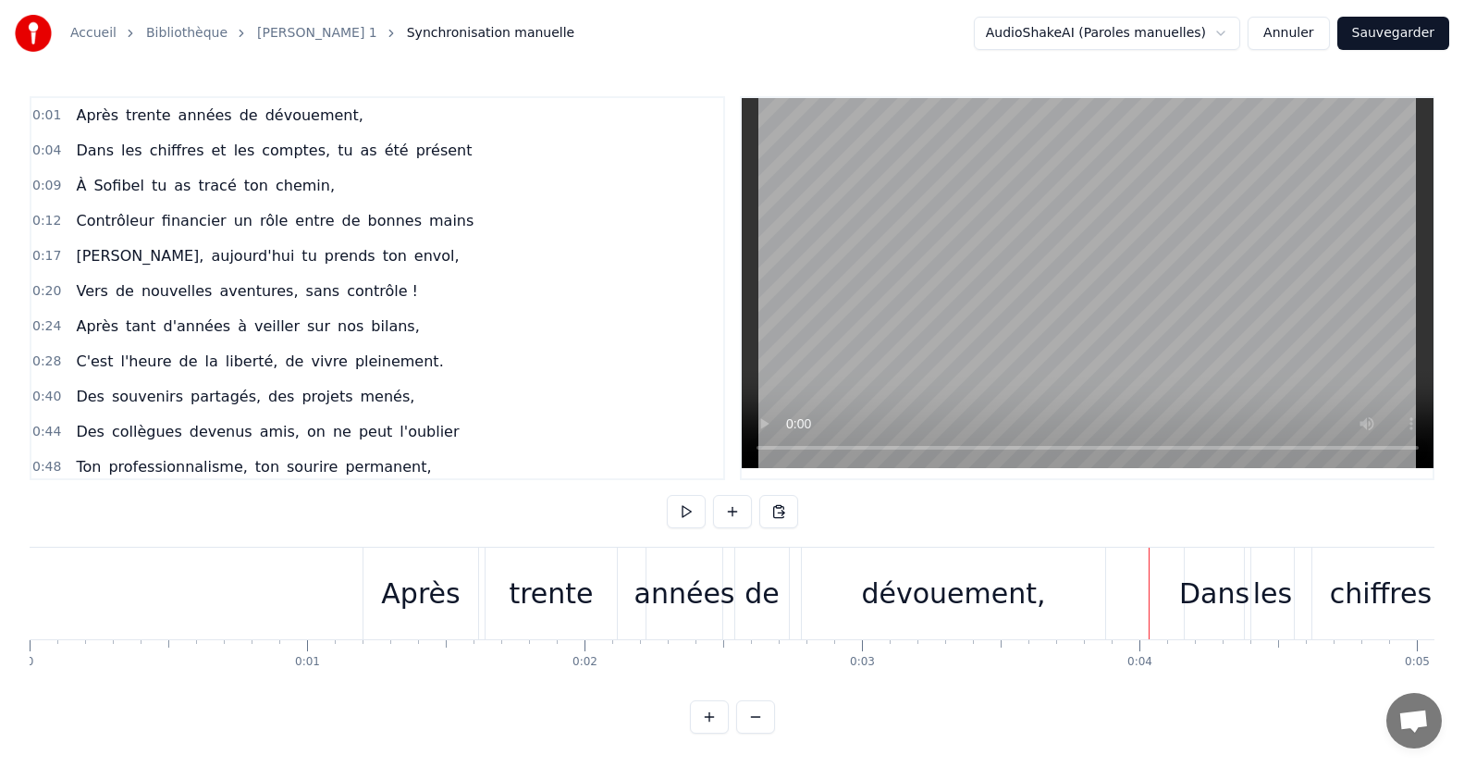
click at [1191, 595] on div "Dans" at bounding box center [1214, 594] width 70 height 42
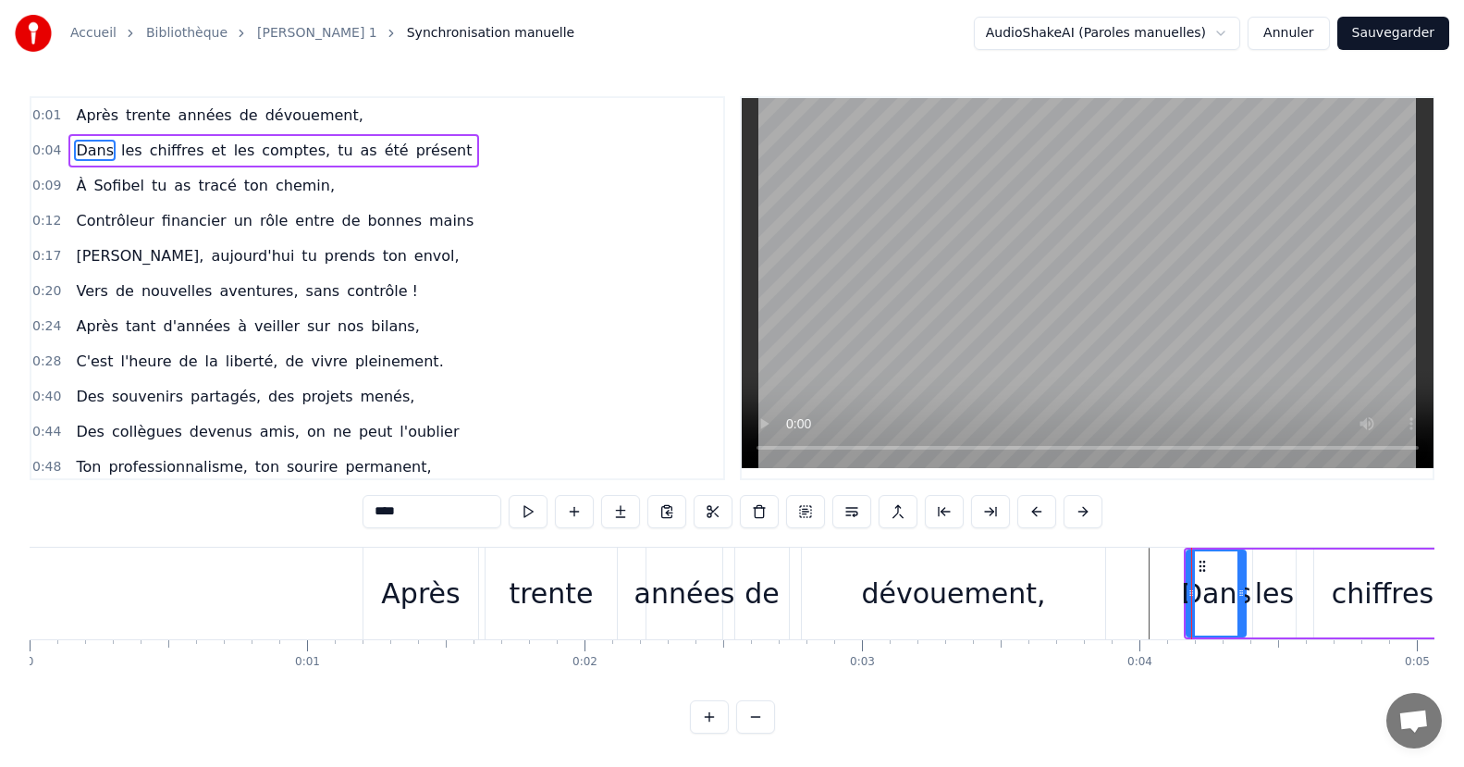
click at [1091, 602] on div "dévouement," at bounding box center [953, 594] width 303 height 92
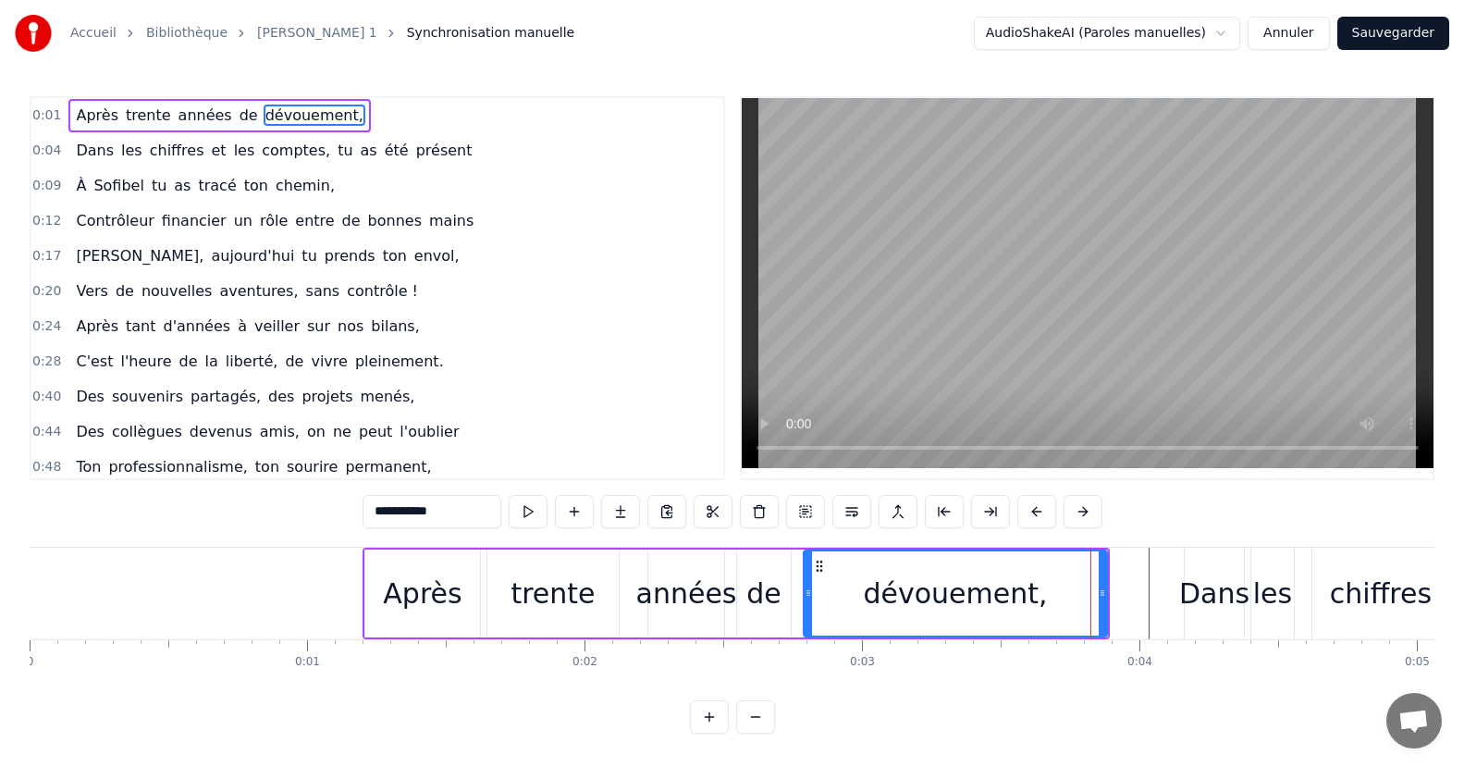
click at [1200, 598] on div "Dans" at bounding box center [1214, 594] width 70 height 42
type input "****"
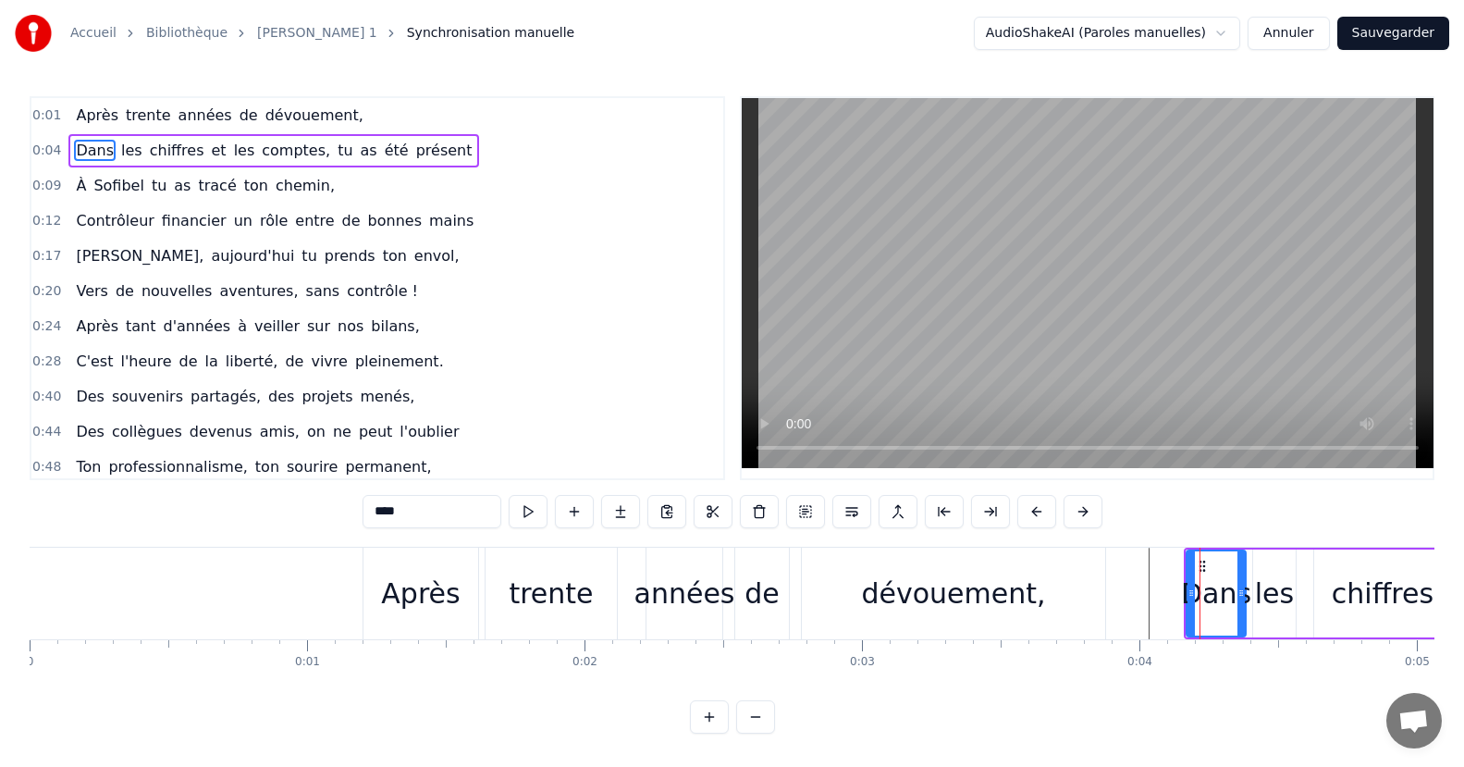
click at [900, 516] on button at bounding box center [898, 511] width 39 height 33
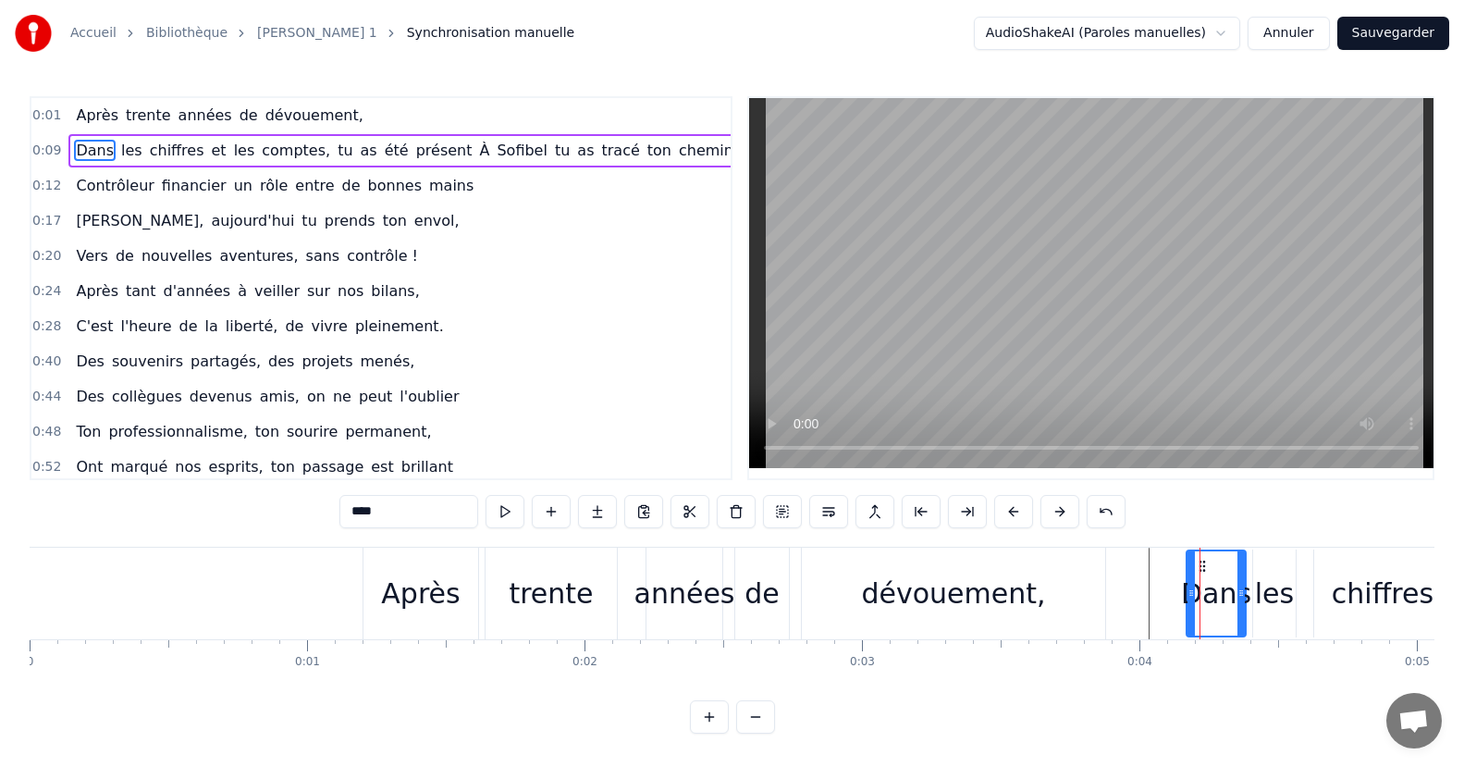
click at [482, 586] on div "Après trente années de dévouement," at bounding box center [736, 594] width 747 height 92
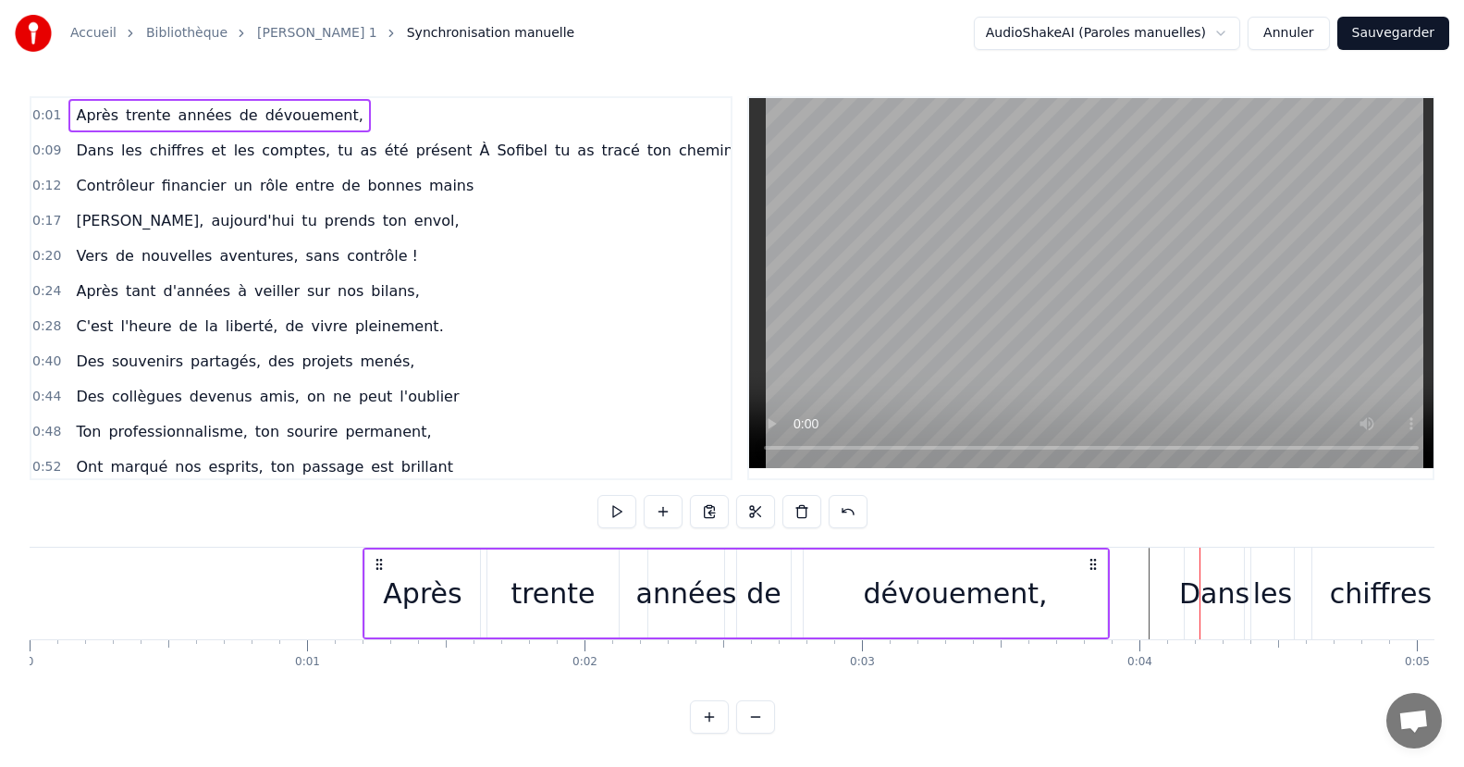
click at [872, 590] on div "dévouement," at bounding box center [955, 593] width 303 height 88
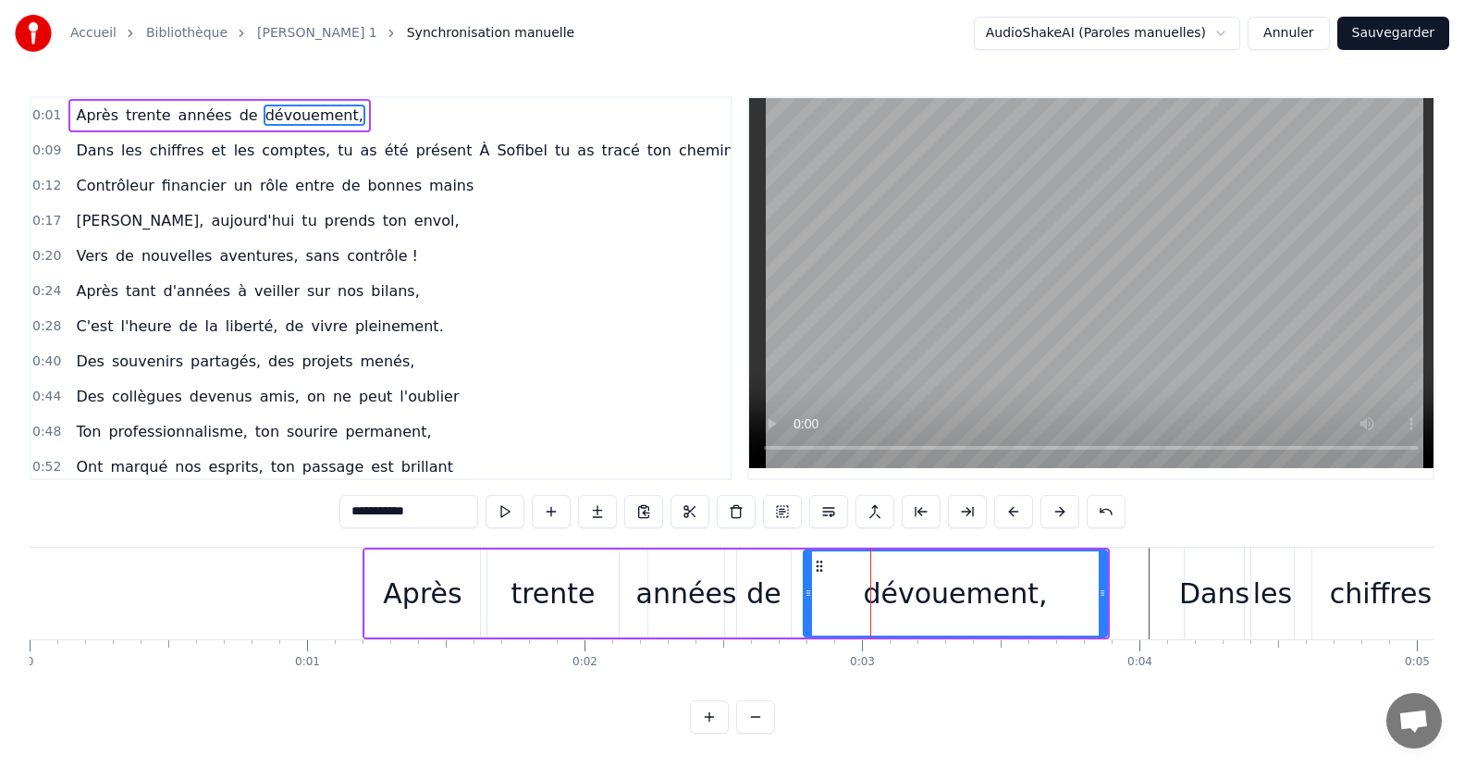
click at [817, 563] on icon at bounding box center [819, 566] width 15 height 15
click at [784, 506] on button at bounding box center [782, 511] width 39 height 33
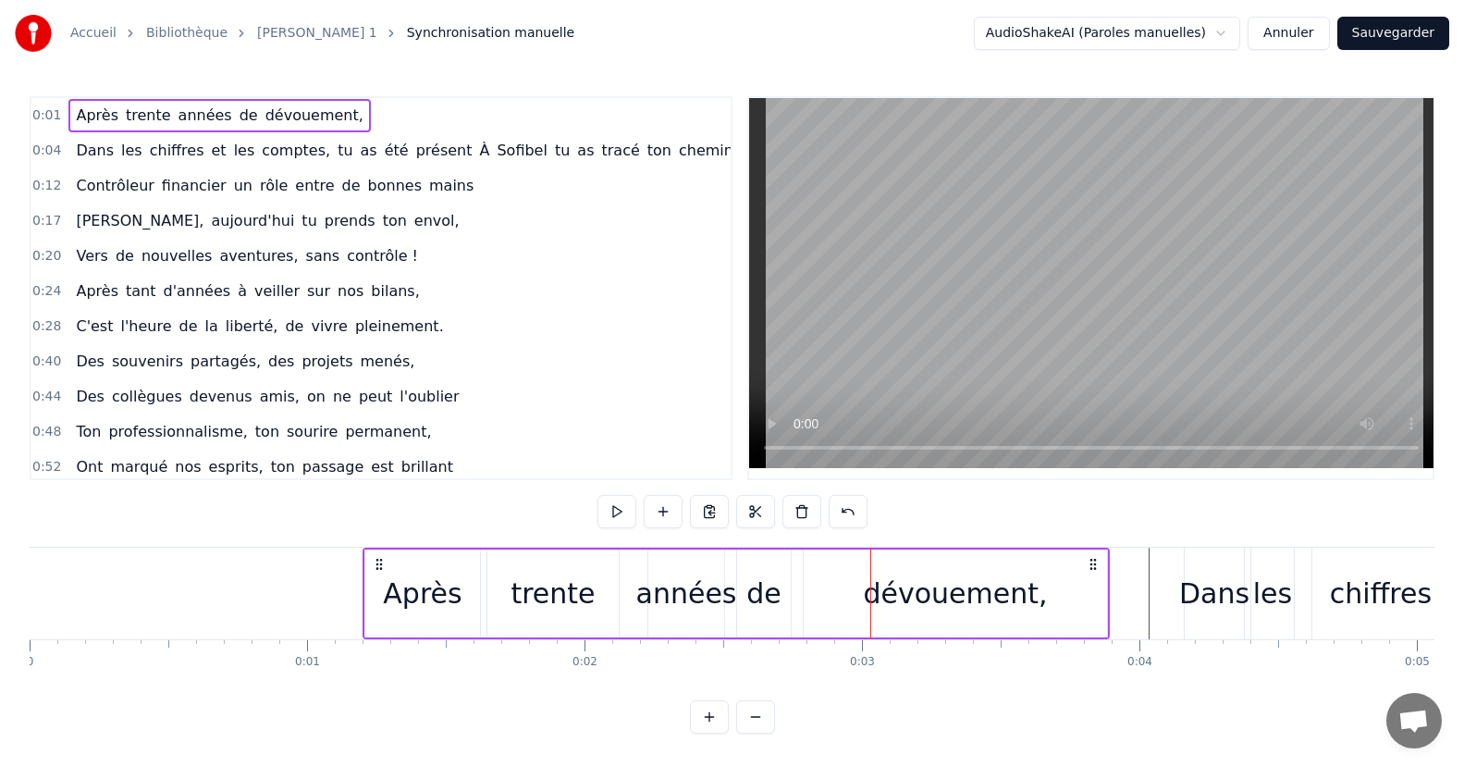
click at [1091, 562] on icon at bounding box center [1093, 564] width 15 height 15
click at [1301, 31] on button "Annuler" at bounding box center [1288, 33] width 81 height 33
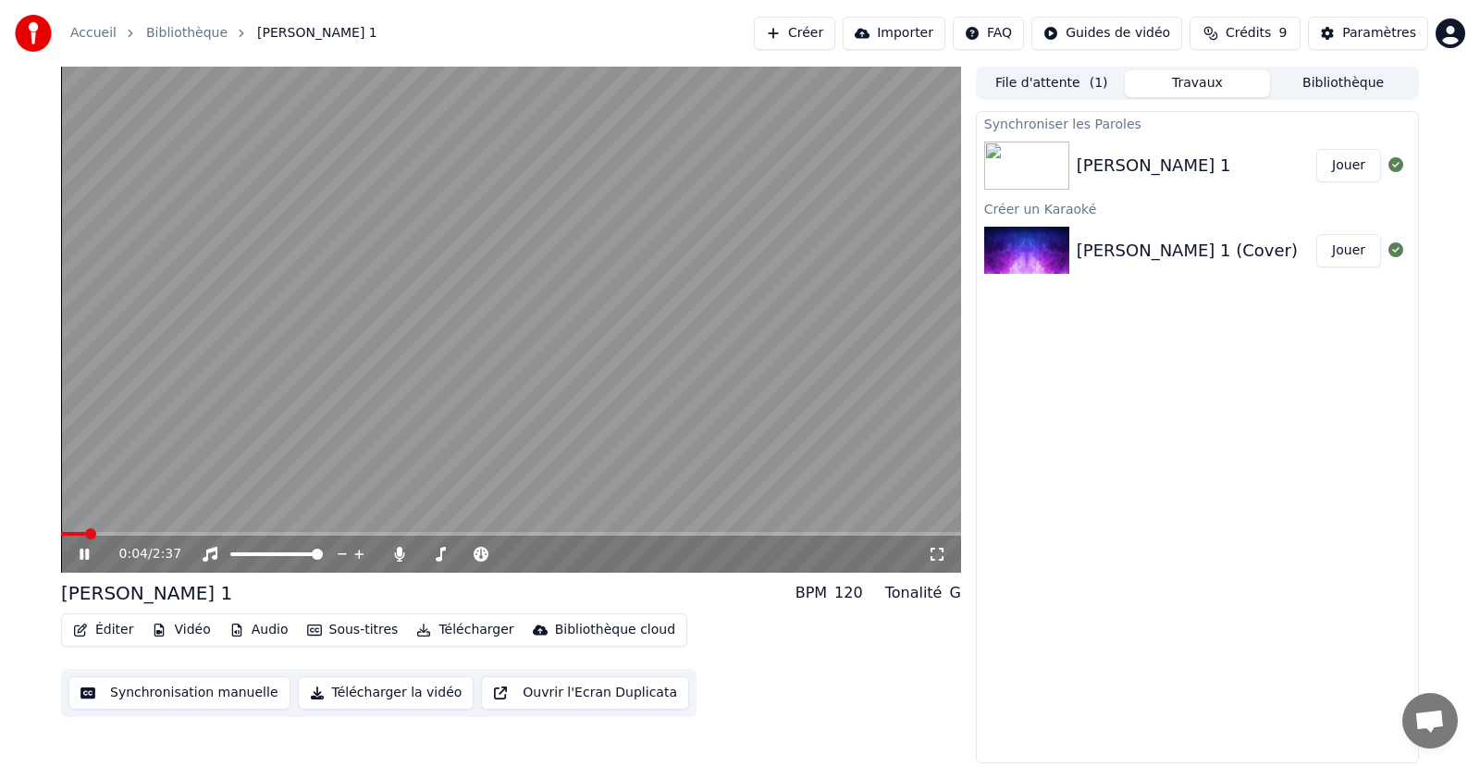
click at [80, 558] on icon at bounding box center [84, 554] width 9 height 11
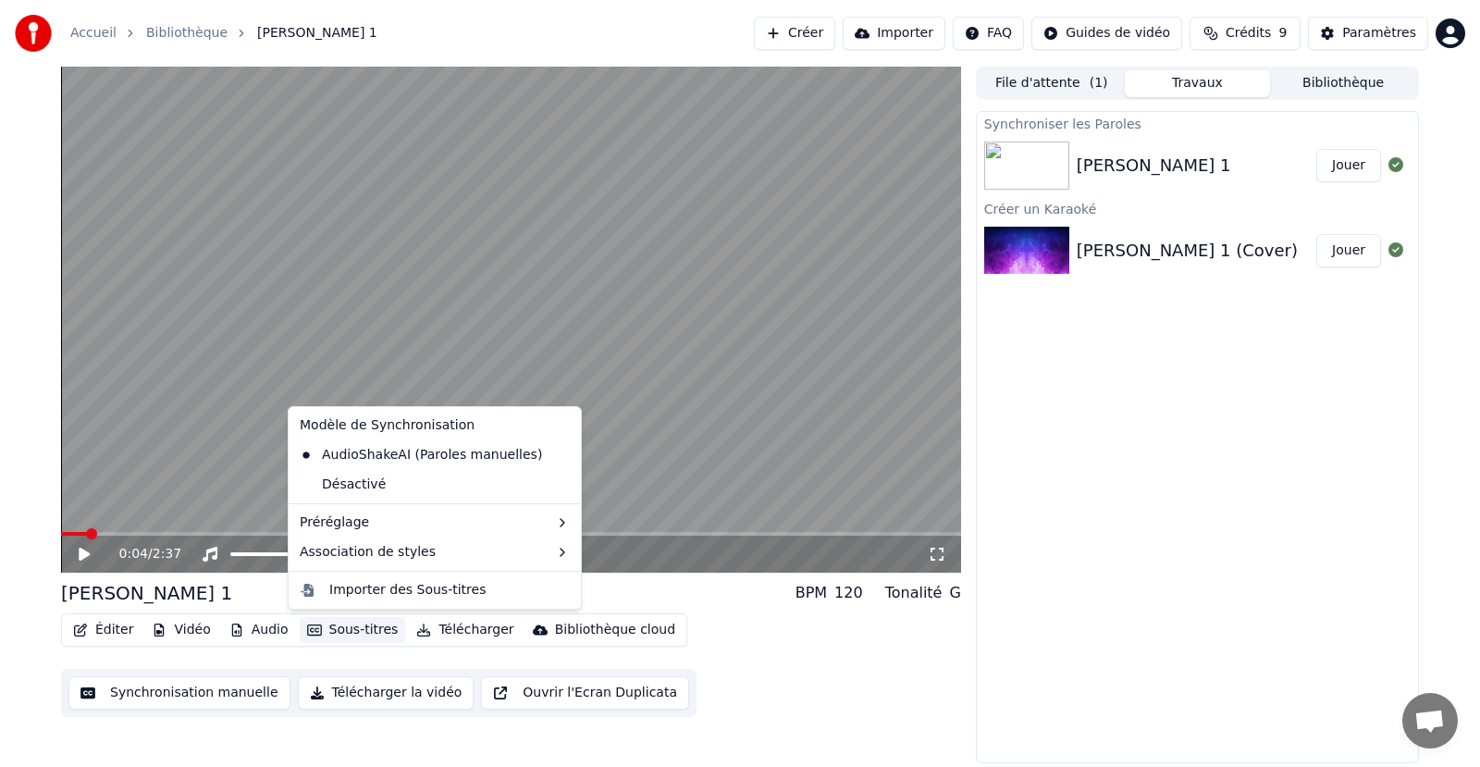
click at [337, 630] on button "Sous-titres" at bounding box center [353, 630] width 106 height 26
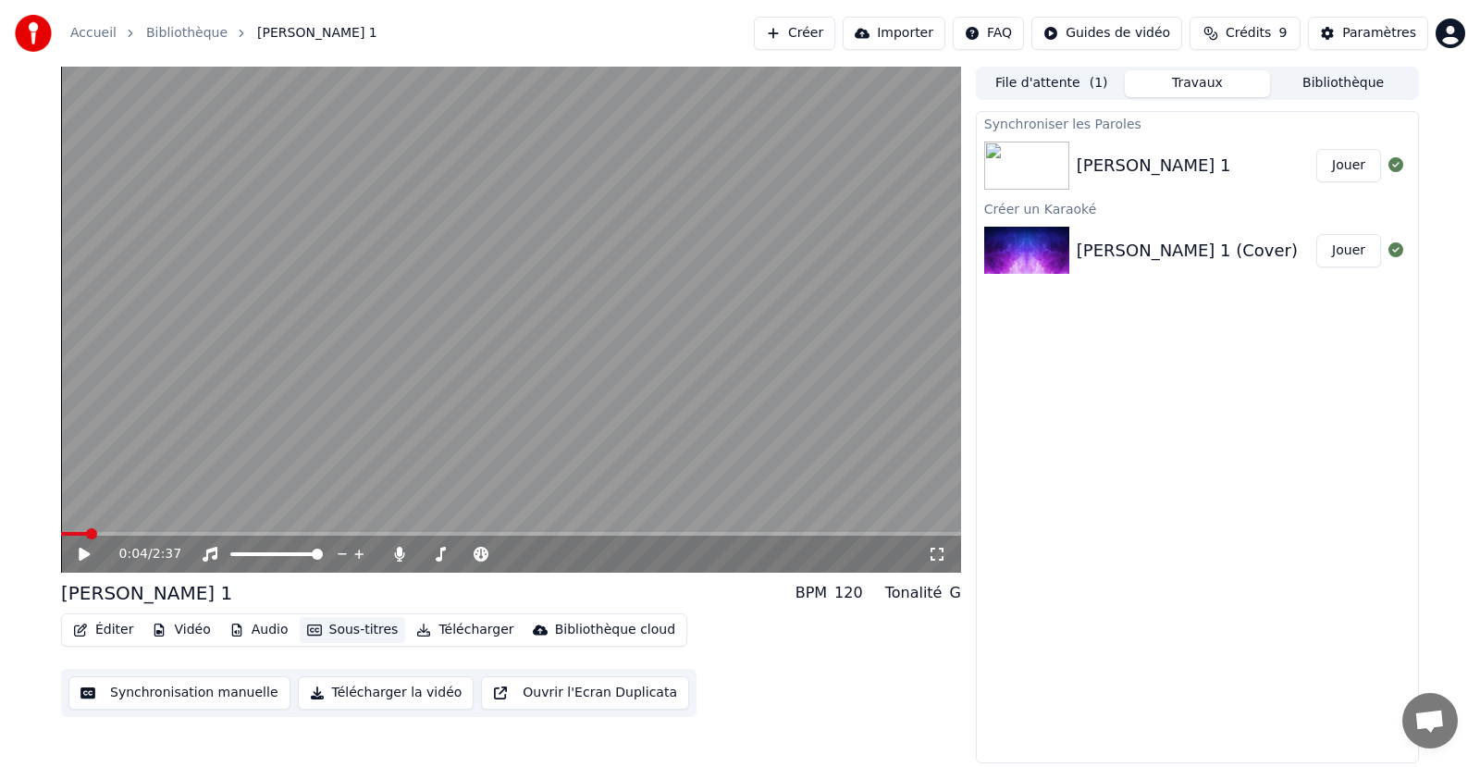
click at [337, 630] on button "Sous-titres" at bounding box center [353, 630] width 106 height 26
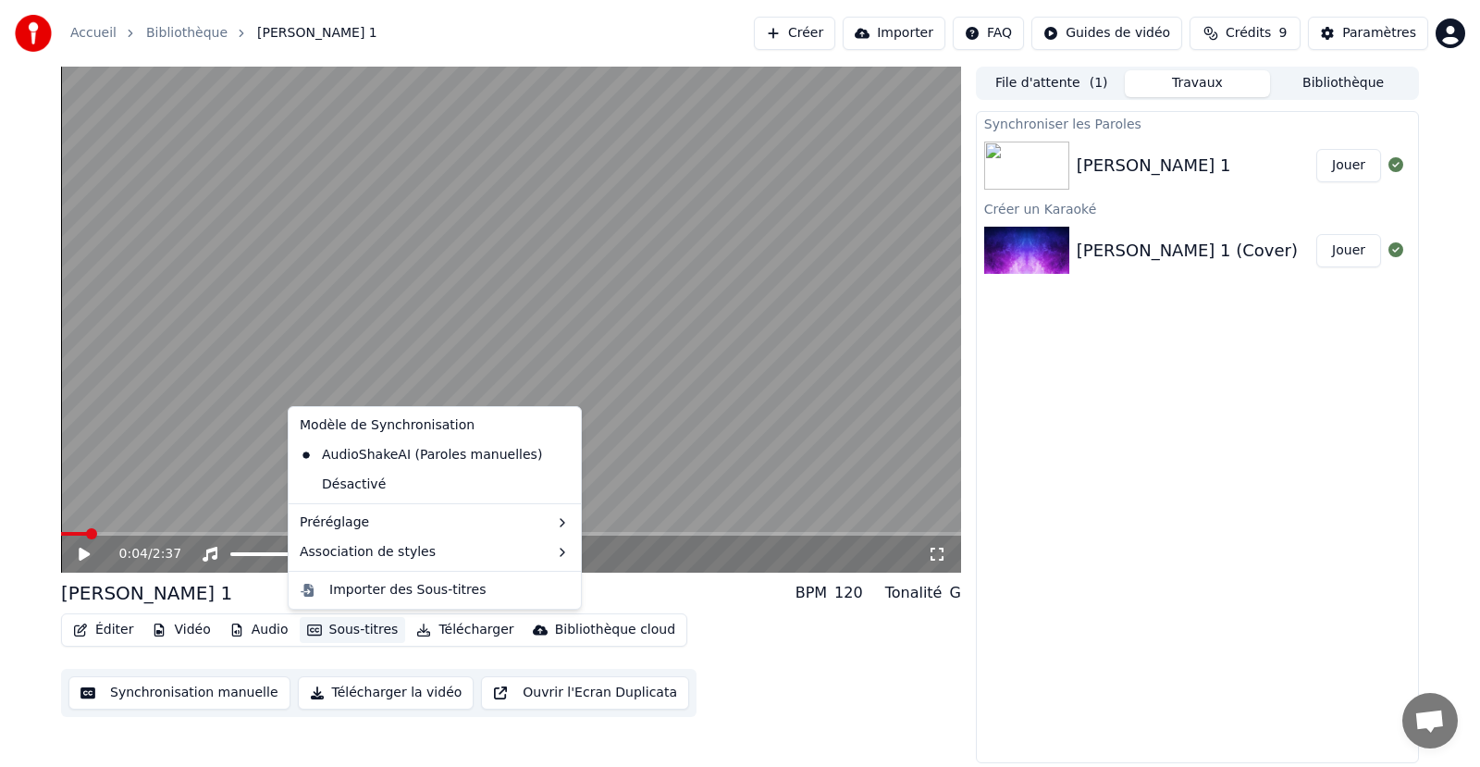
click at [337, 630] on button "Sous-titres" at bounding box center [353, 630] width 106 height 26
click at [379, 487] on div "Désactivé" at bounding box center [434, 485] width 285 height 30
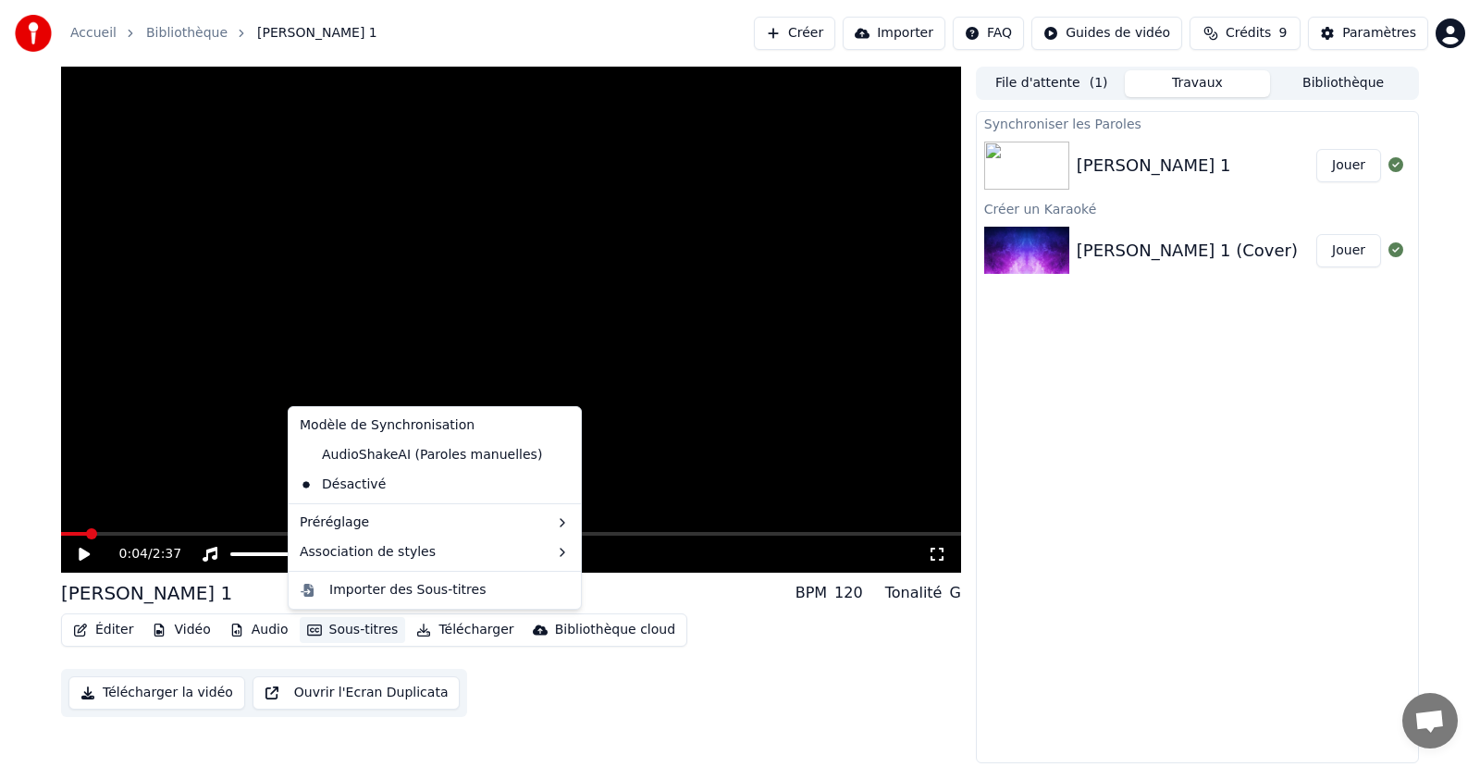
click at [343, 626] on button "Sous-titres" at bounding box center [353, 630] width 106 height 26
click at [375, 490] on div "Désactivé" at bounding box center [434, 485] width 285 height 30
click at [348, 630] on button "Sous-titres" at bounding box center [353, 630] width 106 height 26
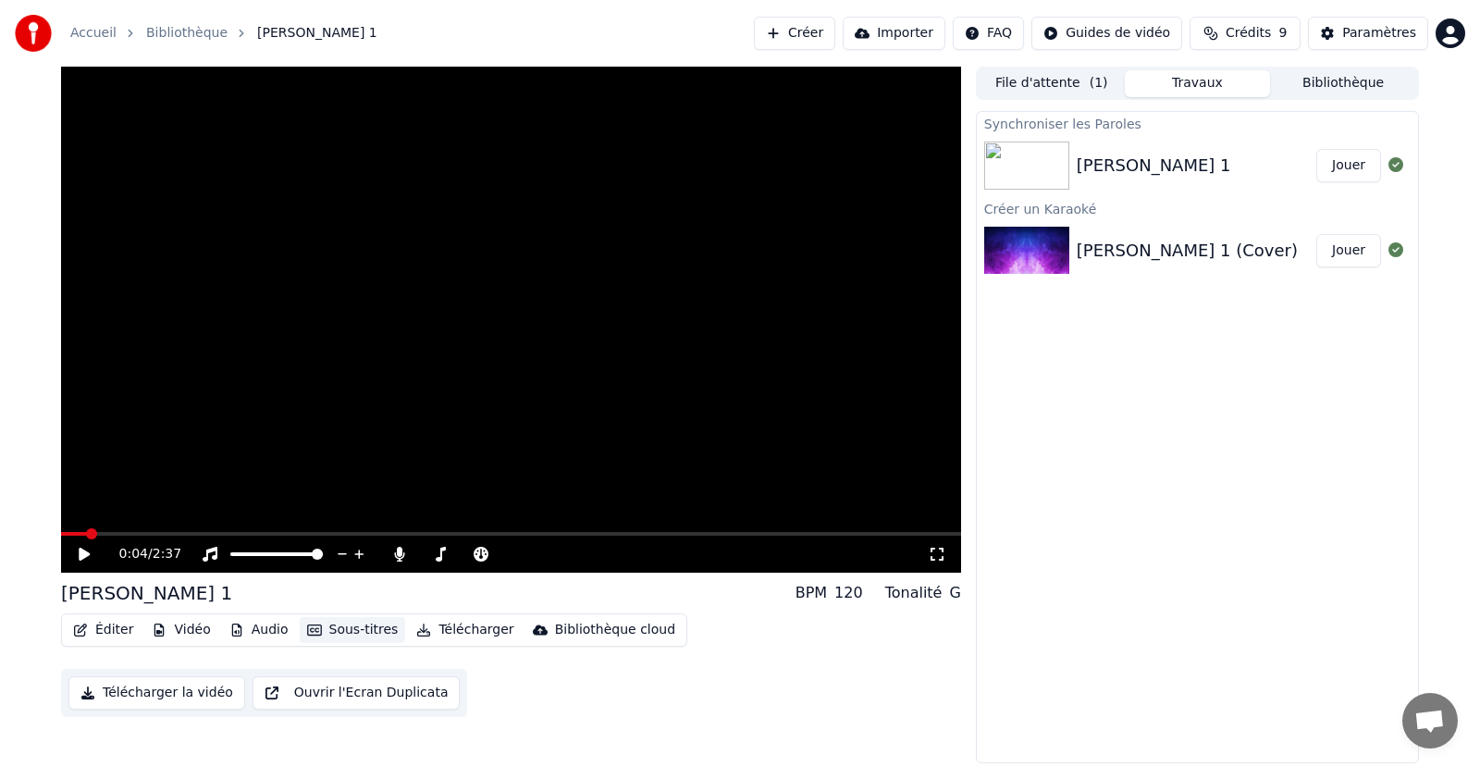
click at [335, 633] on button "Sous-titres" at bounding box center [353, 630] width 106 height 26
click at [86, 552] on icon at bounding box center [84, 554] width 11 height 13
click at [86, 554] on icon at bounding box center [84, 554] width 9 height 11
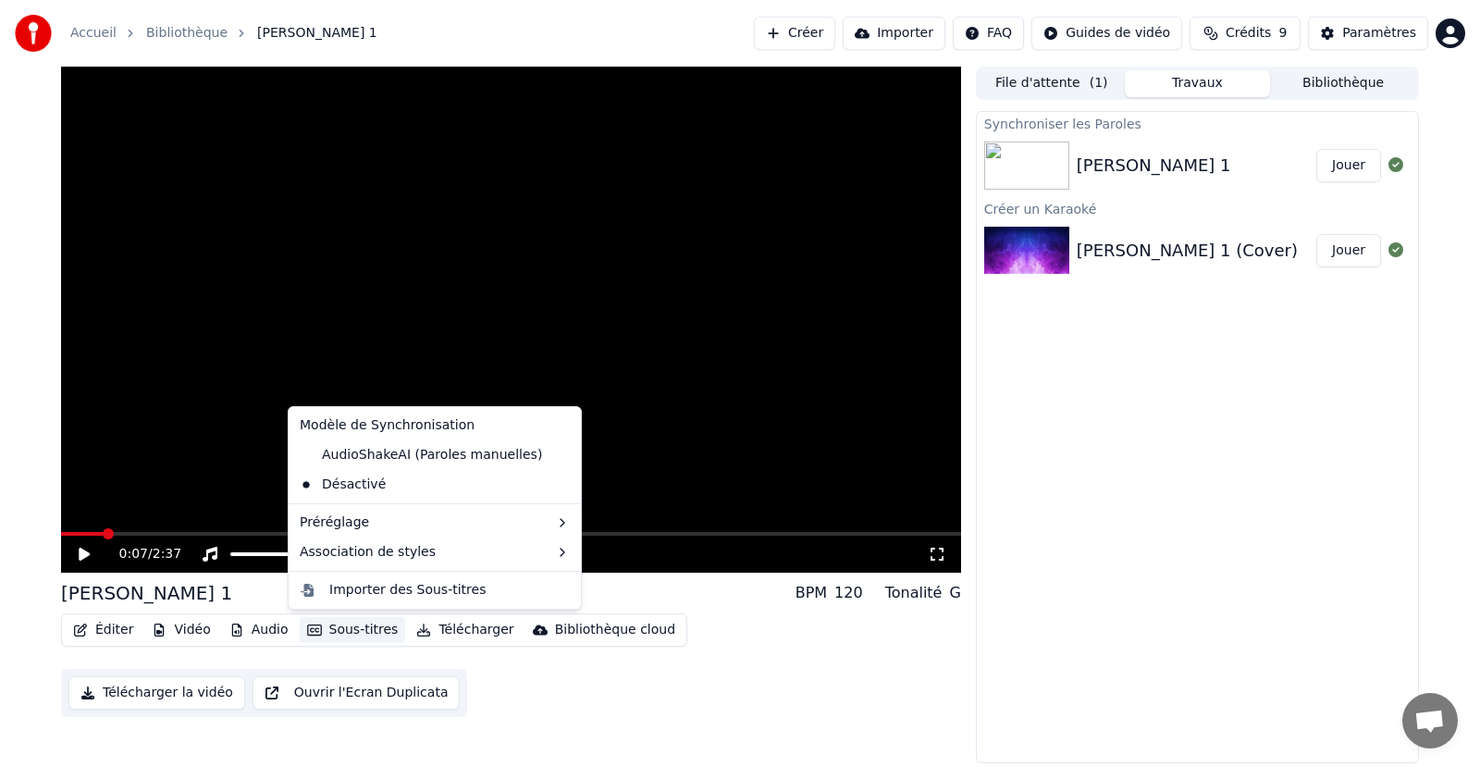
click at [350, 634] on button "Sous-titres" at bounding box center [353, 630] width 106 height 26
click at [346, 482] on div "Désactivé" at bounding box center [434, 485] width 285 height 30
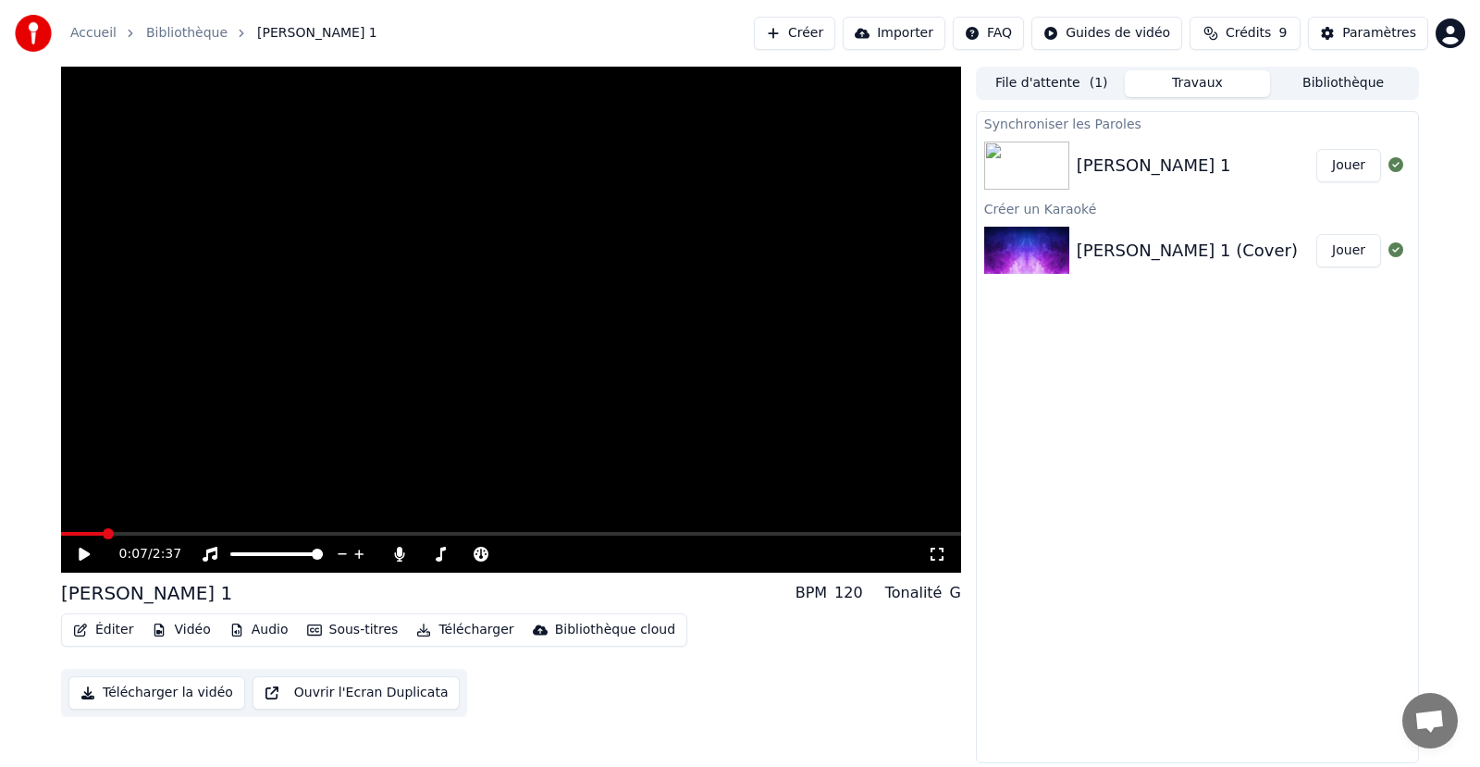
click at [328, 627] on button "Sous-titres" at bounding box center [353, 630] width 106 height 26
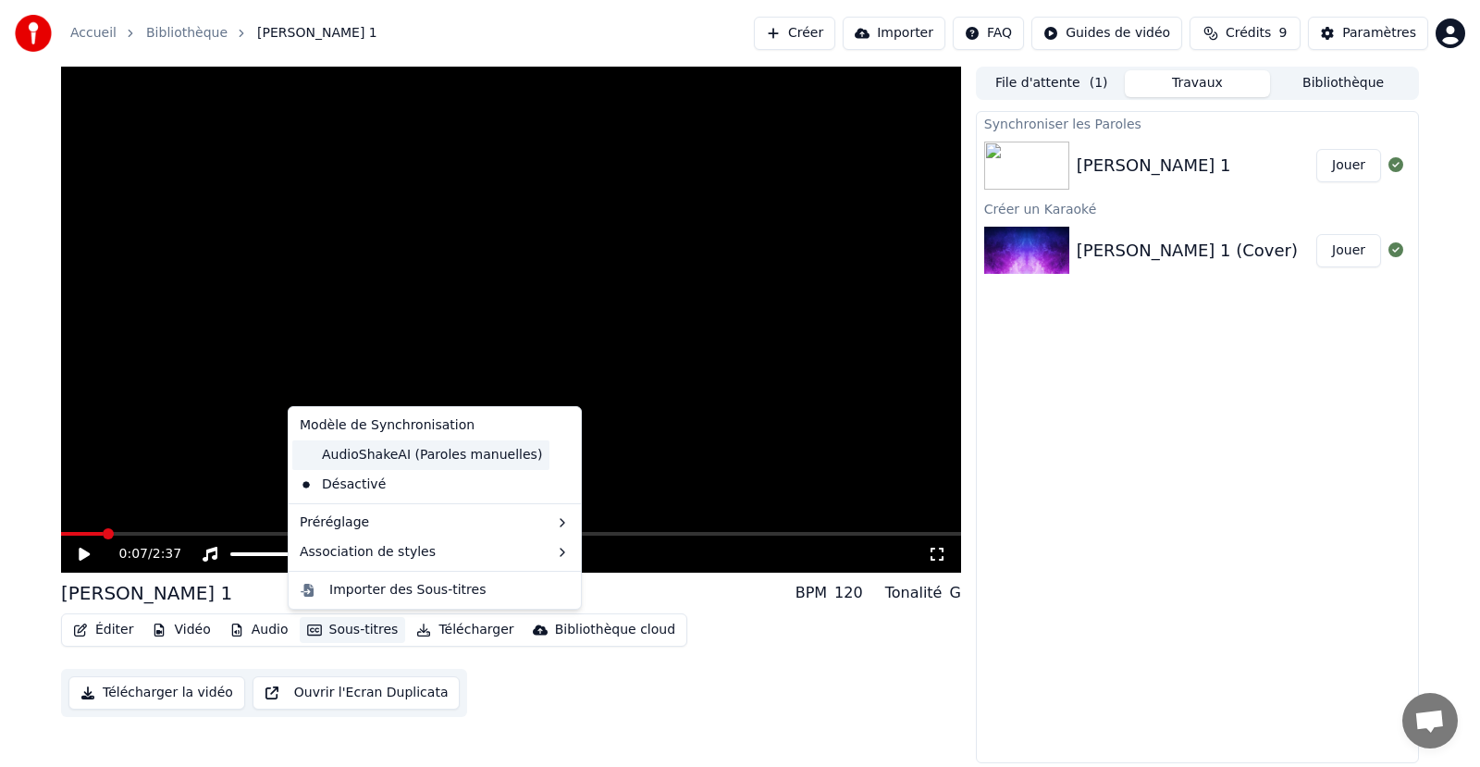
click at [374, 457] on div "AudioShakeAI (Paroles manuelles)" at bounding box center [420, 455] width 257 height 30
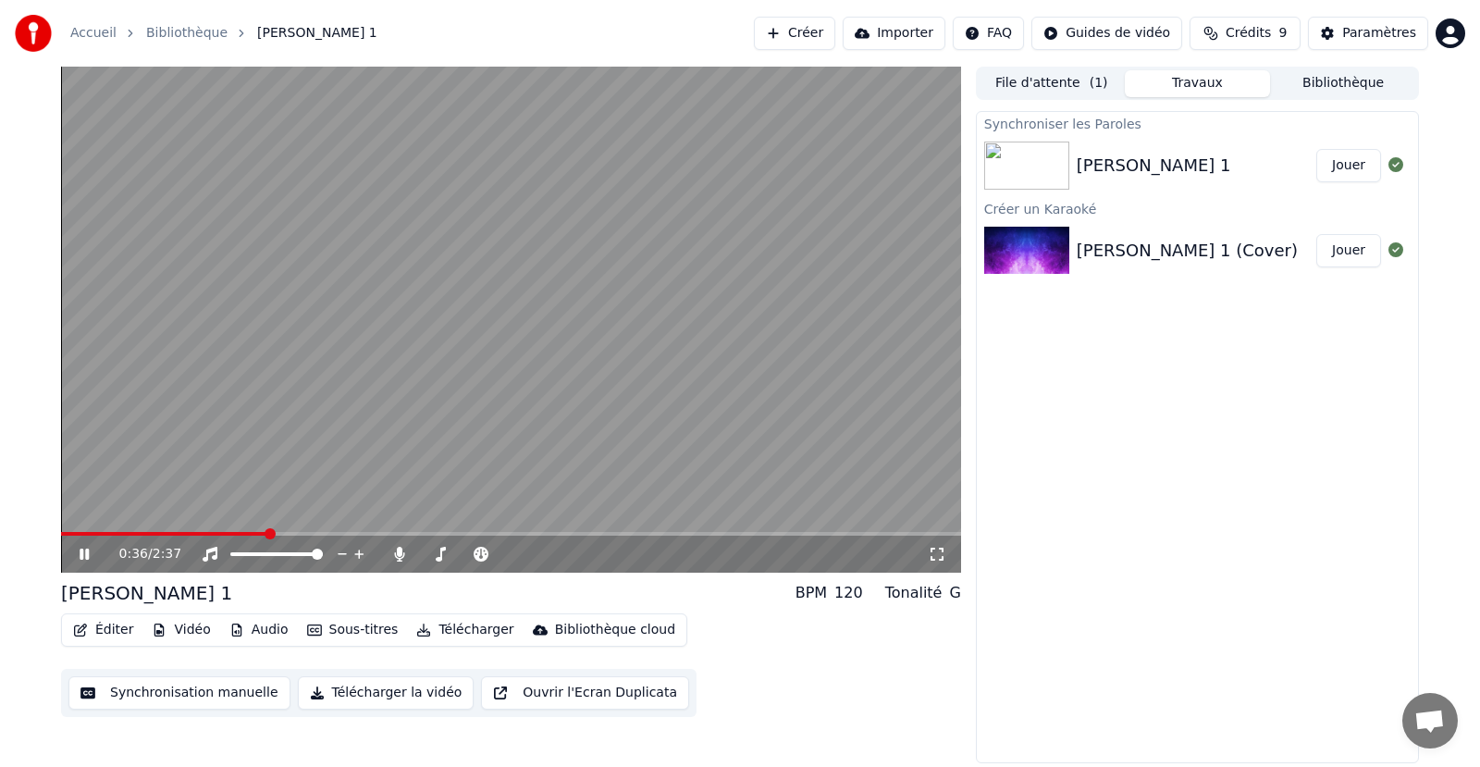
click at [81, 553] on icon at bounding box center [84, 554] width 9 height 11
click at [1344, 253] on button "Jouer" at bounding box center [1348, 250] width 65 height 33
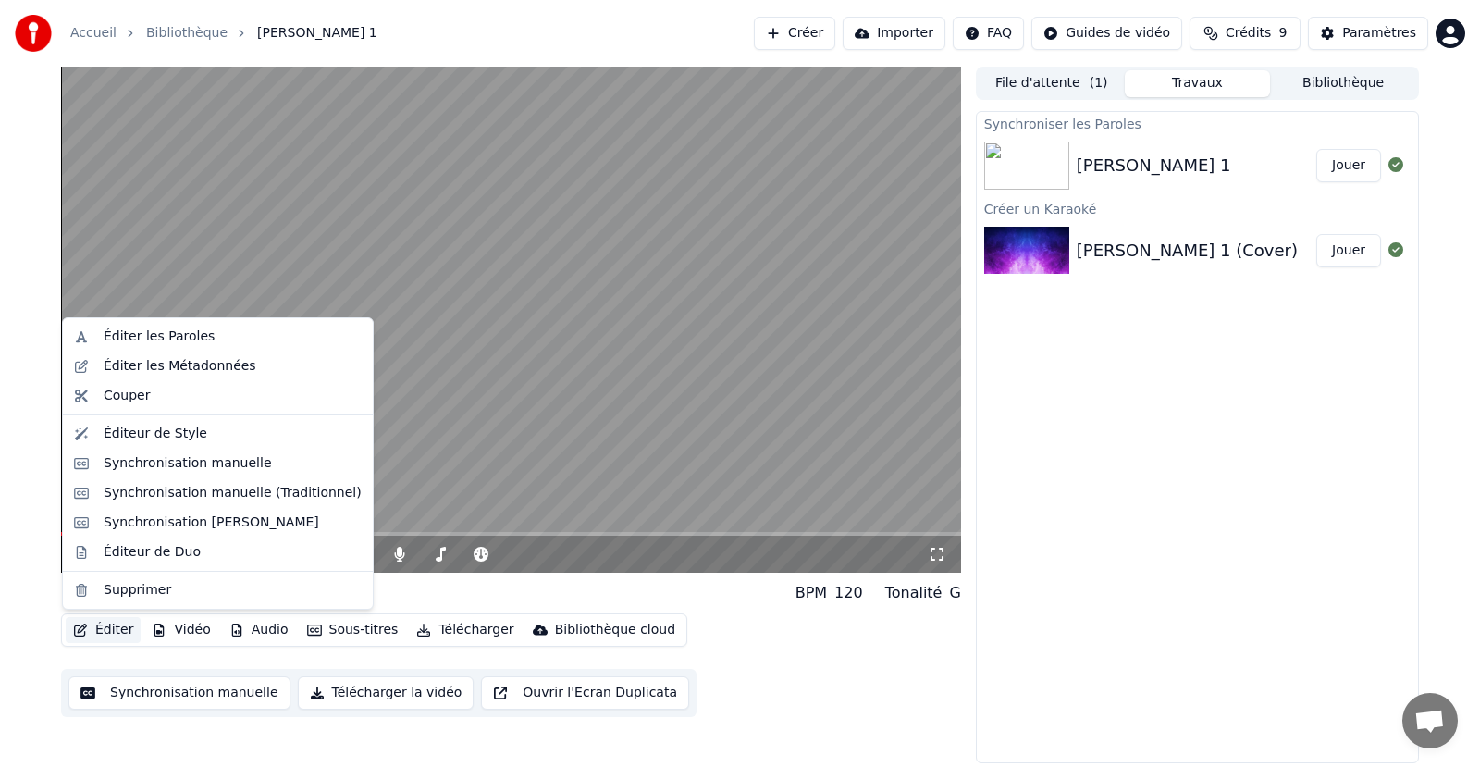
click at [100, 634] on button "Éditer" at bounding box center [103, 630] width 75 height 26
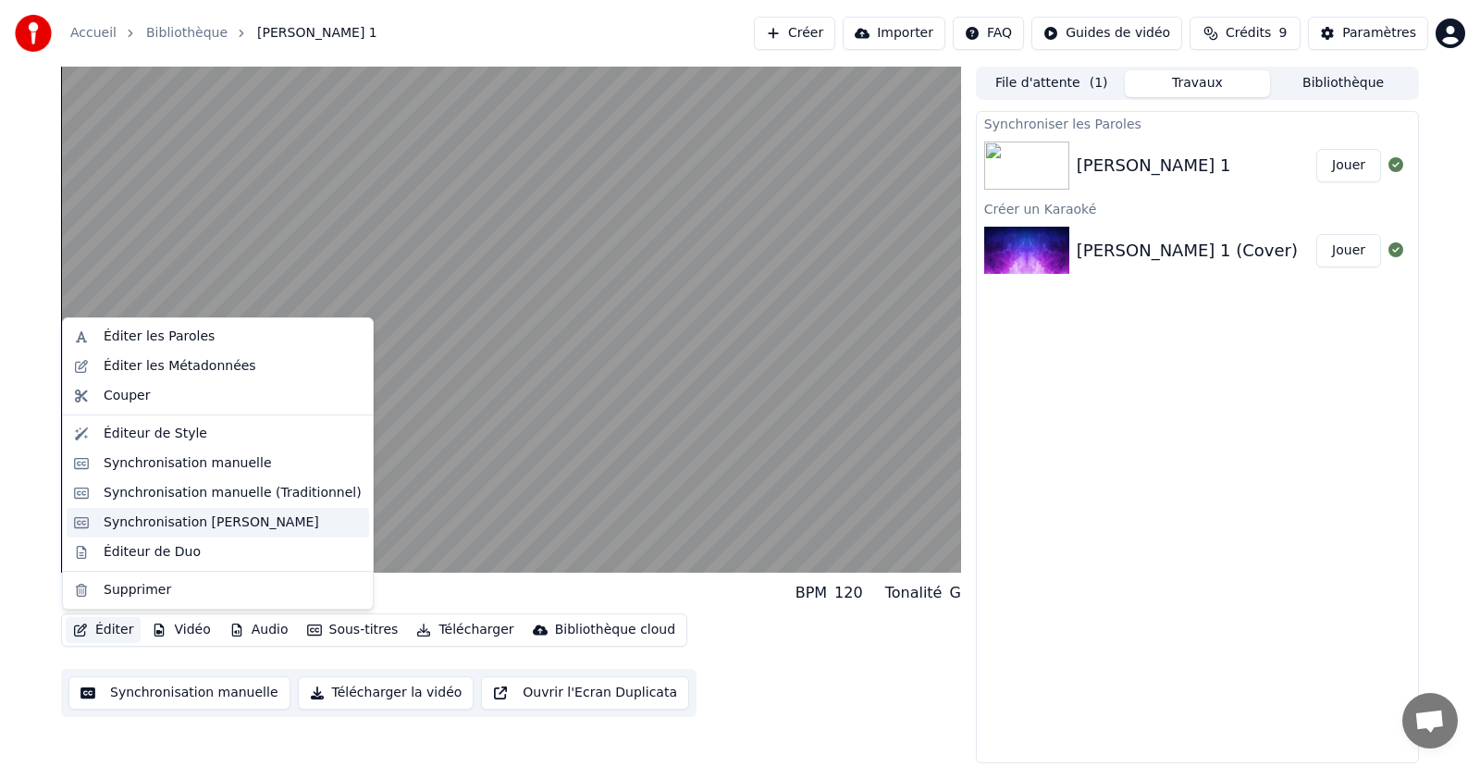
click at [249, 522] on div "Synchronisation [PERSON_NAME]" at bounding box center [212, 522] width 216 height 18
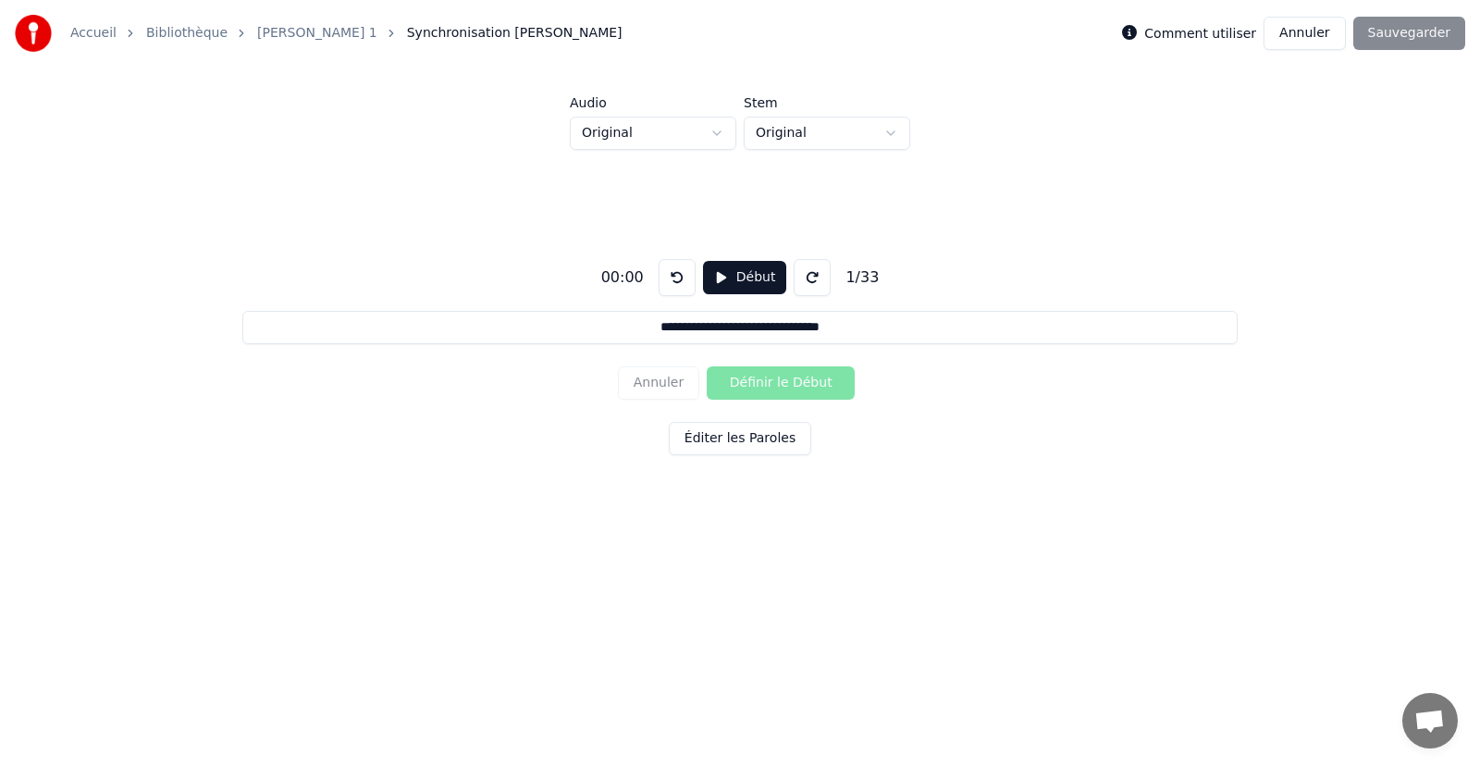
click at [741, 280] on button "Début" at bounding box center [745, 277] width 84 height 33
click at [741, 280] on button "Pause" at bounding box center [744, 277] width 82 height 33
click at [722, 438] on button "Éditer les Paroles" at bounding box center [740, 438] width 142 height 33
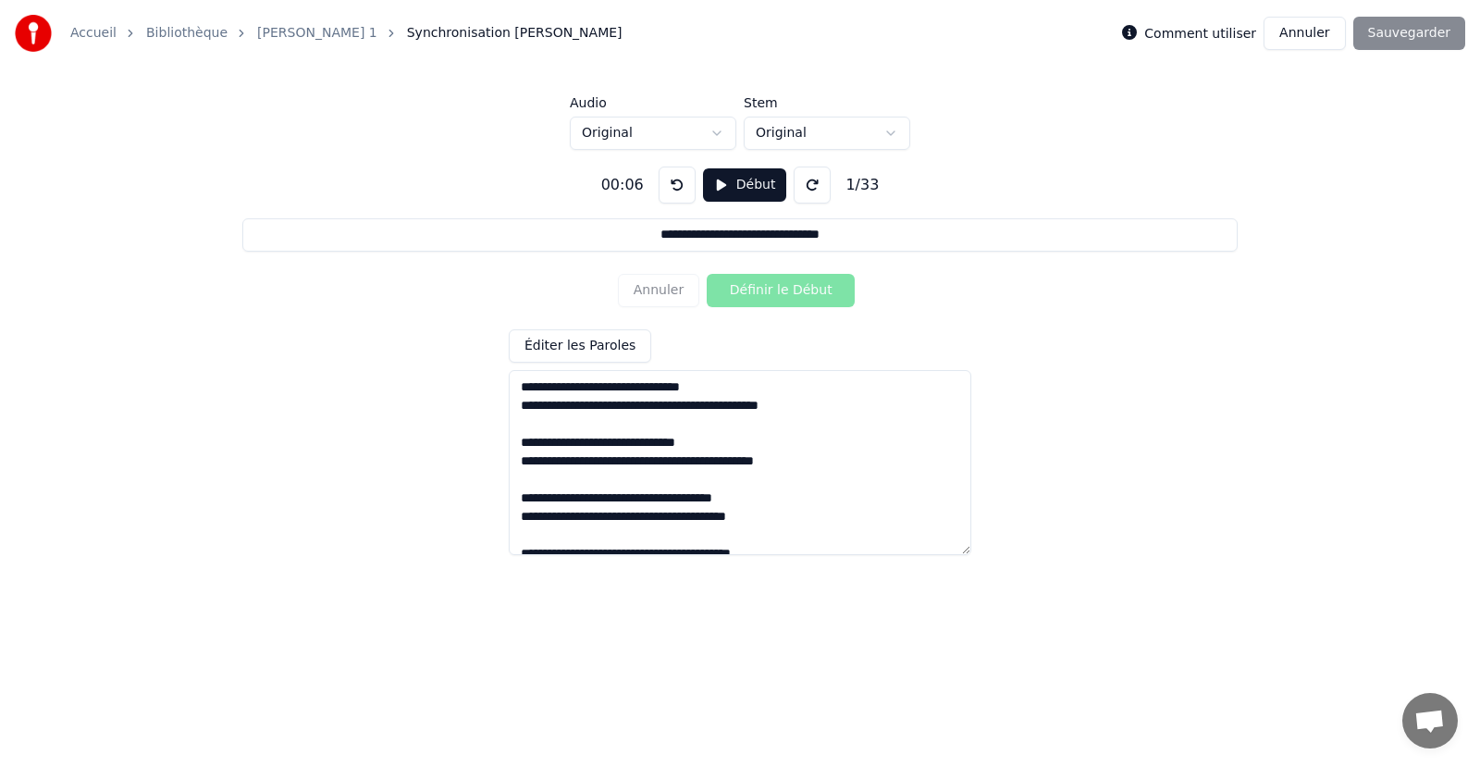
click at [743, 393] on textarea at bounding box center [740, 462] width 462 height 185
type input "**********"
type textarea "**********"
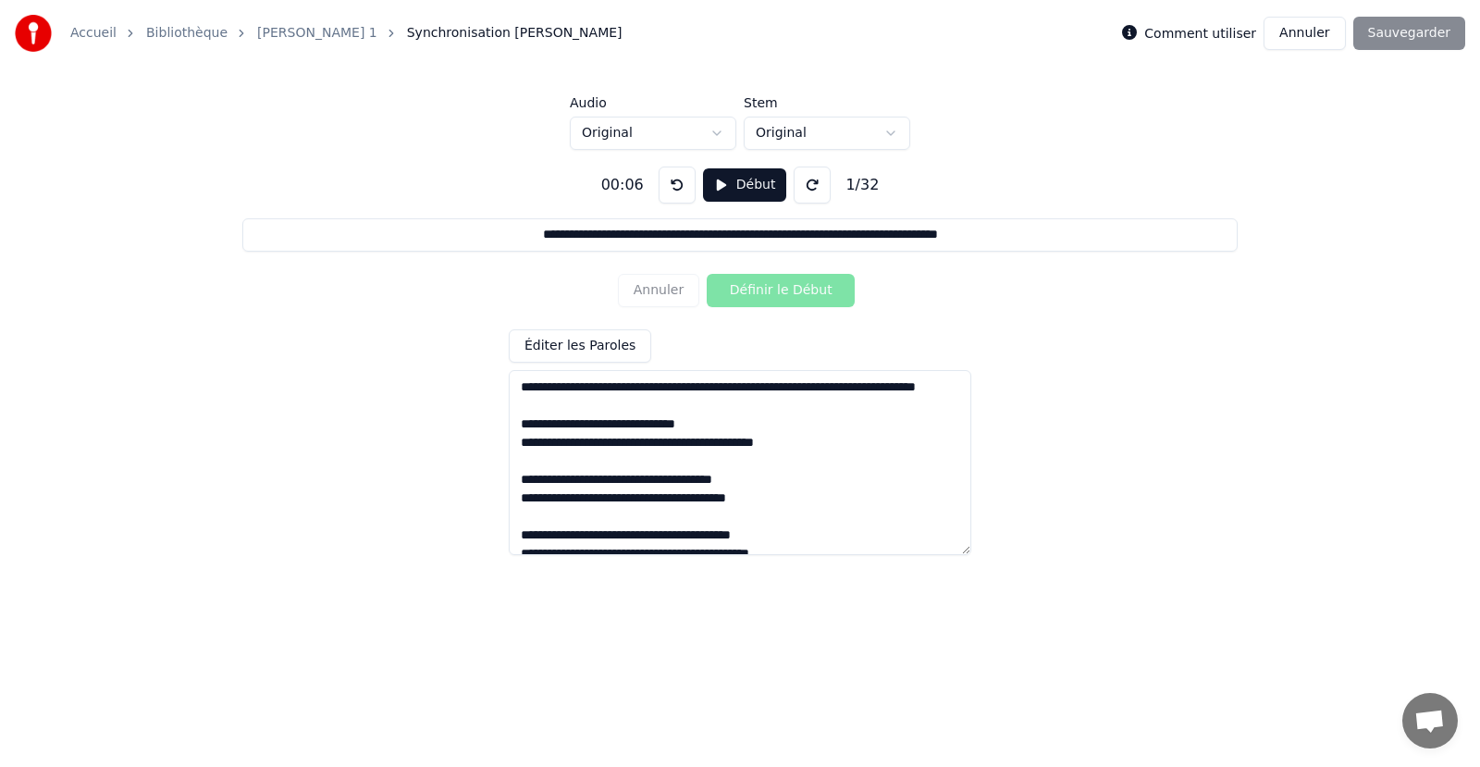
type input "**********"
type textarea "**********"
type input "**********"
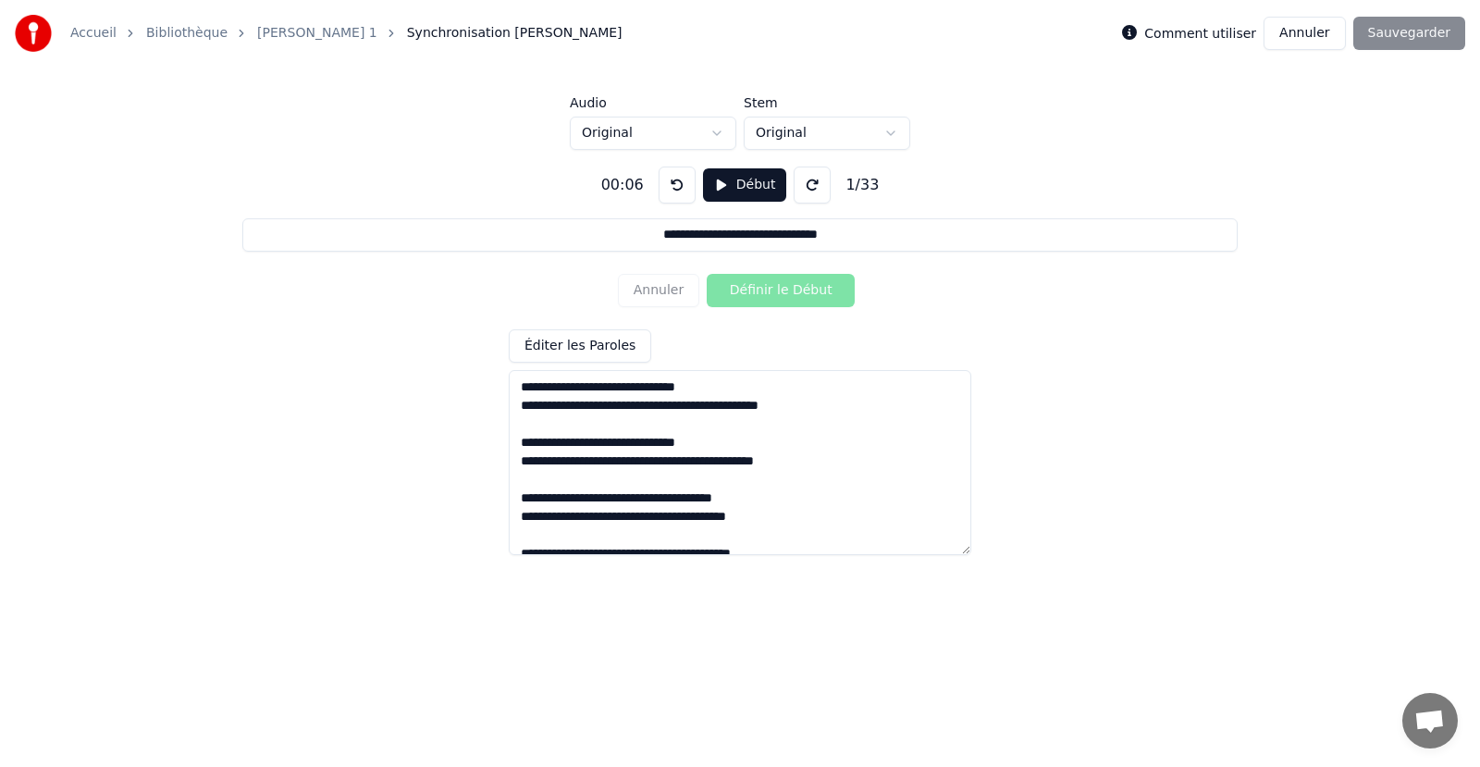
click at [822, 403] on textarea at bounding box center [740, 462] width 462 height 185
type textarea "**********"
click at [1416, 37] on div "Comment utiliser Annuler Sauvegarder" at bounding box center [1293, 33] width 343 height 33
click at [1329, 32] on button "Annuler" at bounding box center [1304, 33] width 81 height 33
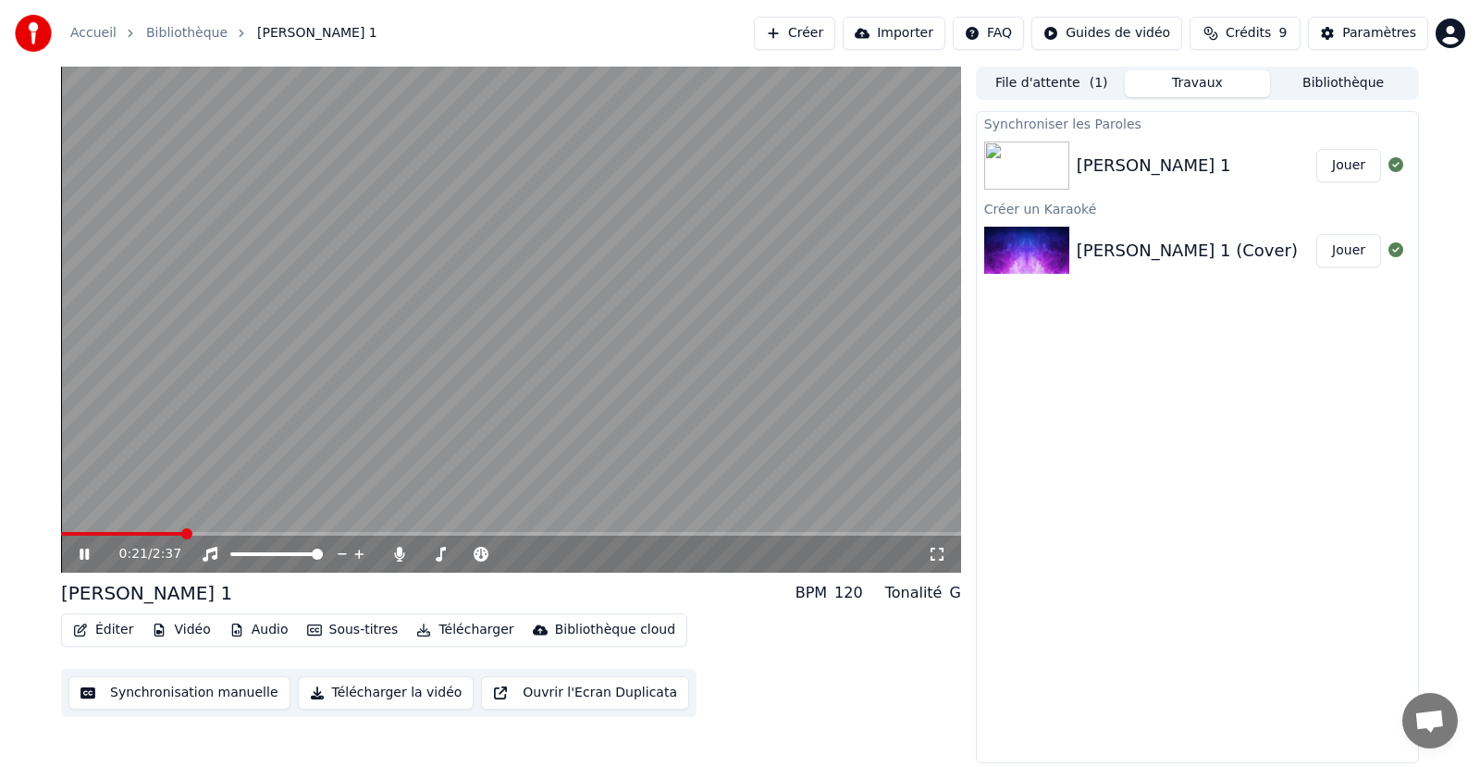
click at [81, 556] on icon at bounding box center [84, 554] width 9 height 11
click at [230, 697] on button "Synchronisation manuelle" at bounding box center [179, 692] width 222 height 33
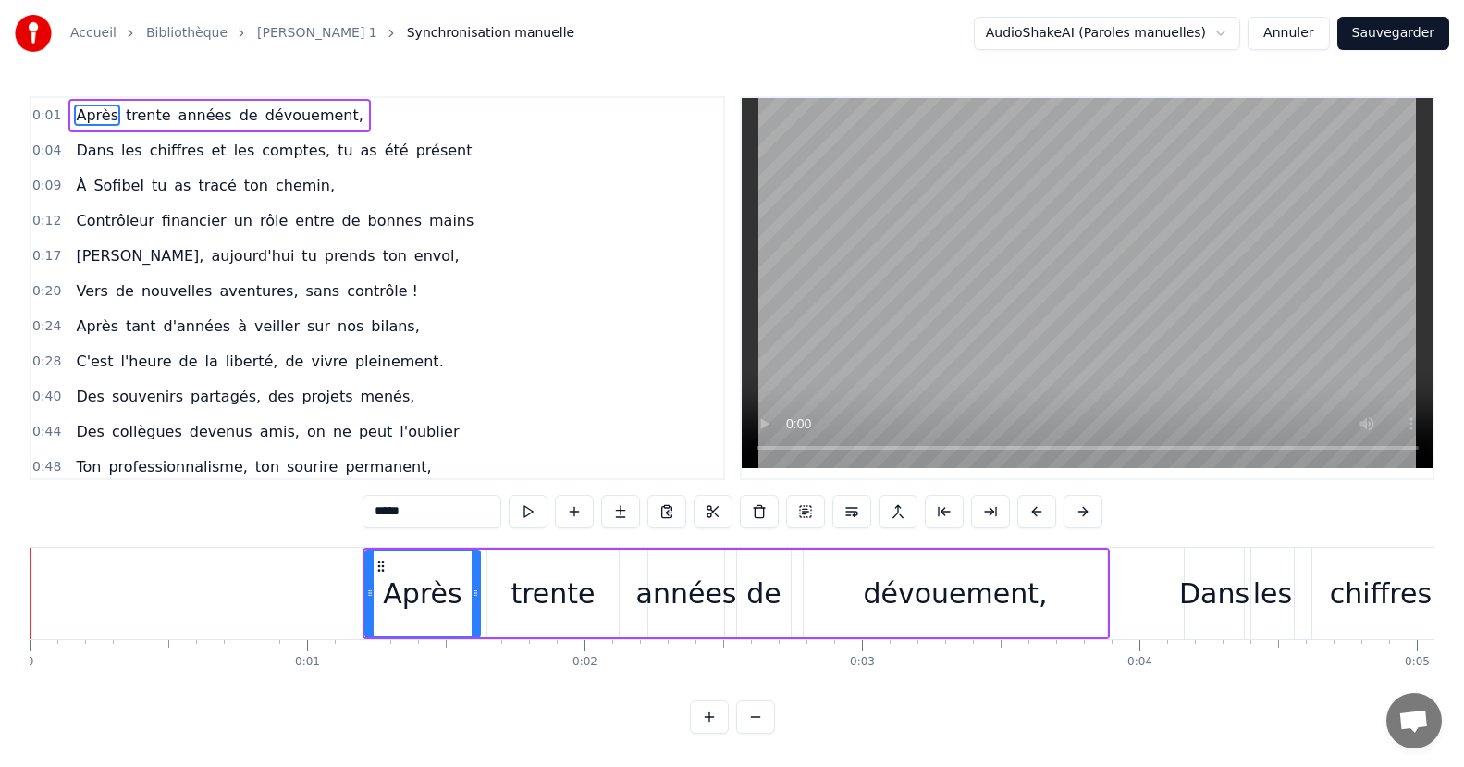
click at [956, 602] on div "dévouement," at bounding box center [955, 594] width 184 height 42
type input "**********"
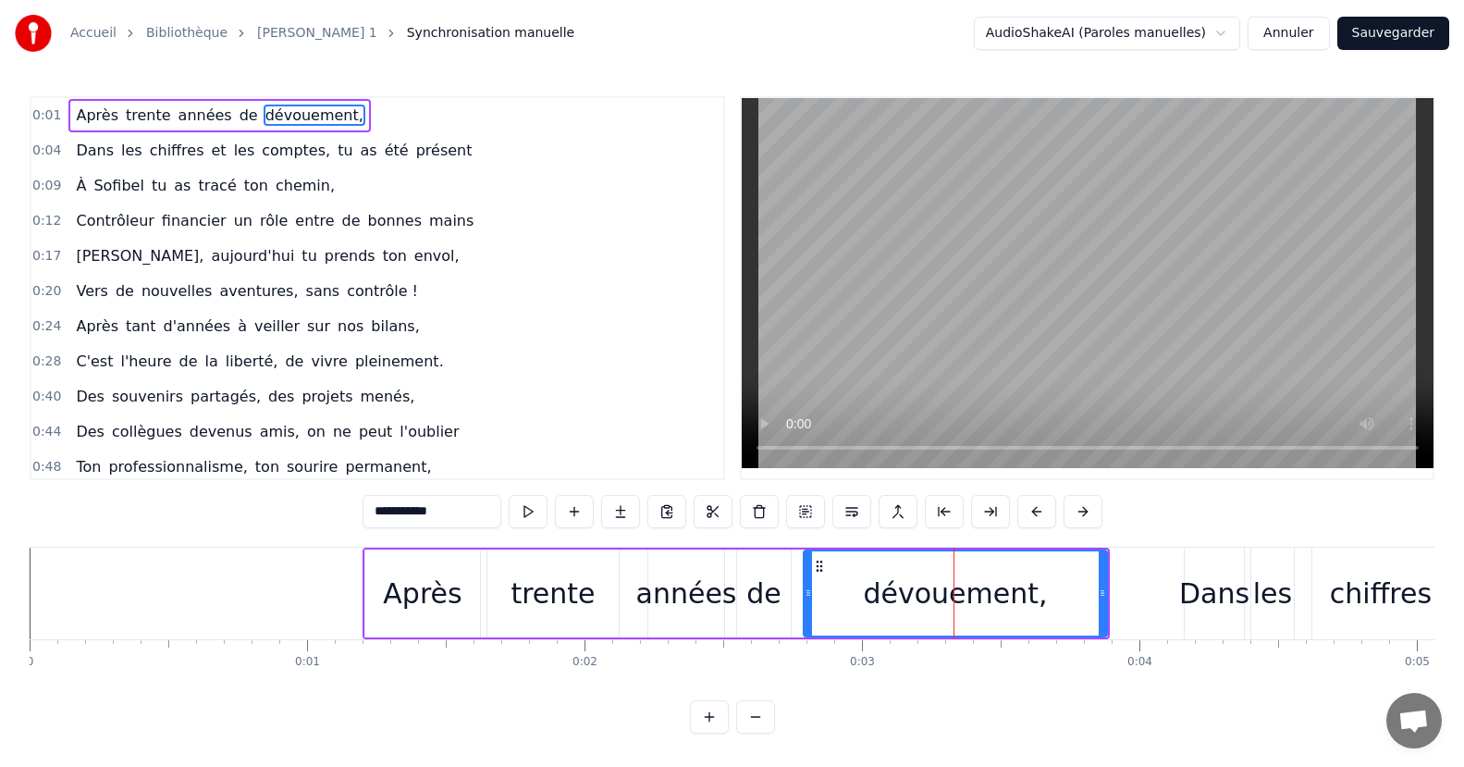
drag, startPoint x: 955, startPoint y: 623, endPoint x: 978, endPoint y: 623, distance: 23.1
click at [978, 623] on div "dévouement," at bounding box center [956, 593] width 302 height 84
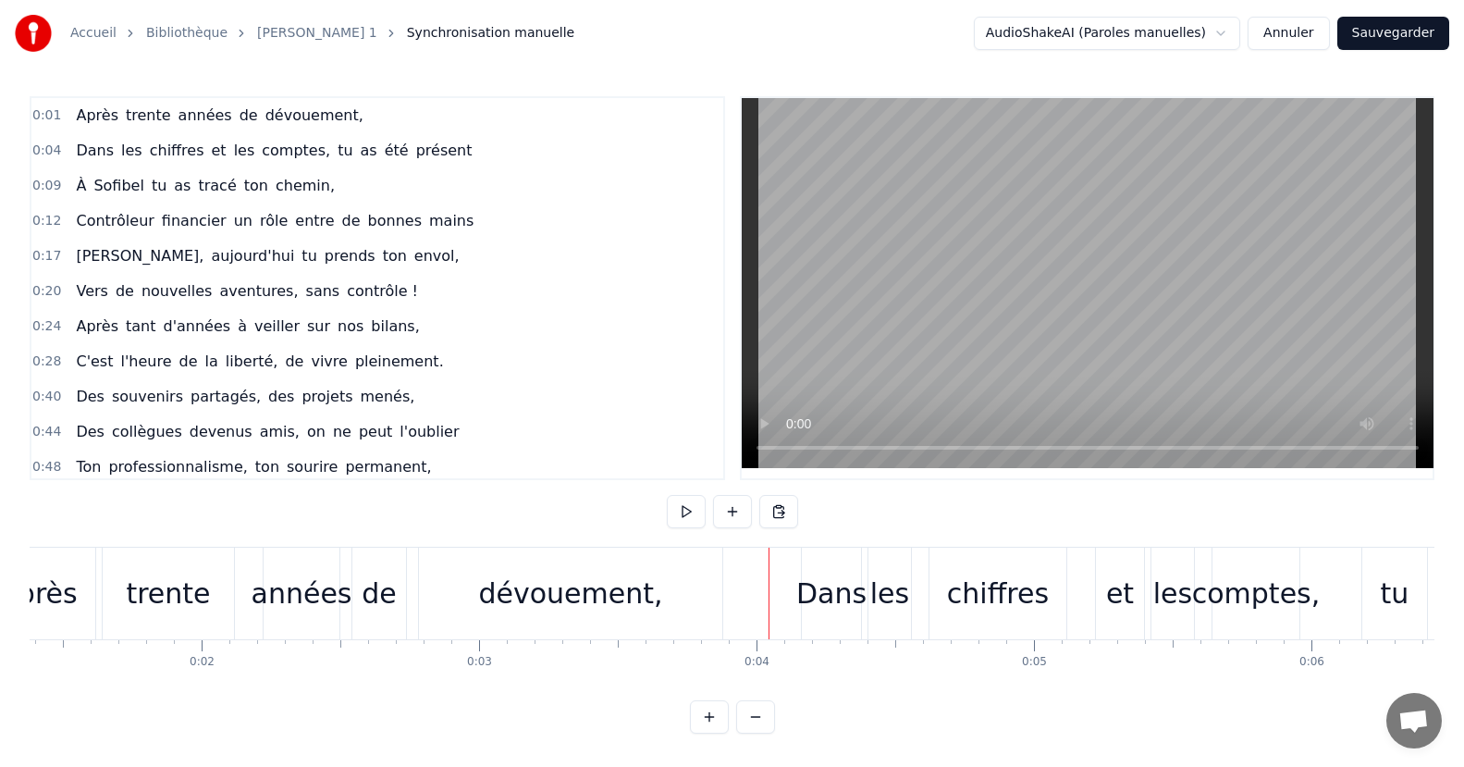
scroll to position [0, 413]
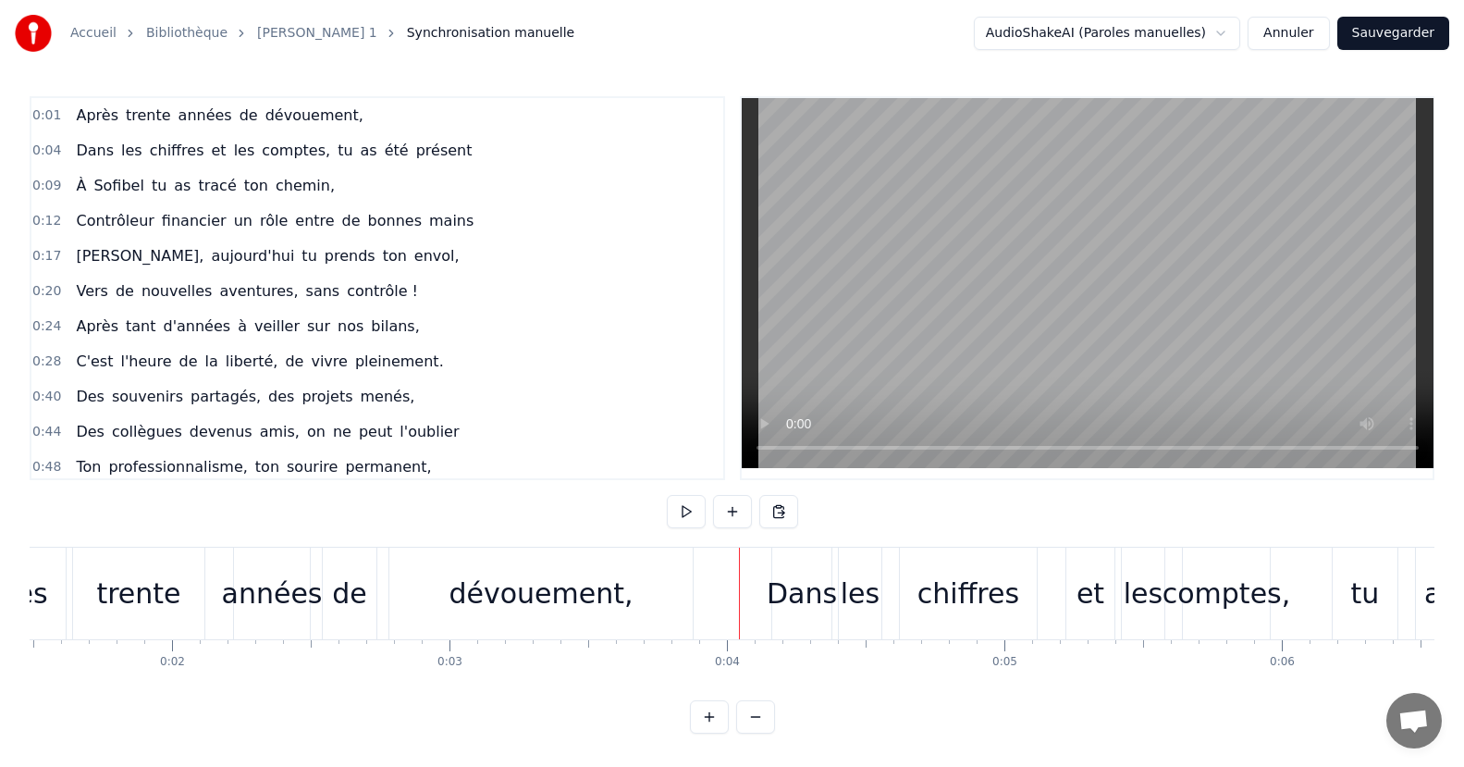
click at [799, 604] on div "Dans" at bounding box center [802, 594] width 70 height 42
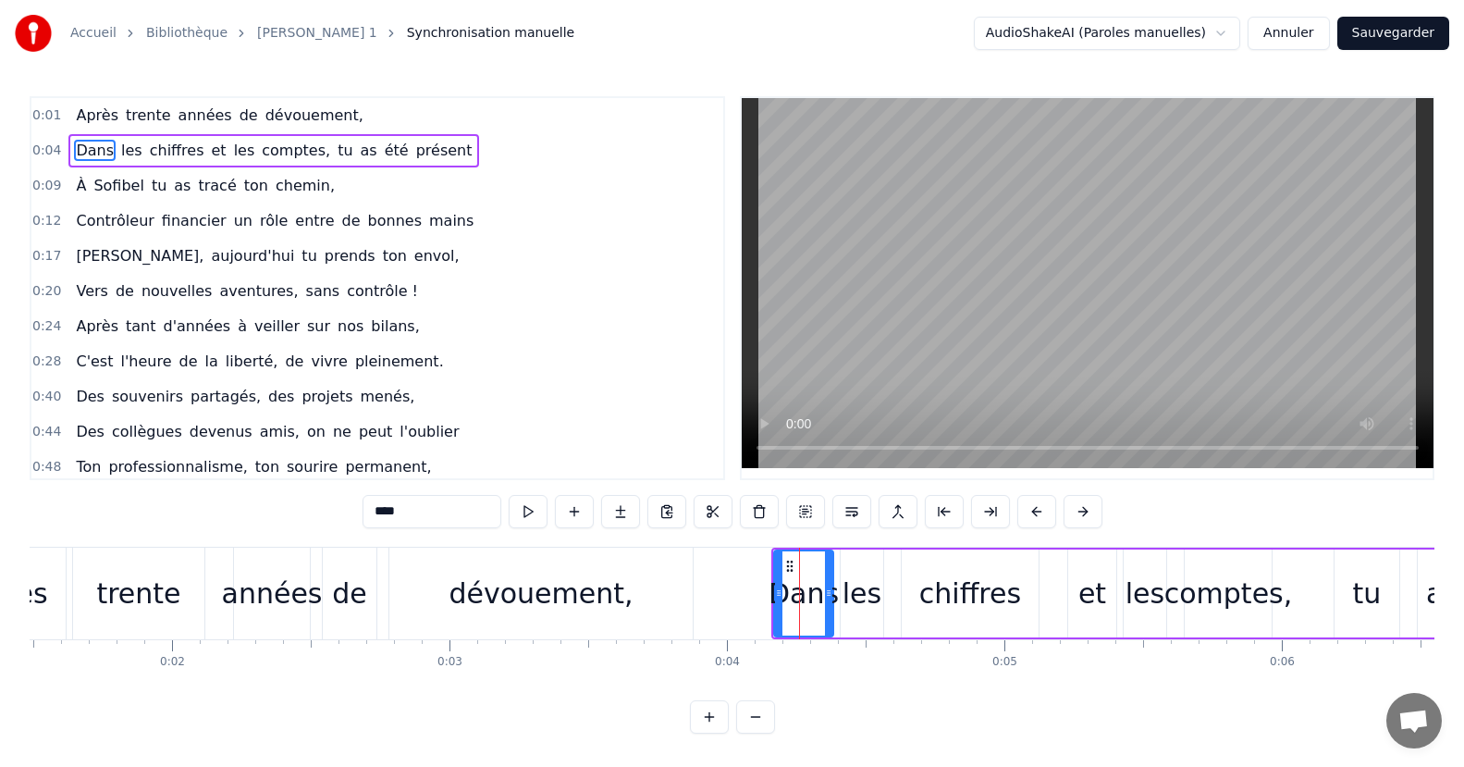
click at [858, 594] on div "les" at bounding box center [862, 594] width 39 height 42
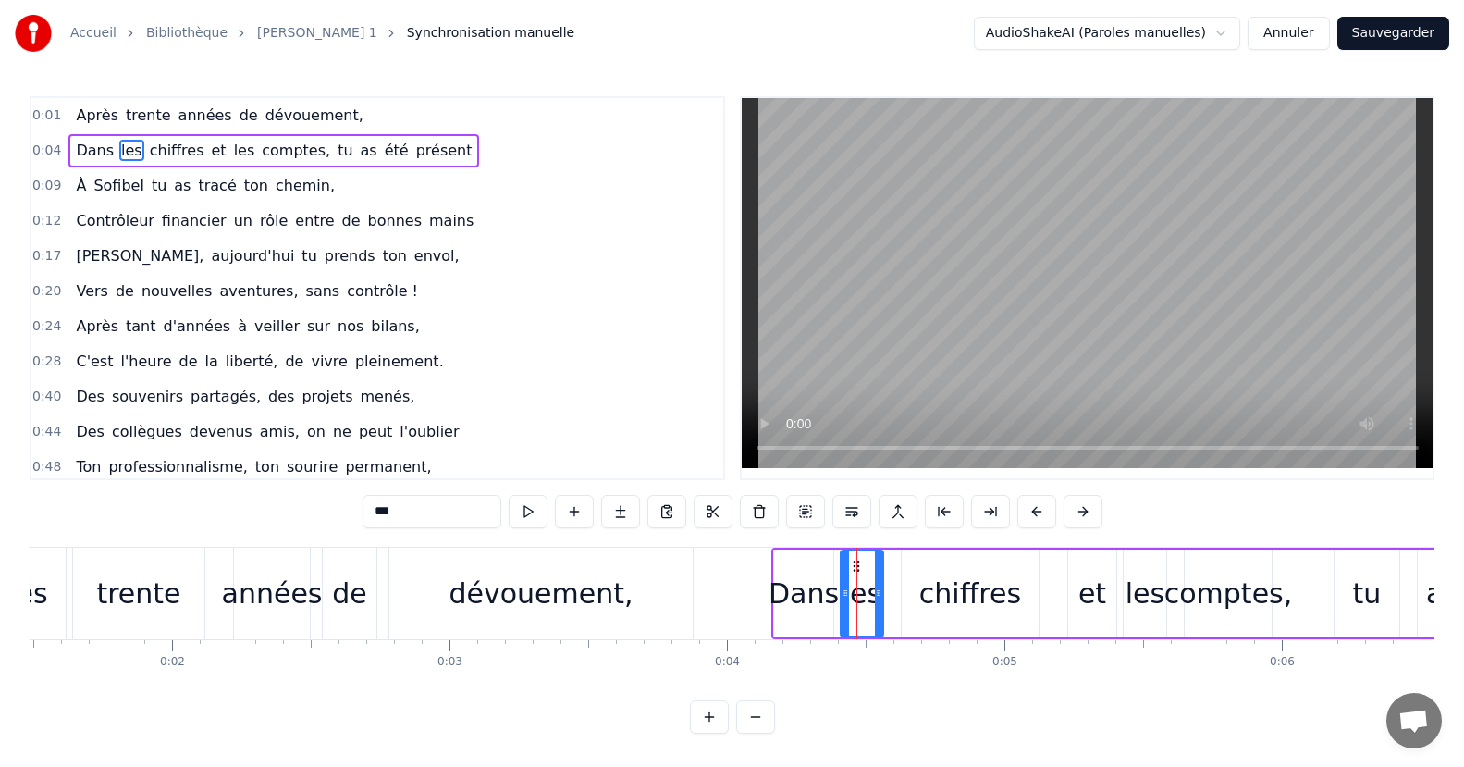
click at [921, 586] on div "chiffres" at bounding box center [970, 593] width 137 height 88
type input "********"
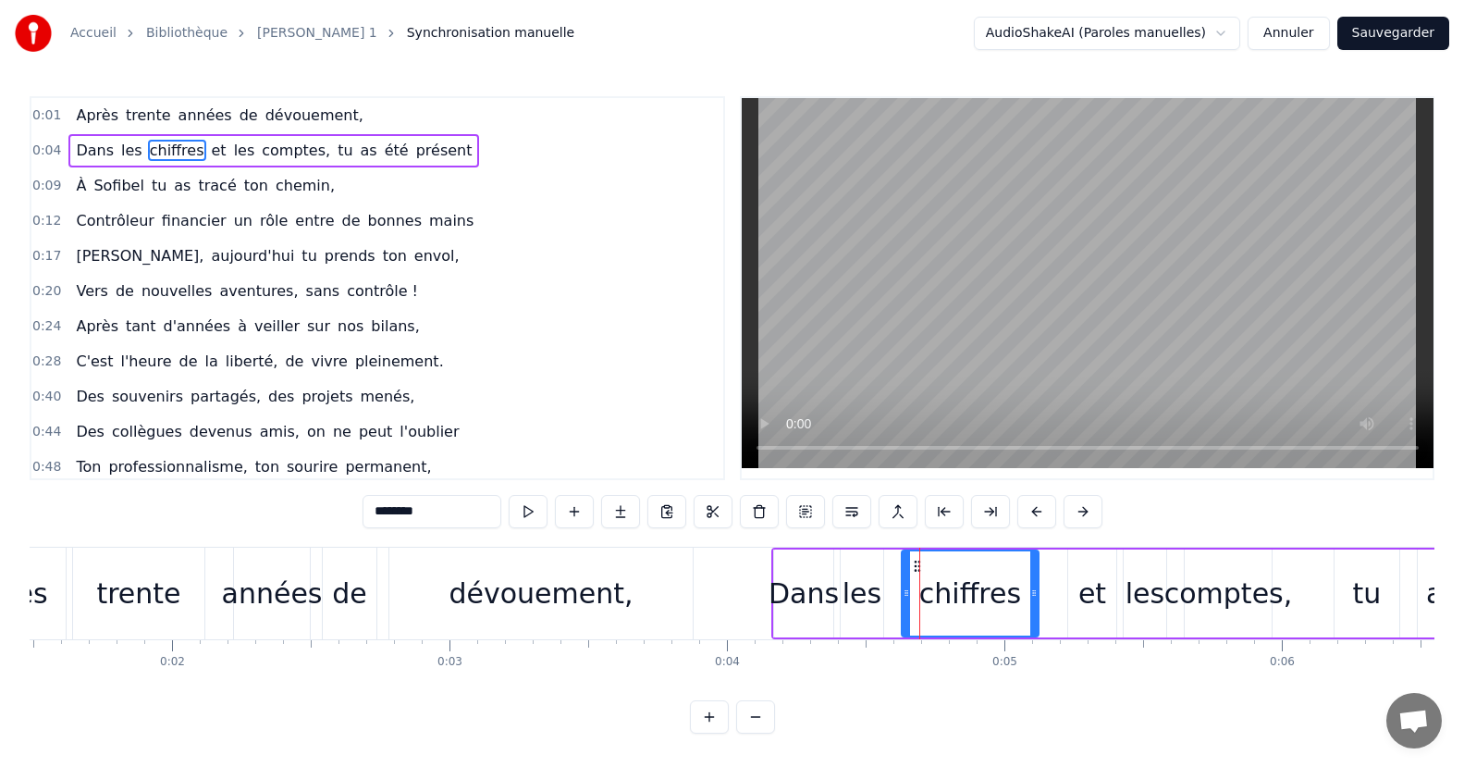
click at [1061, 586] on div "Dans les chiffres et les comptes, tu as été présent" at bounding box center [1389, 594] width 1236 height 92
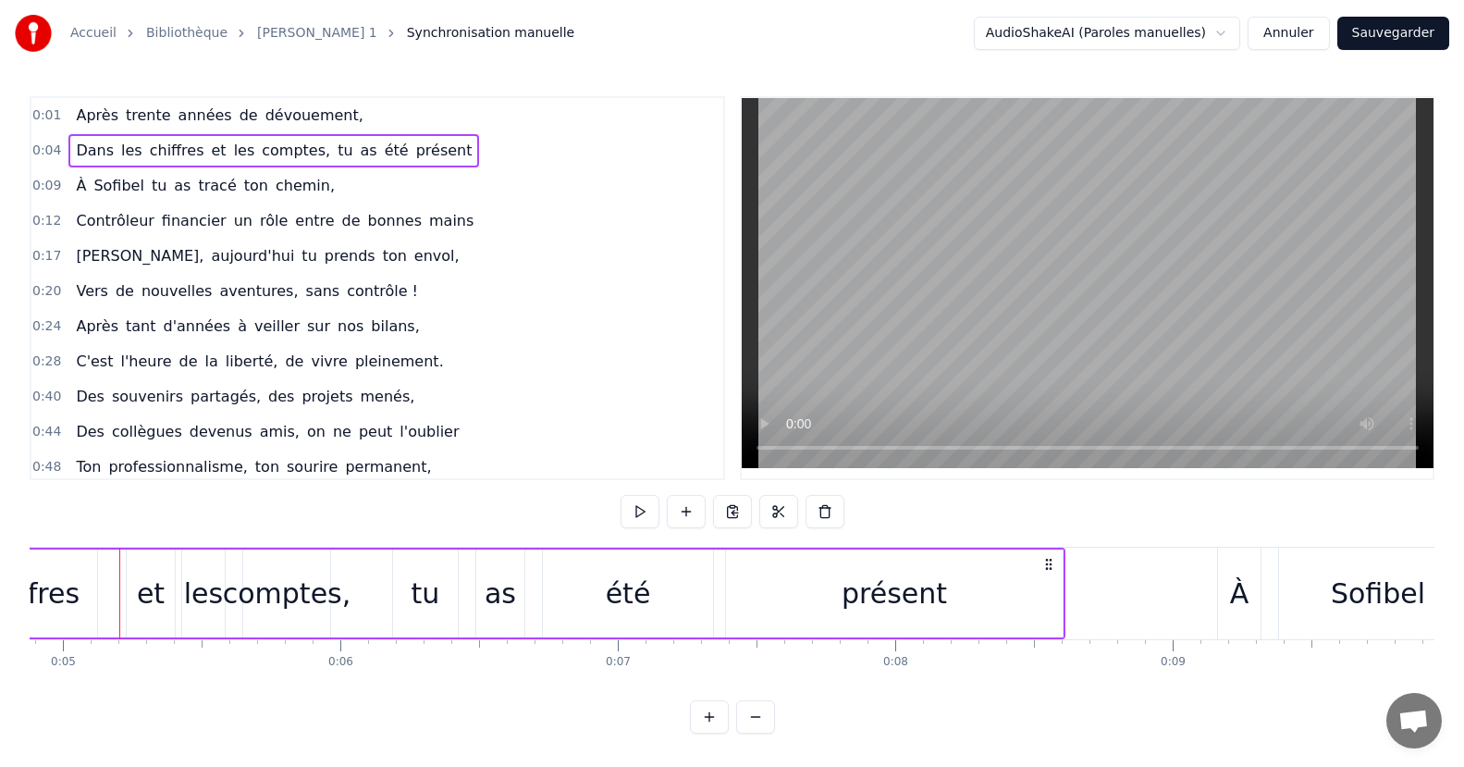
scroll to position [0, 1384]
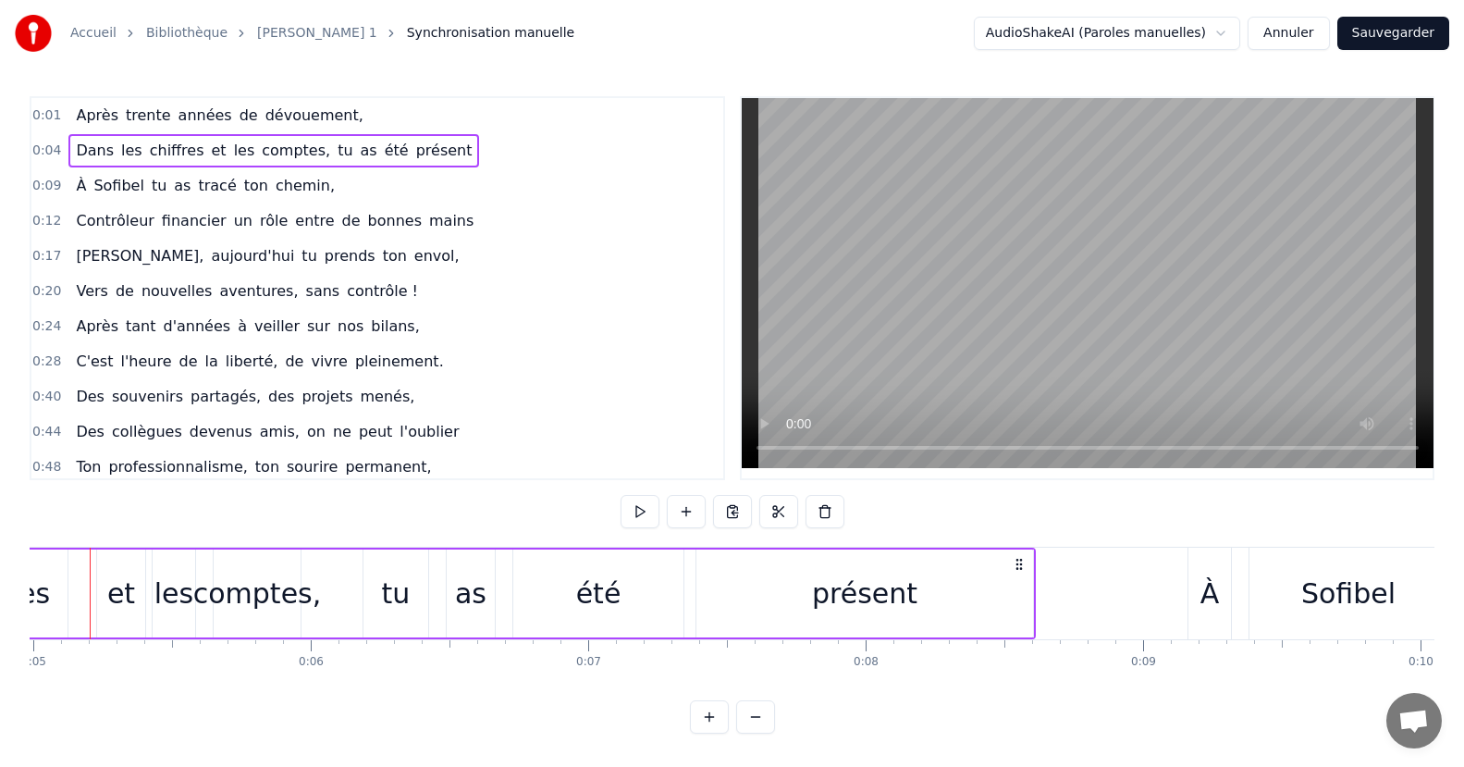
click at [1202, 598] on div "À" at bounding box center [1210, 594] width 19 height 42
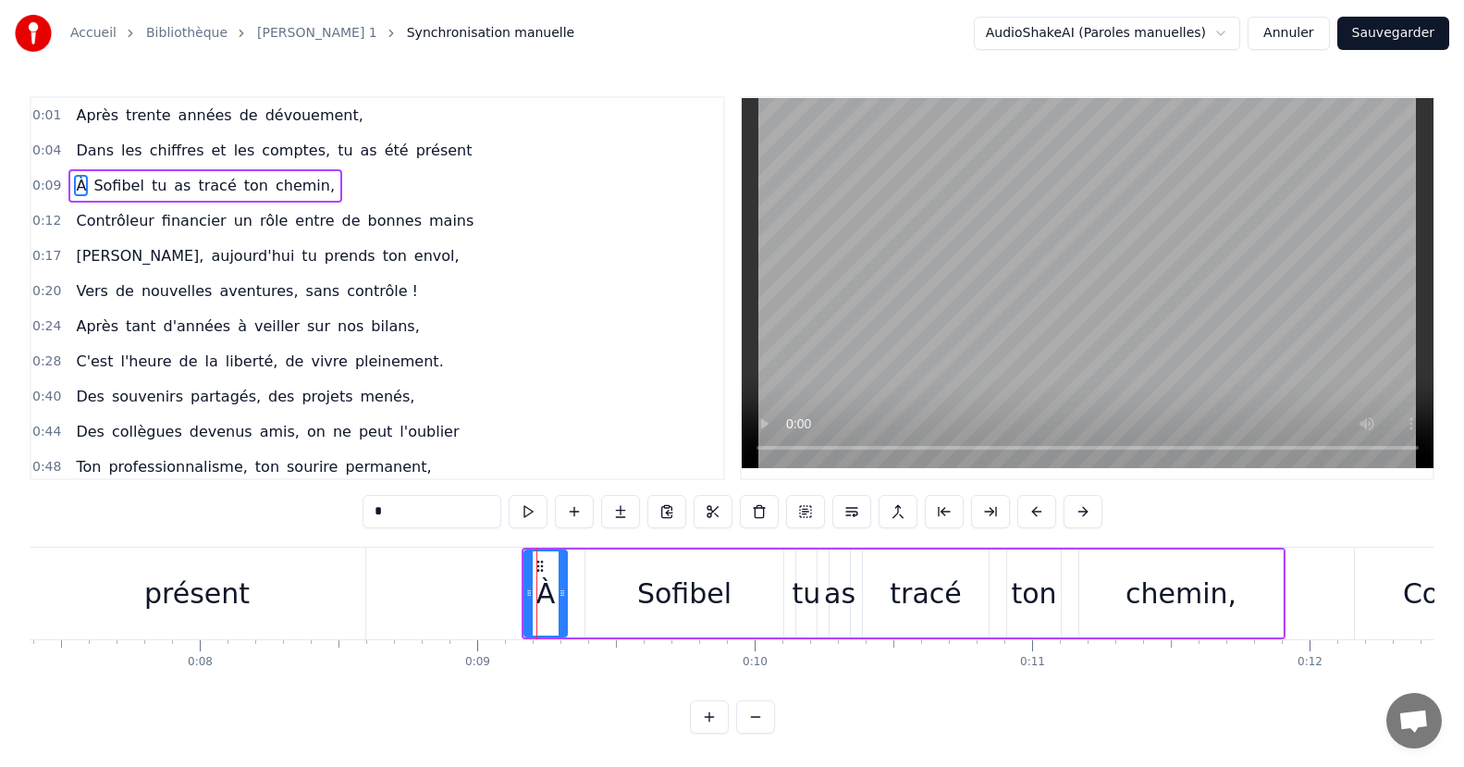
scroll to position [0, 2087]
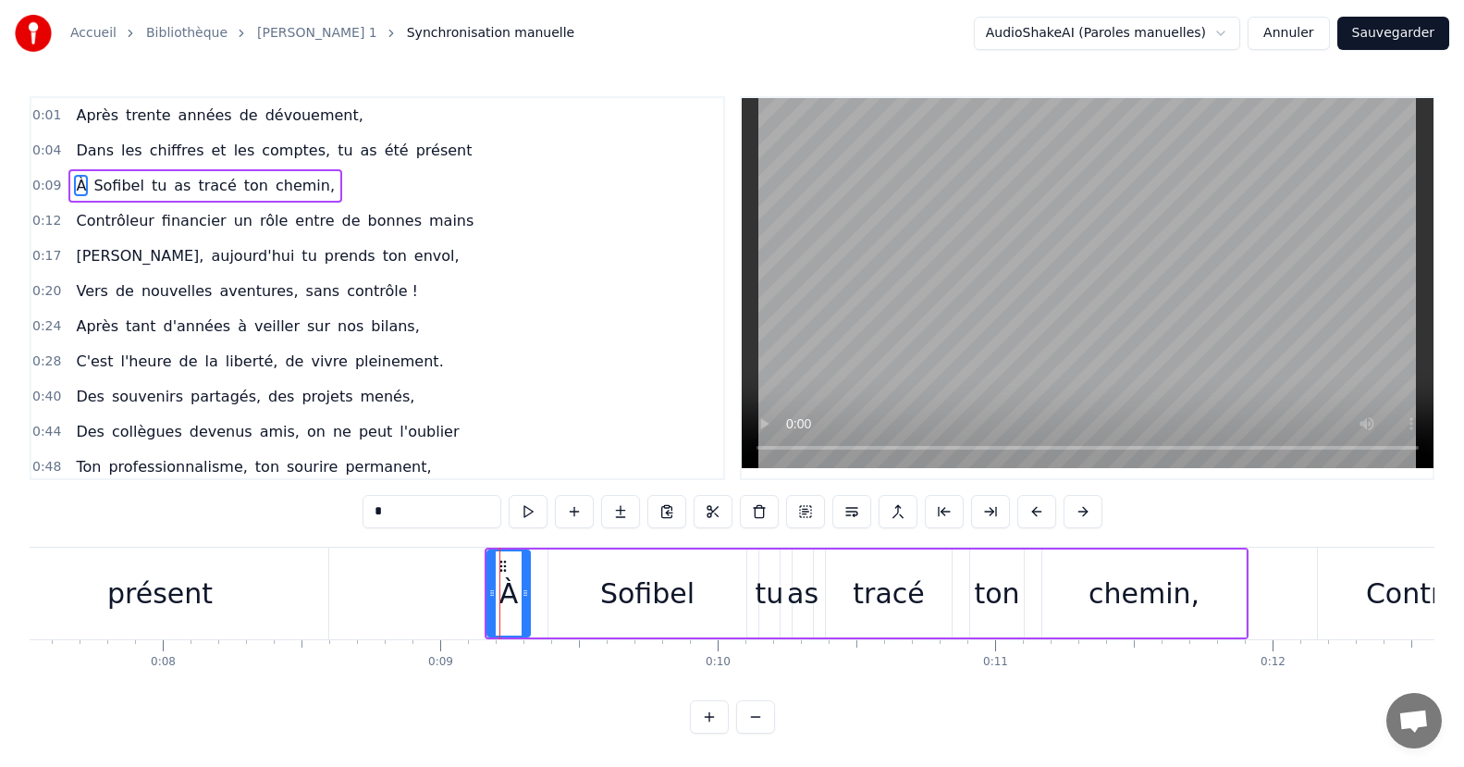
click at [1132, 629] on div "chemin," at bounding box center [1143, 593] width 203 height 88
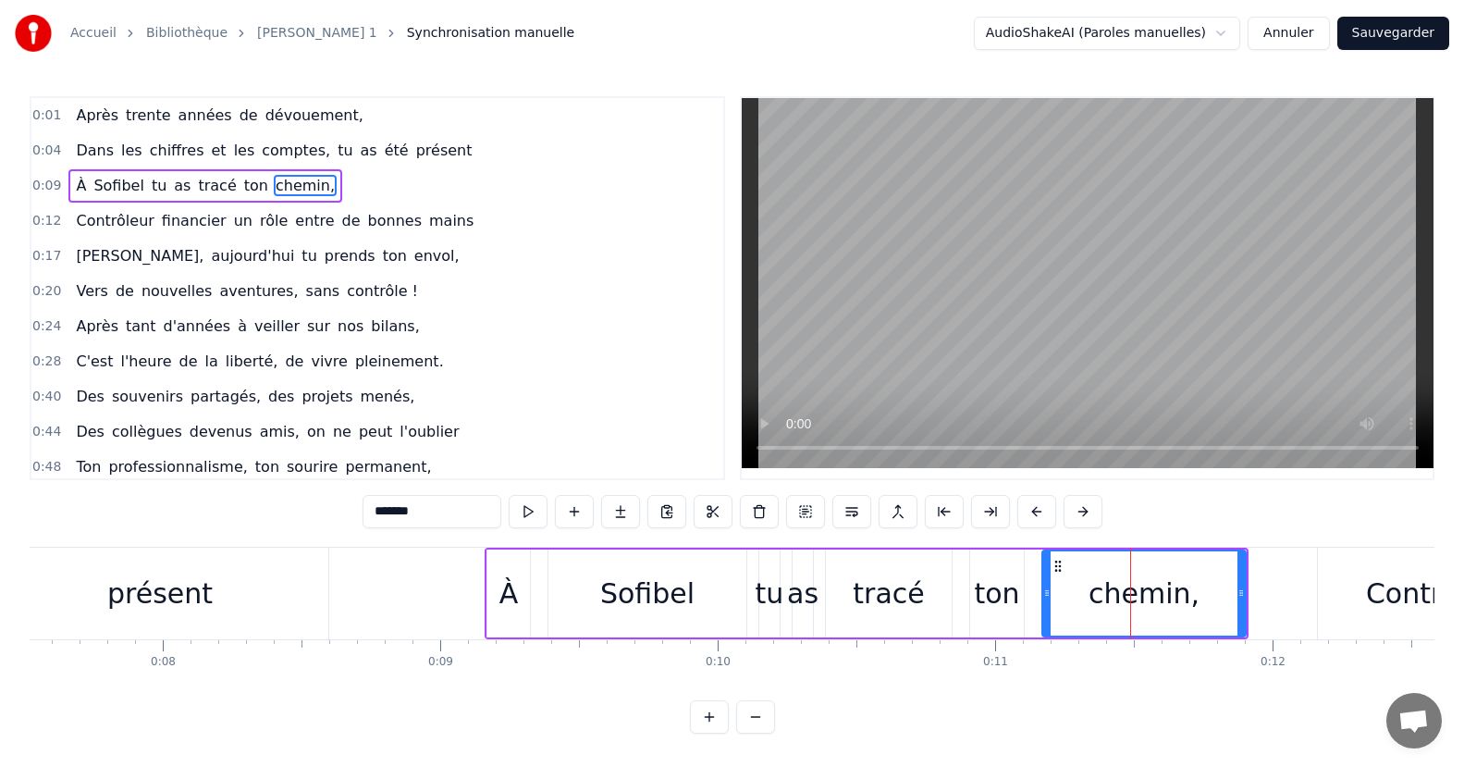
click at [523, 619] on div "À" at bounding box center [508, 593] width 43 height 88
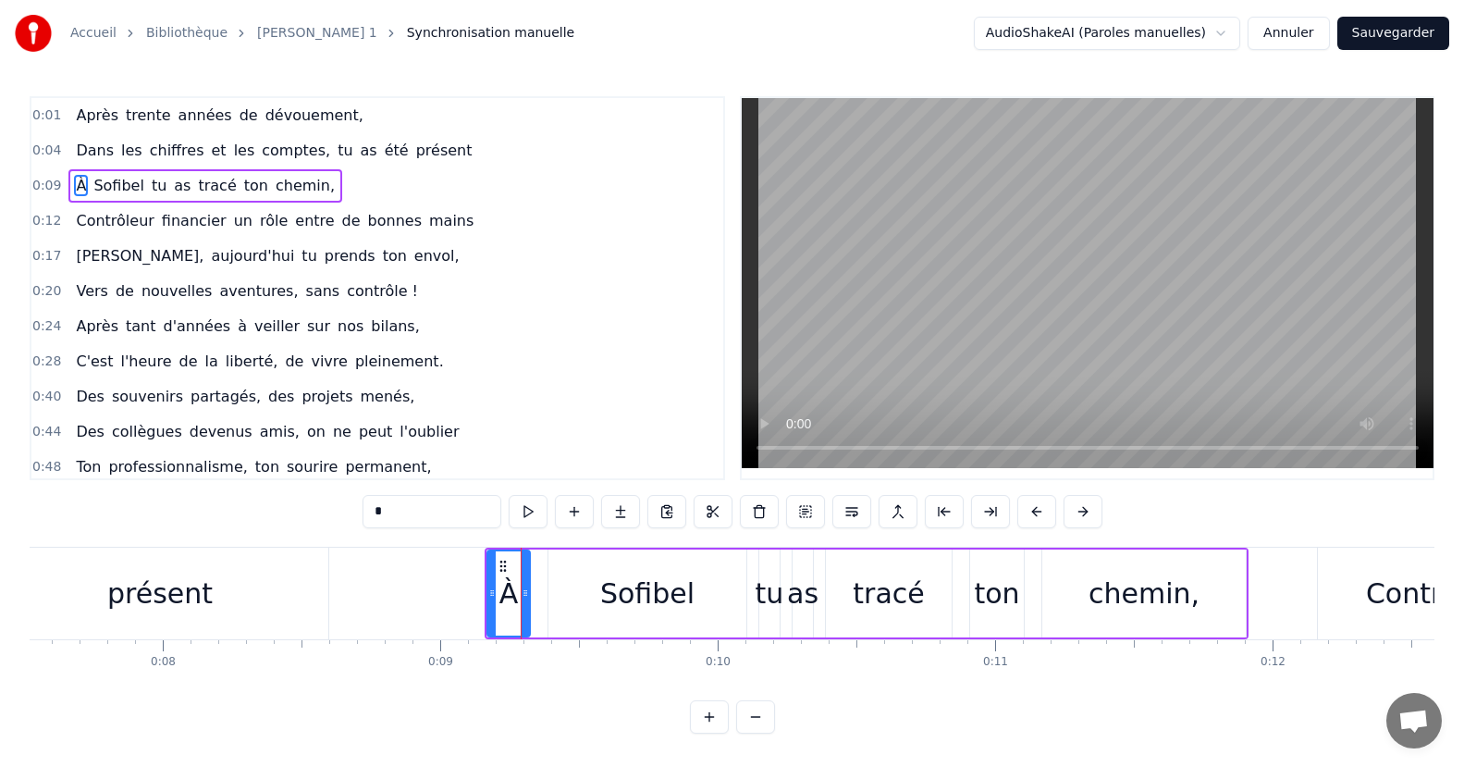
click at [625, 599] on div "Sofibel" at bounding box center [647, 594] width 94 height 42
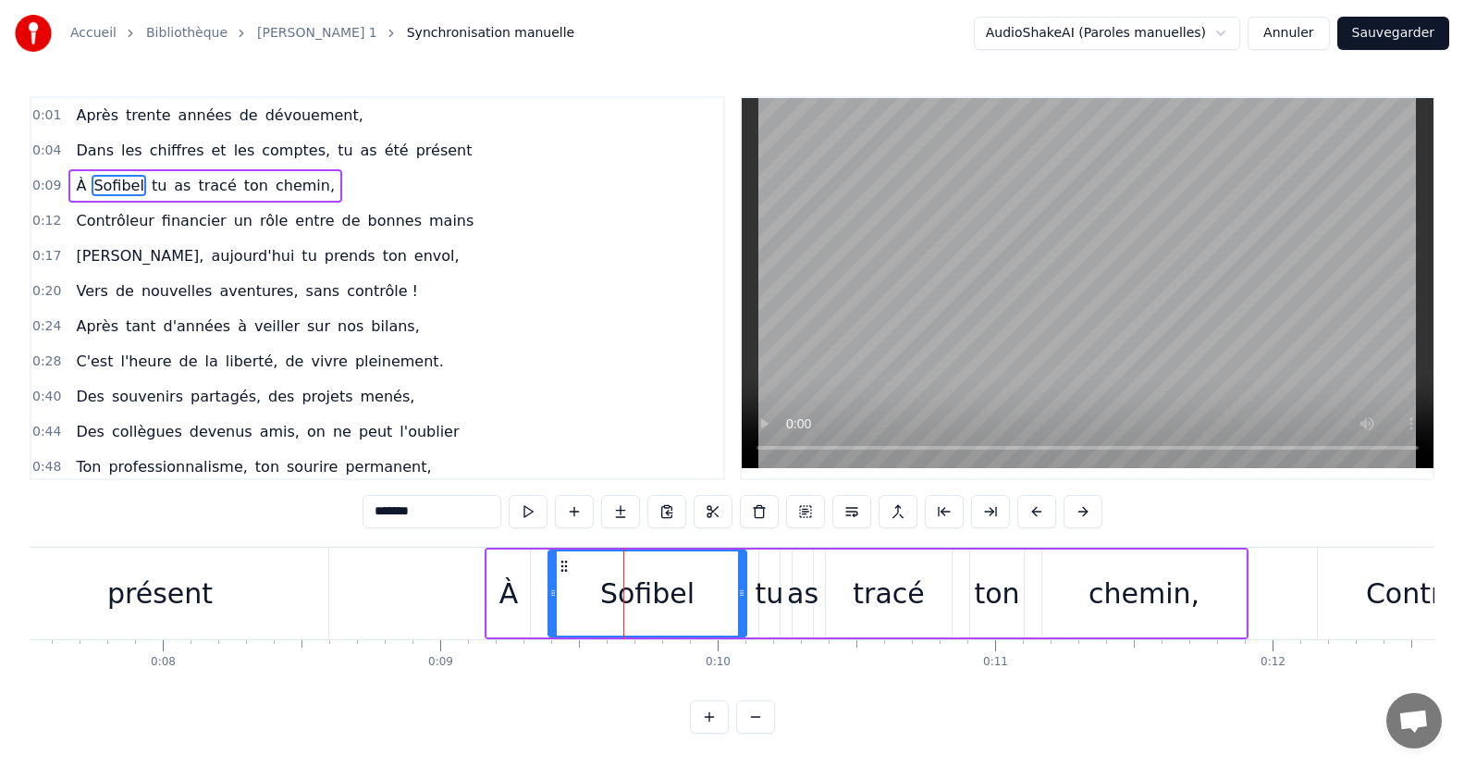
click at [782, 588] on div "tu" at bounding box center [770, 594] width 29 height 42
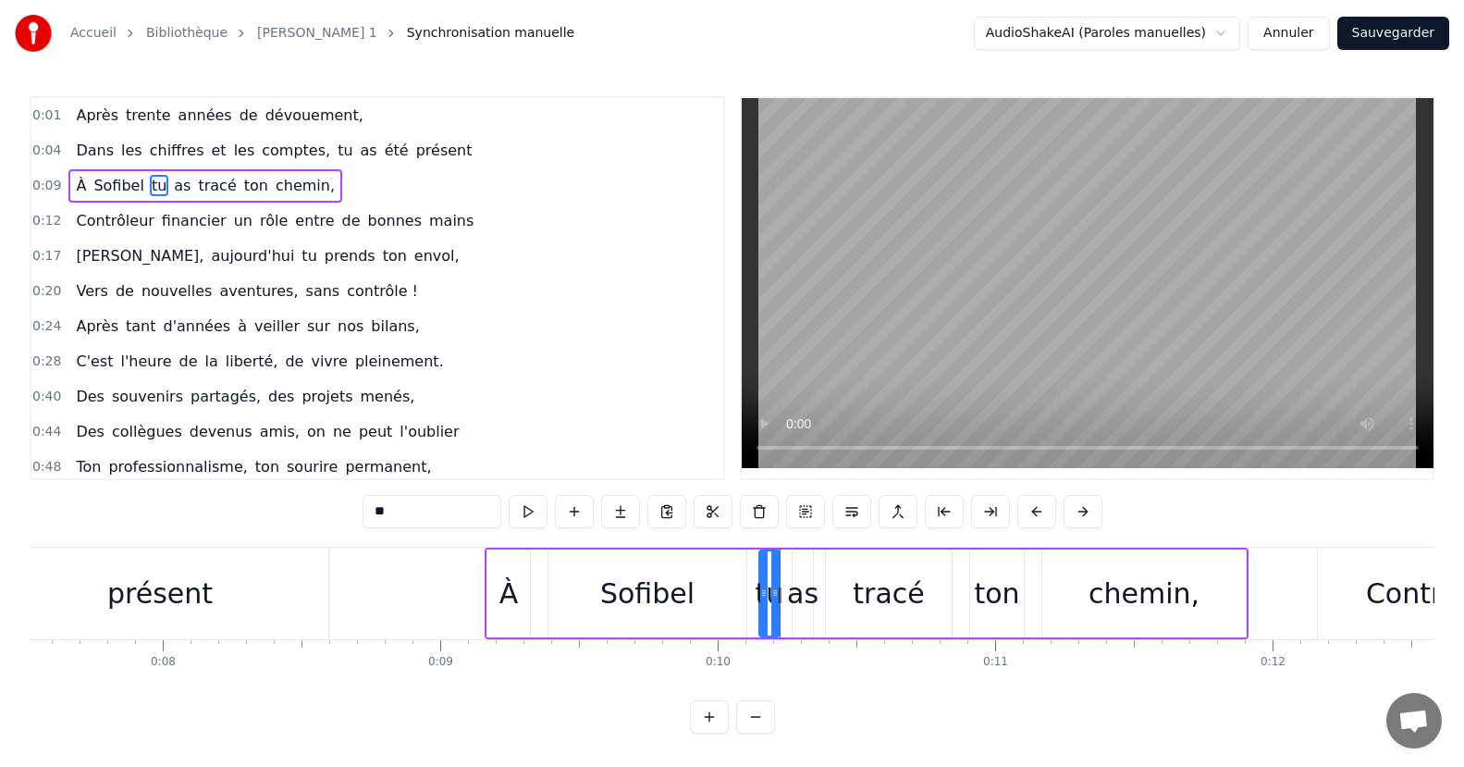
click at [827, 588] on div "tracé" at bounding box center [889, 593] width 126 height 88
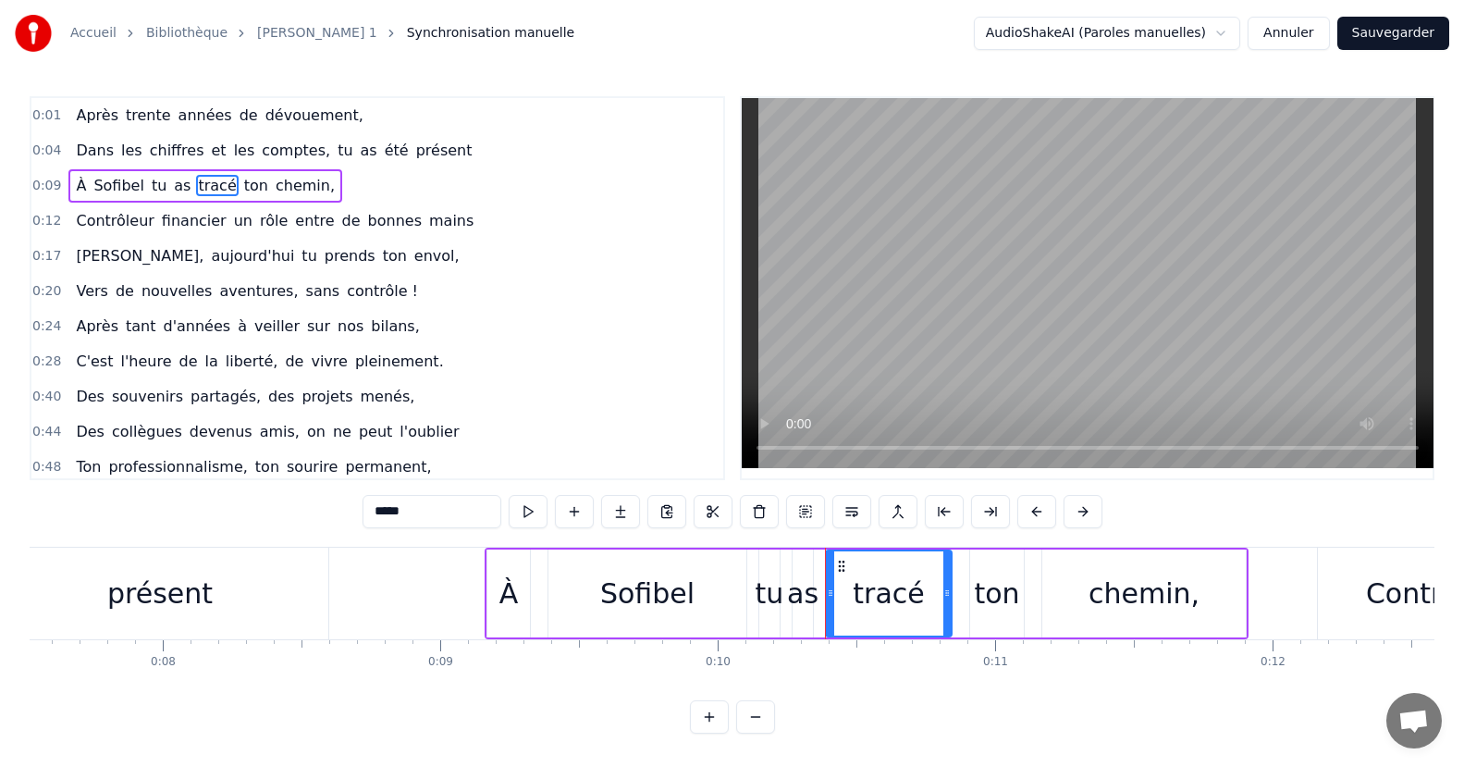
click at [511, 576] on div "À" at bounding box center [508, 594] width 19 height 42
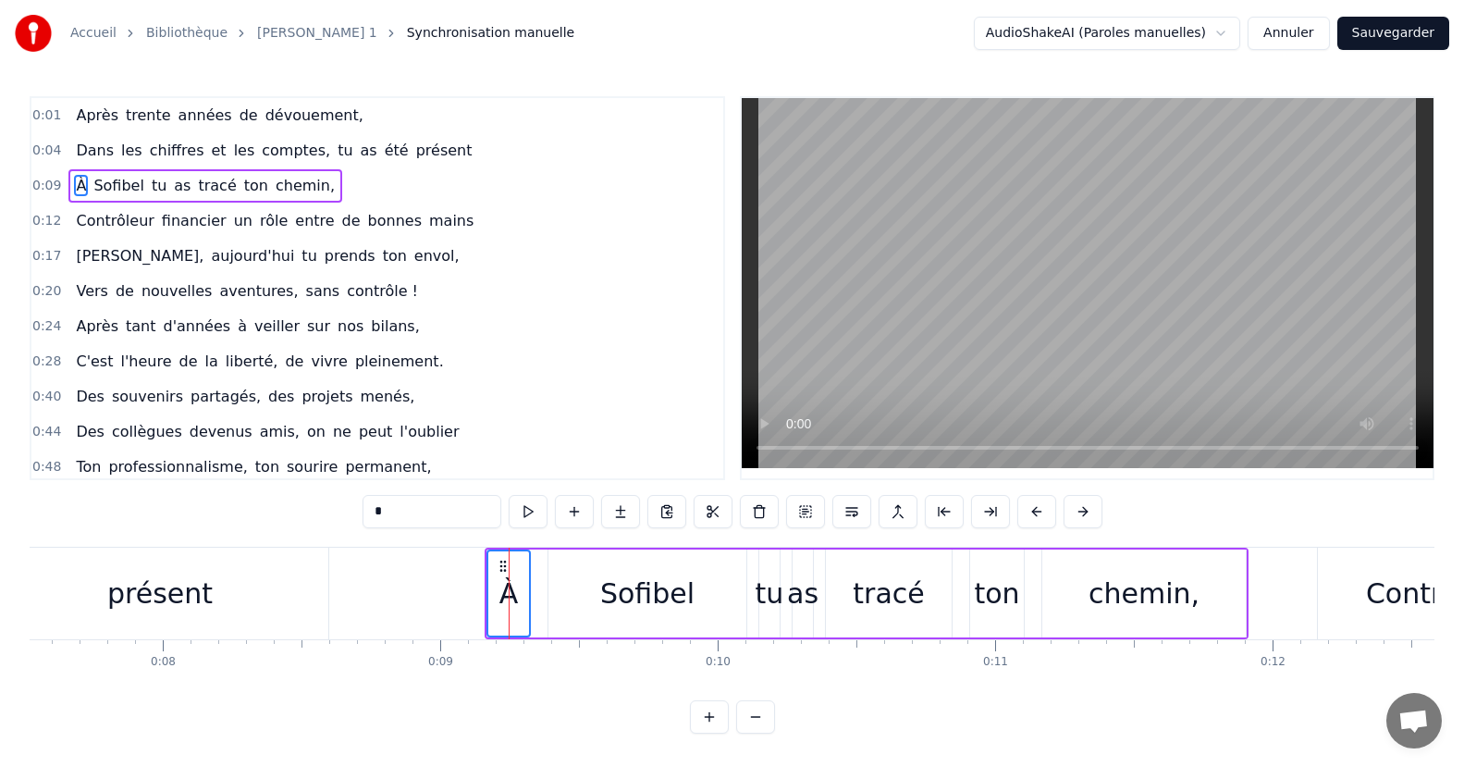
click at [1158, 590] on div "chemin," at bounding box center [1144, 594] width 111 height 42
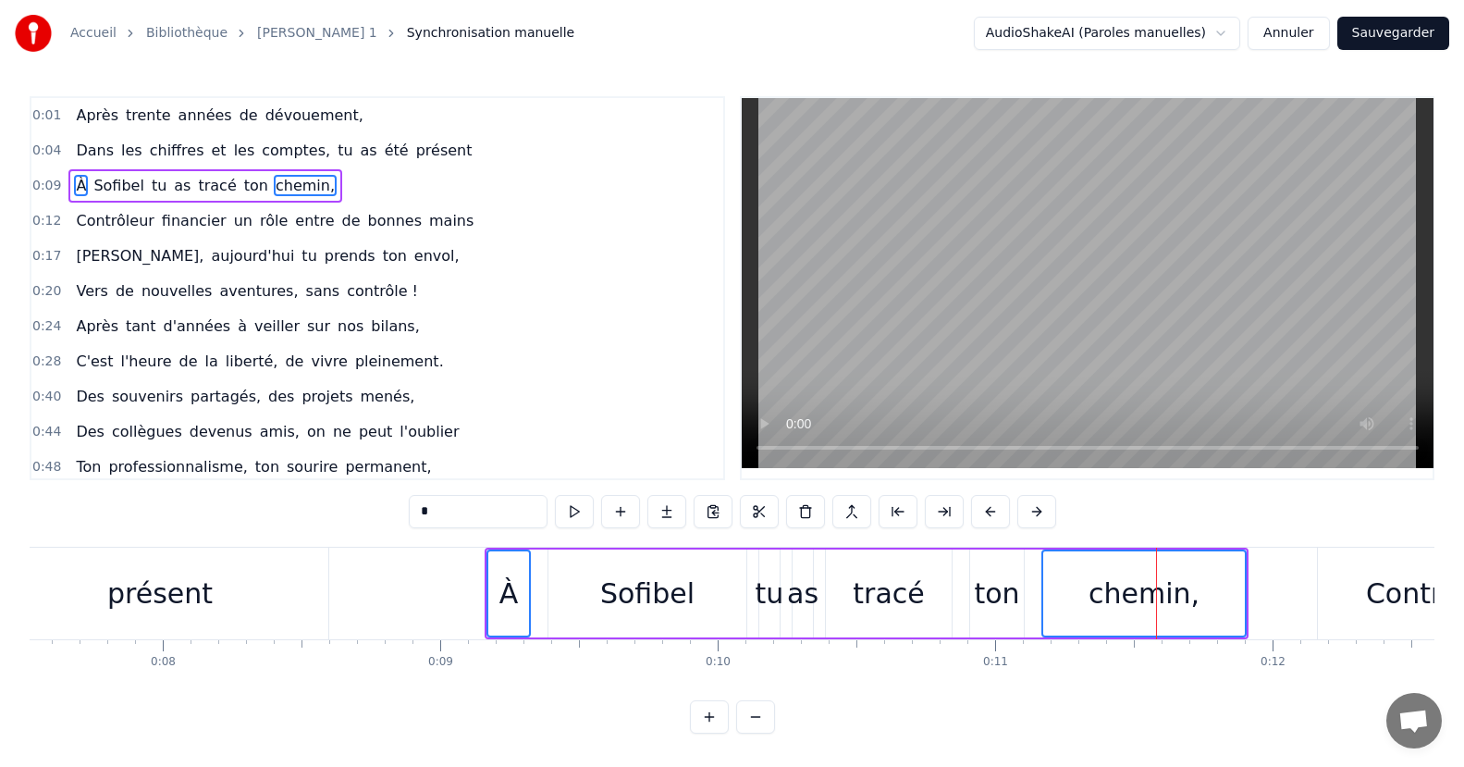
click at [510, 590] on div "À" at bounding box center [508, 594] width 19 height 42
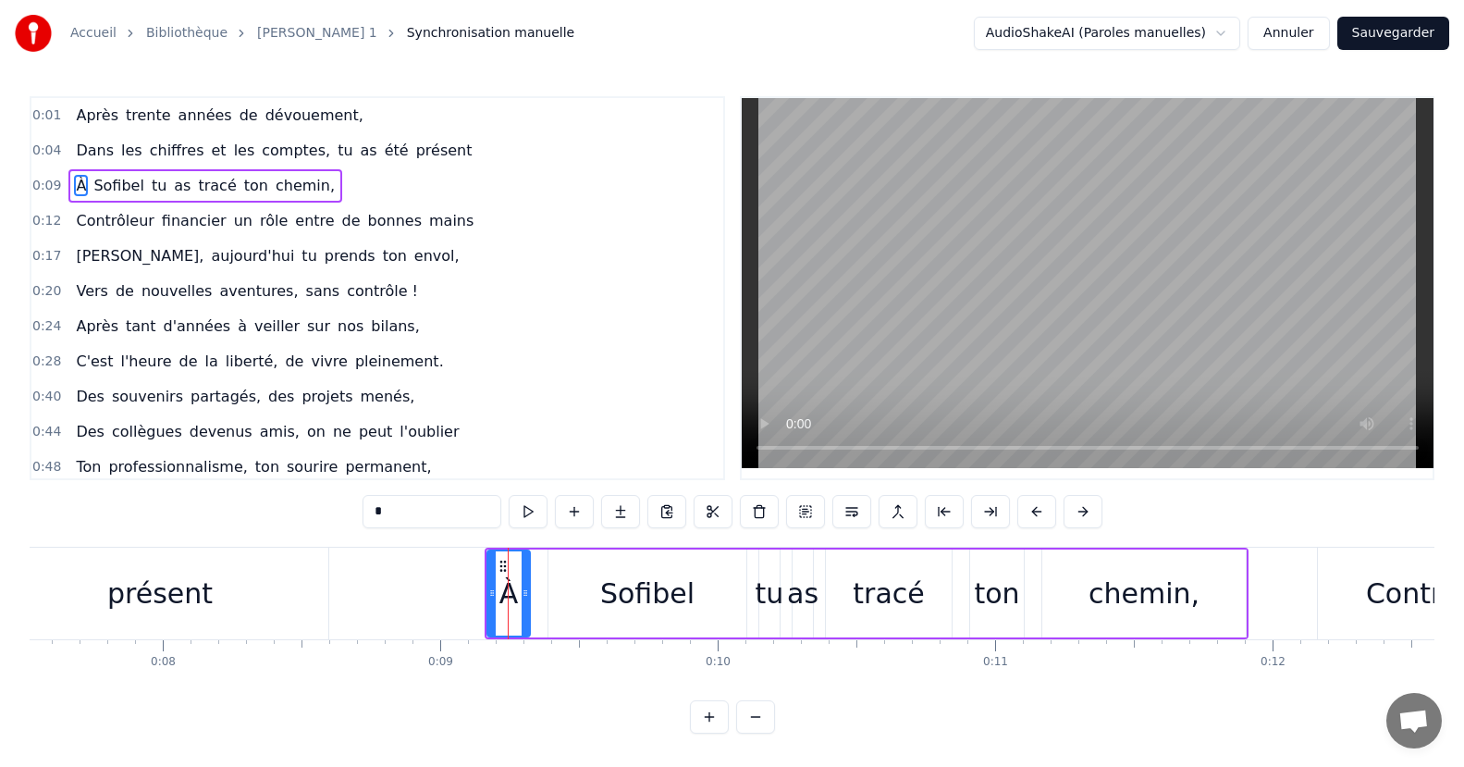
click at [1161, 608] on div "chemin," at bounding box center [1144, 594] width 111 height 42
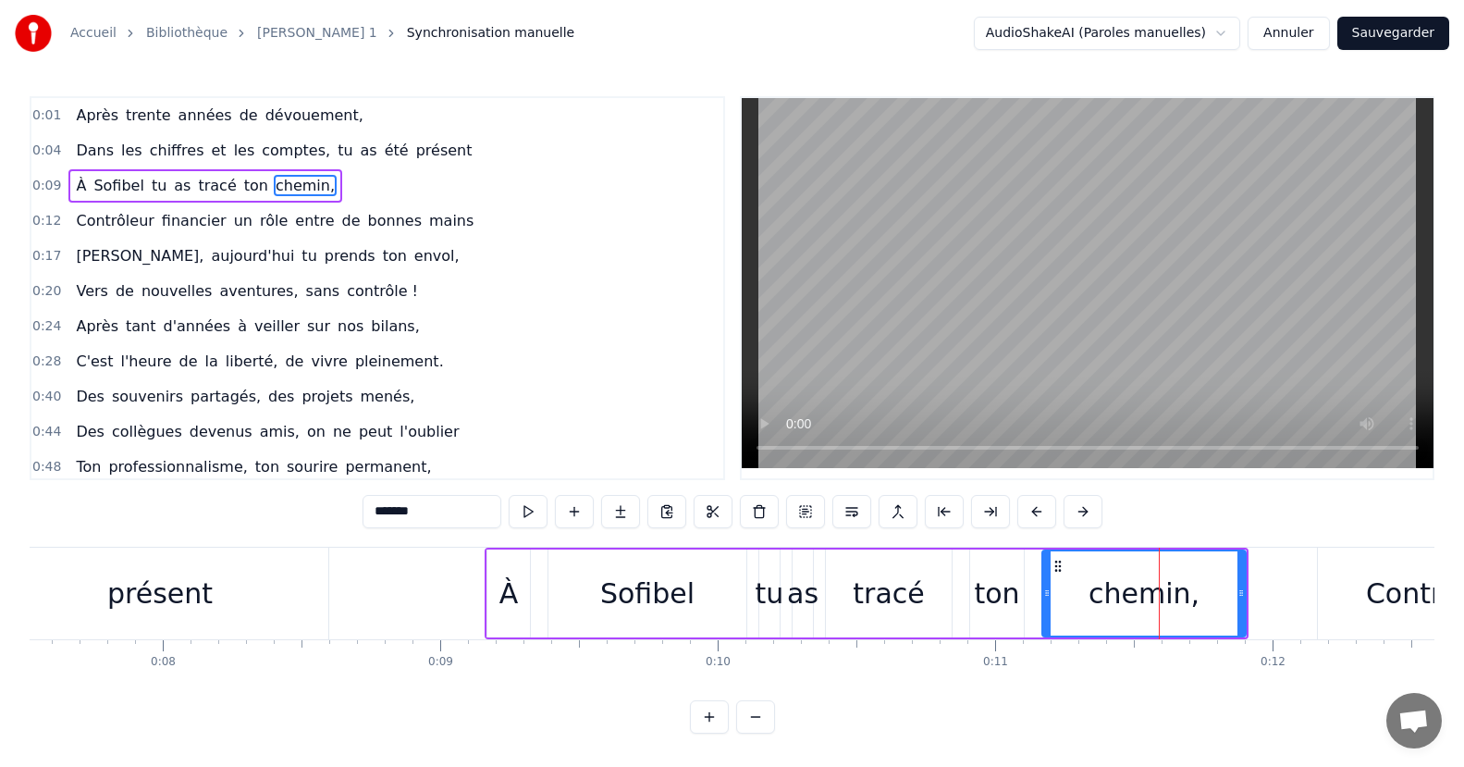
scroll to position [12, 0]
click at [759, 722] on button at bounding box center [755, 716] width 39 height 33
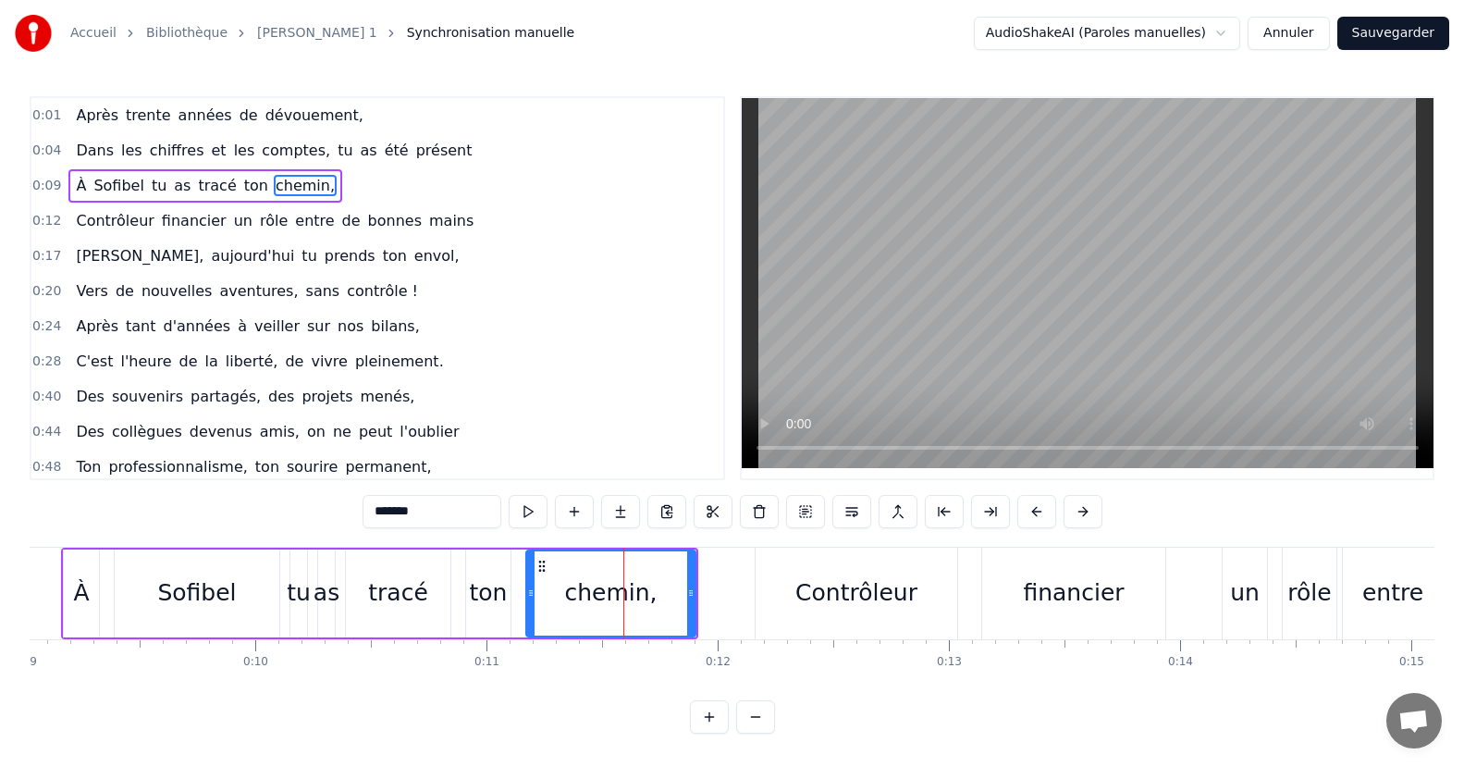
click at [85, 575] on div "À" at bounding box center [81, 592] width 16 height 35
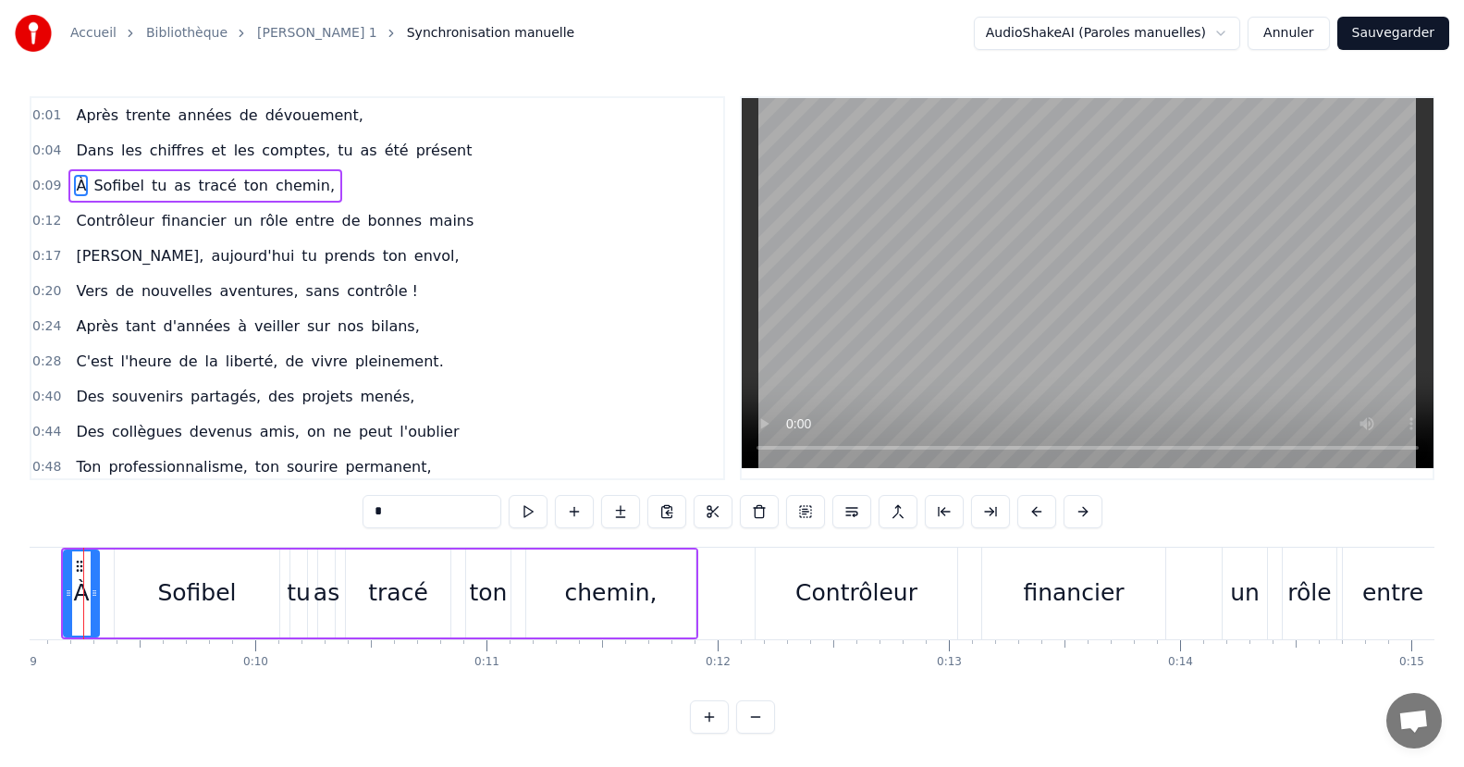
scroll to position [0, 2048]
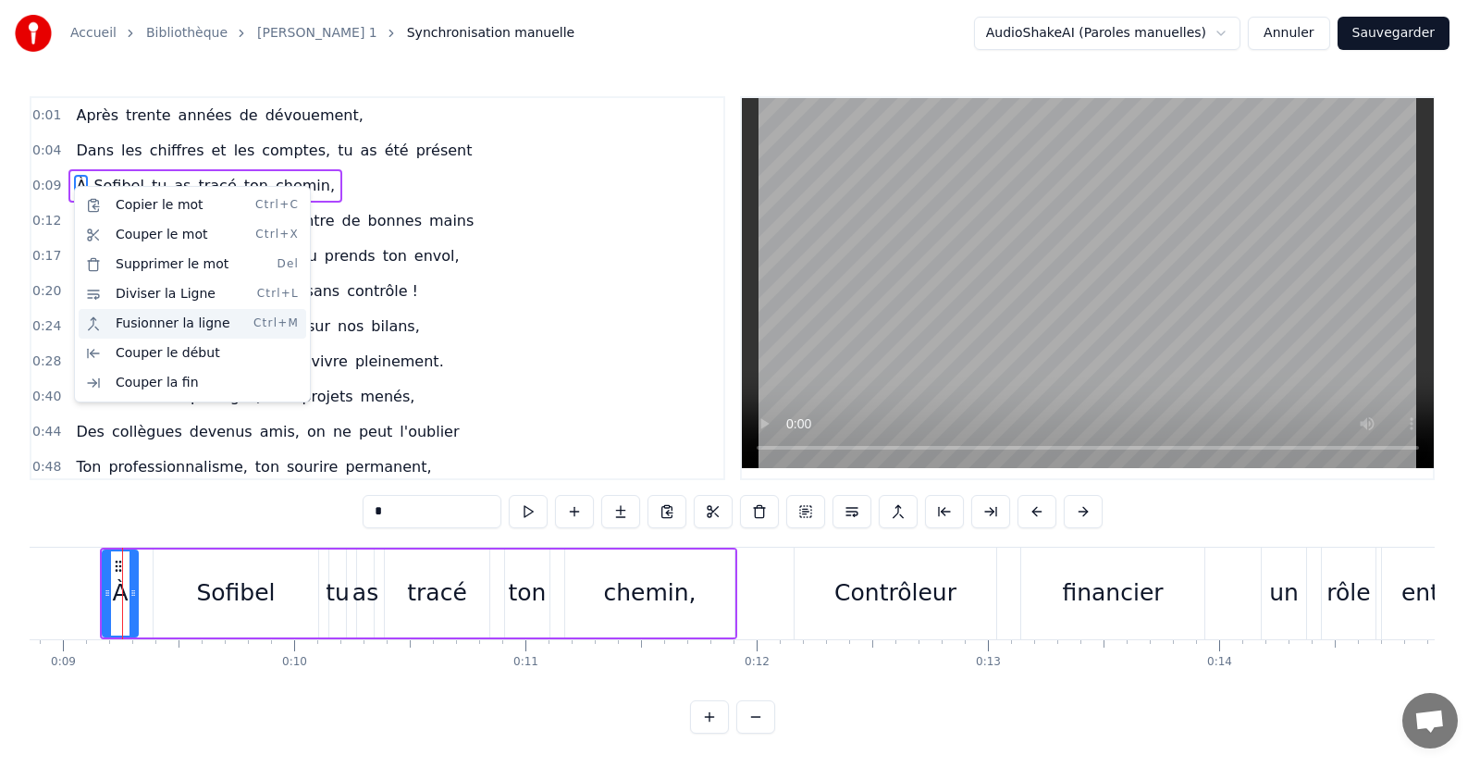
click at [152, 322] on div "Fusionner la ligne Ctrl+M" at bounding box center [193, 324] width 228 height 30
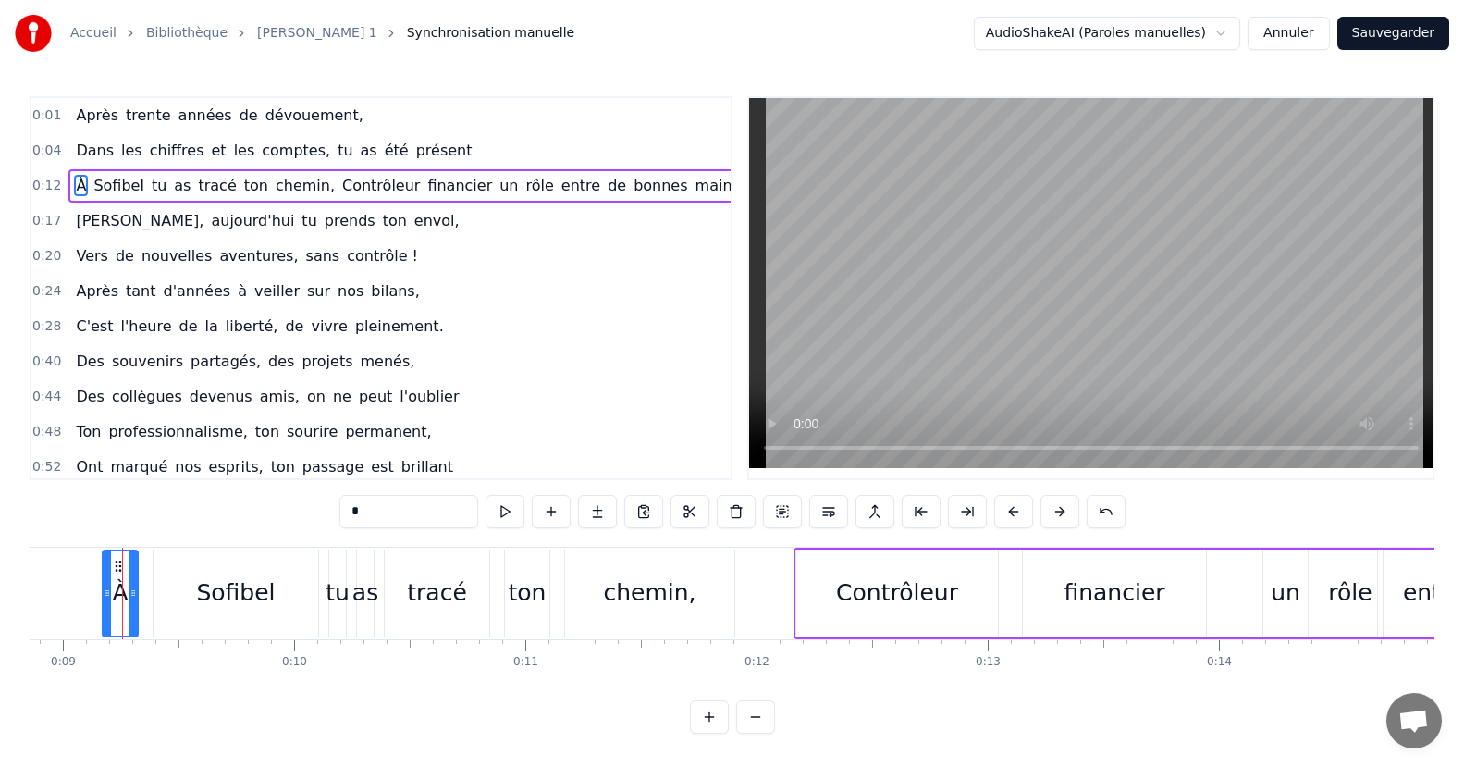
click at [121, 593] on div "À" at bounding box center [120, 592] width 16 height 35
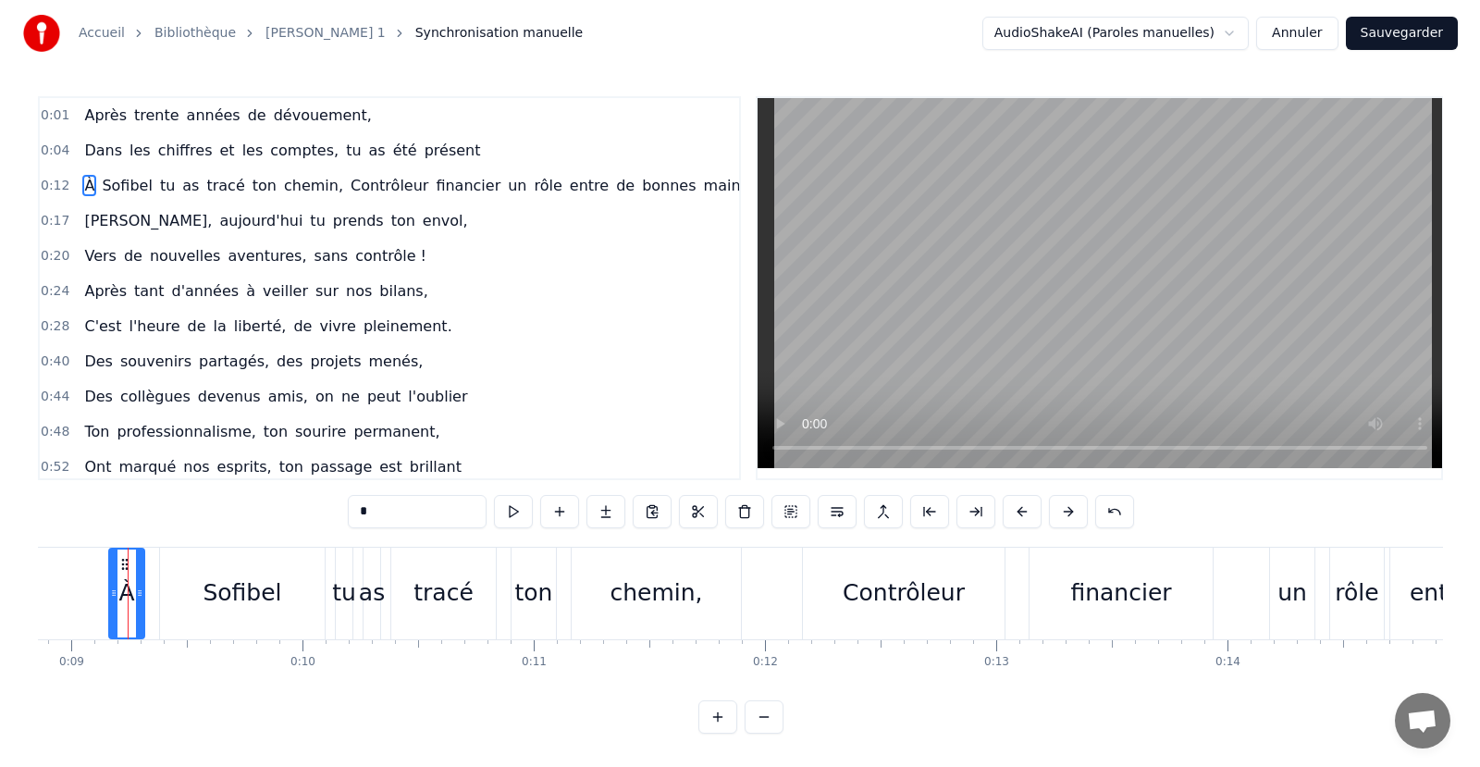
scroll to position [0, 2045]
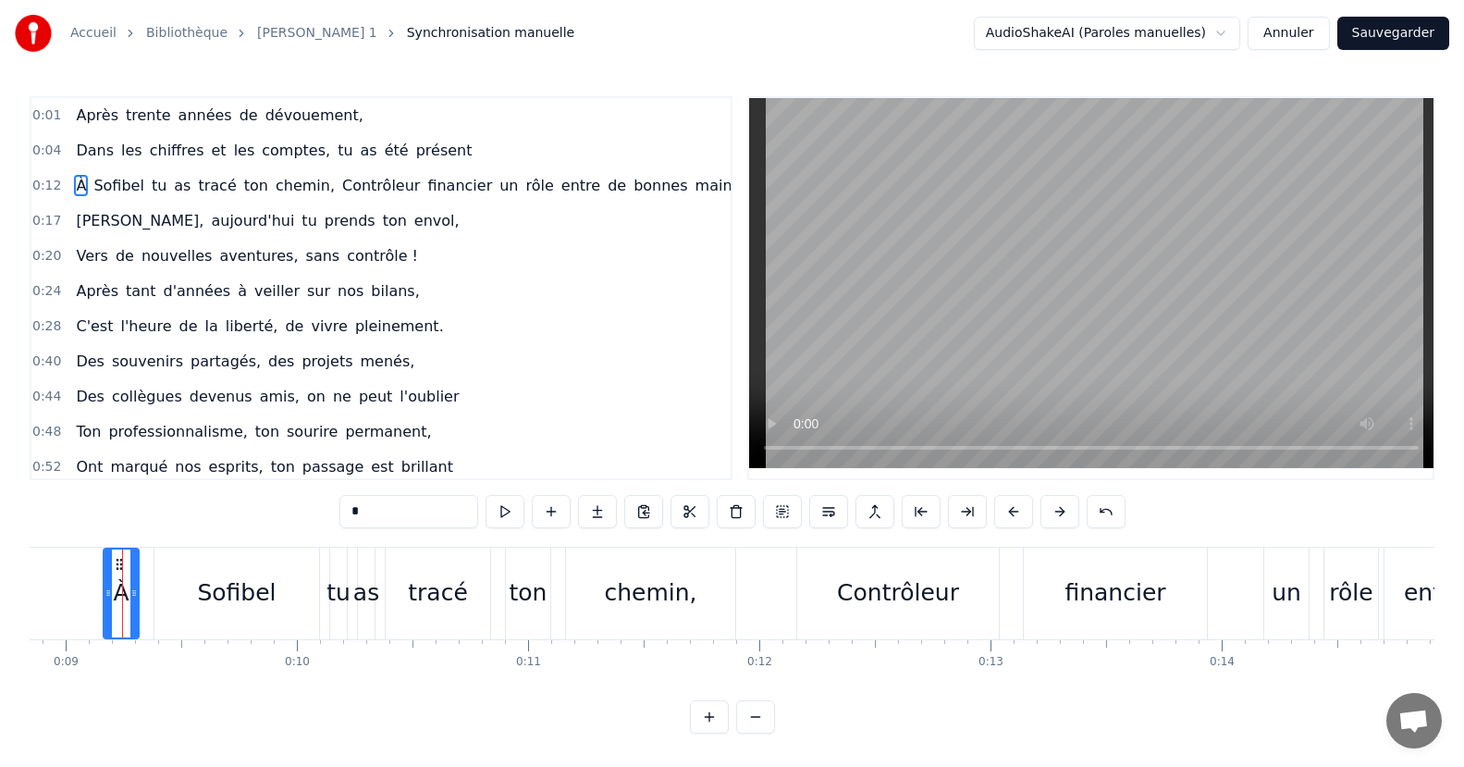
click at [214, 594] on div "Sofibel" at bounding box center [236, 592] width 79 height 35
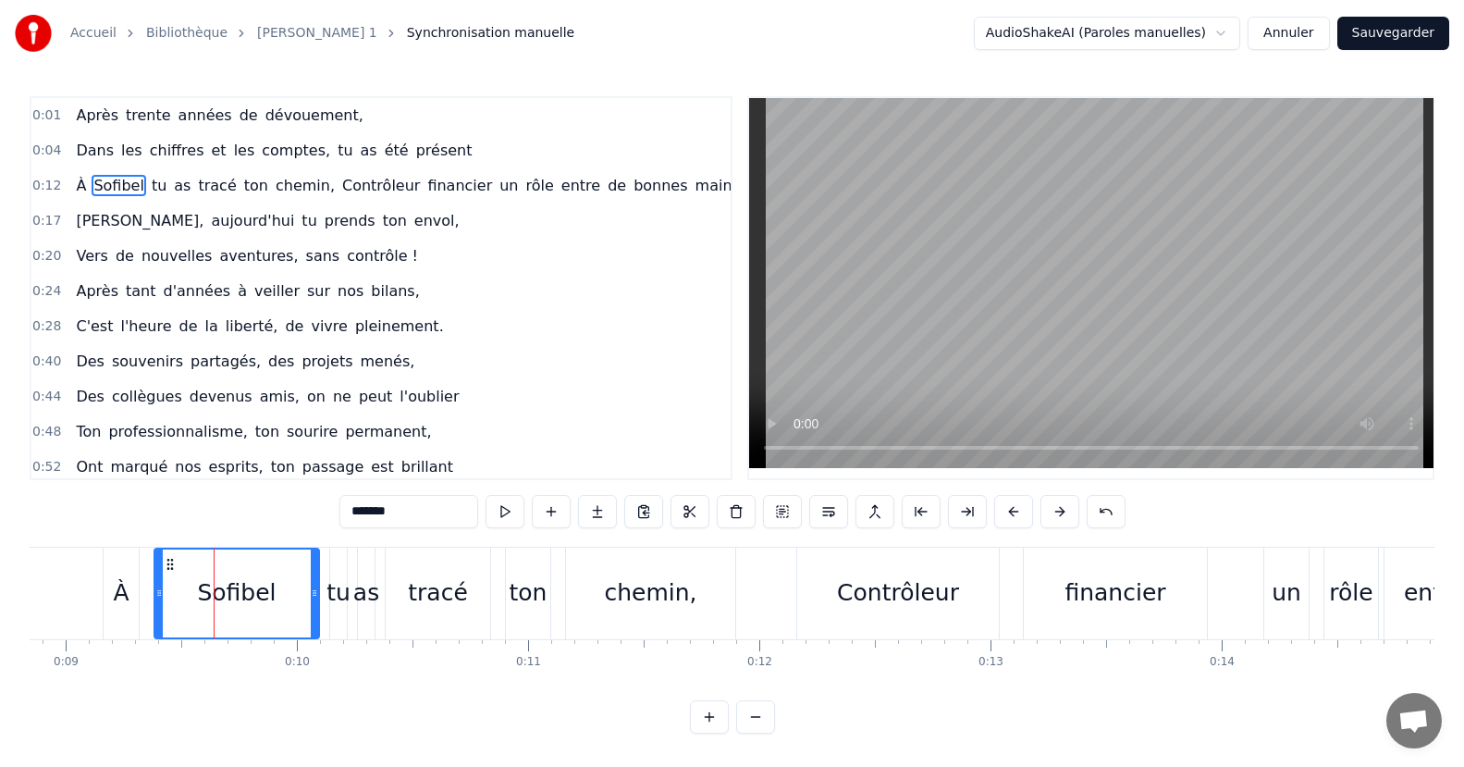
click at [1135, 629] on div "financier" at bounding box center [1115, 594] width 183 height 92
type input "*********"
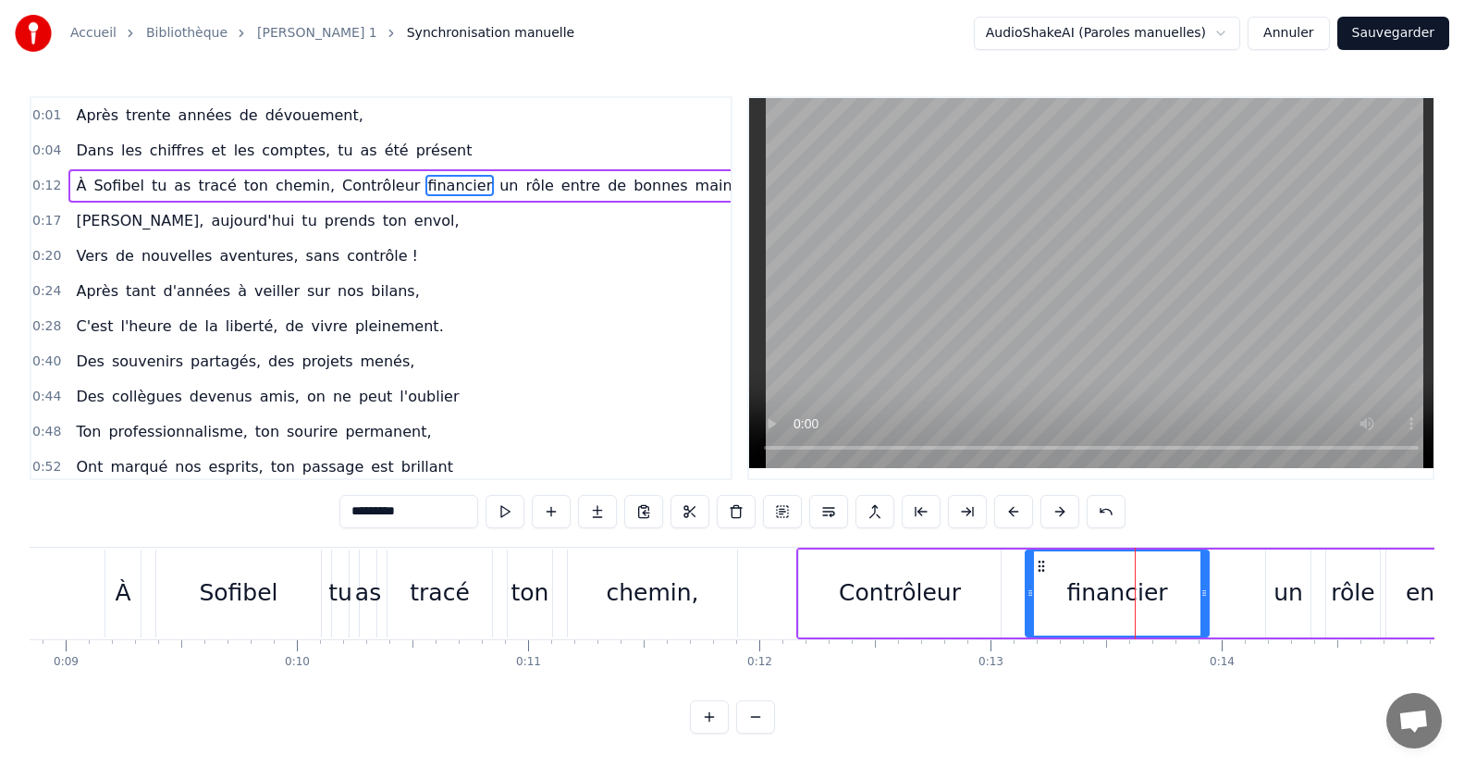
click at [1301, 39] on button "Annuler" at bounding box center [1288, 33] width 81 height 33
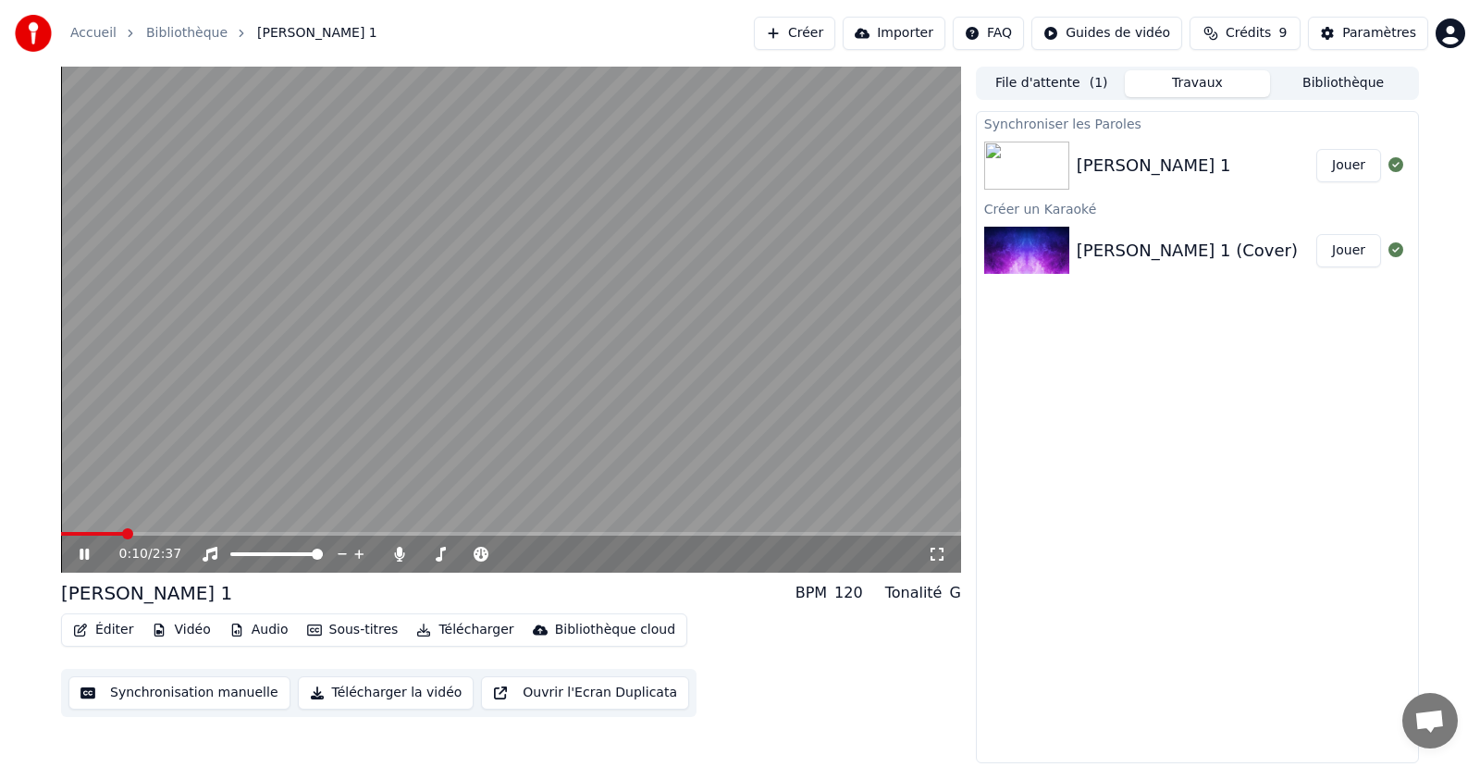
click at [86, 557] on icon at bounding box center [84, 554] width 9 height 11
click at [380, 697] on button "Télécharger la vidéo" at bounding box center [386, 692] width 177 height 33
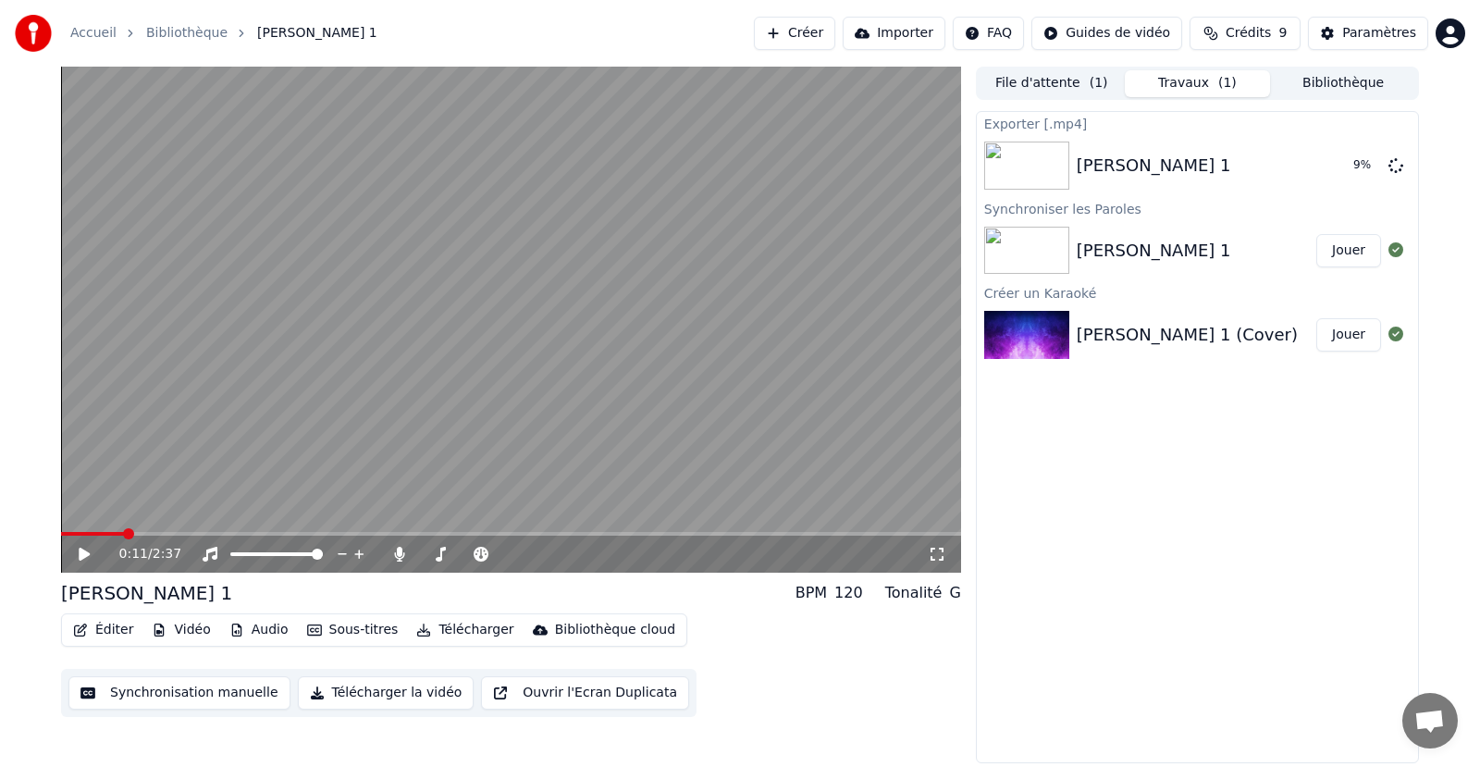
click at [1038, 253] on img at bounding box center [1026, 251] width 85 height 48
click at [351, 694] on button "Télécharger la vidéo" at bounding box center [386, 692] width 177 height 33
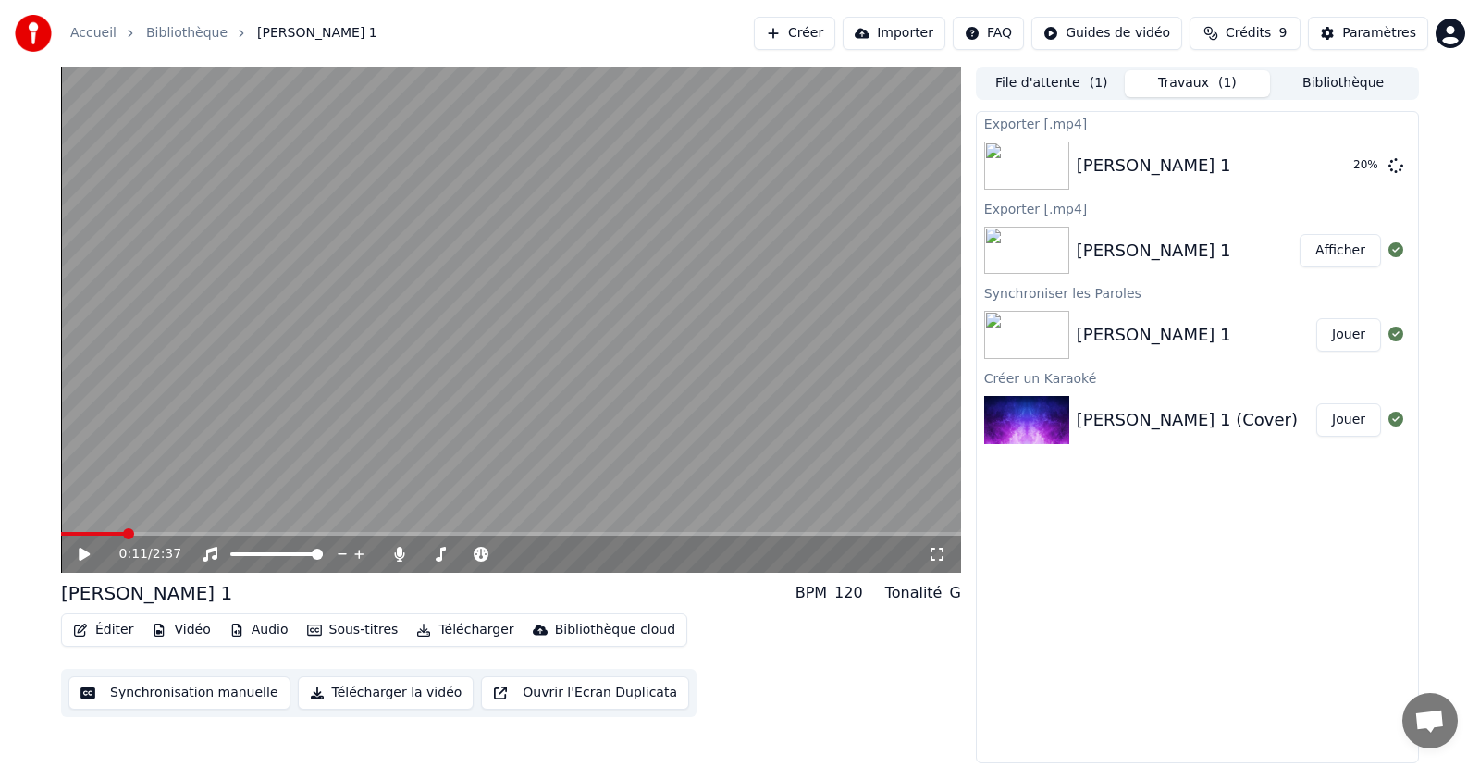
click at [1227, 83] on span "( 1 )" at bounding box center [1227, 83] width 18 height 18
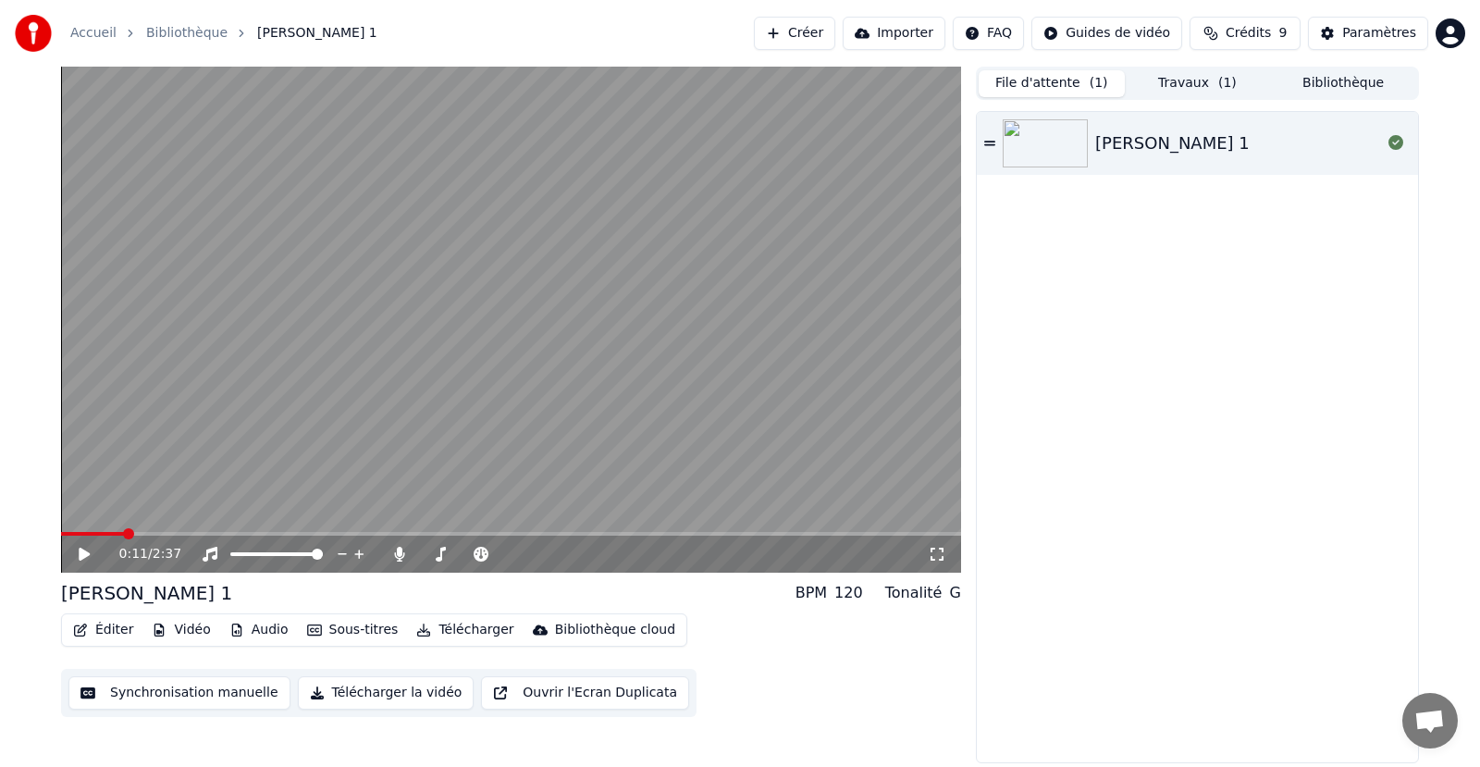
click at [1084, 84] on button "File d'attente ( 1 )" at bounding box center [1052, 83] width 146 height 27
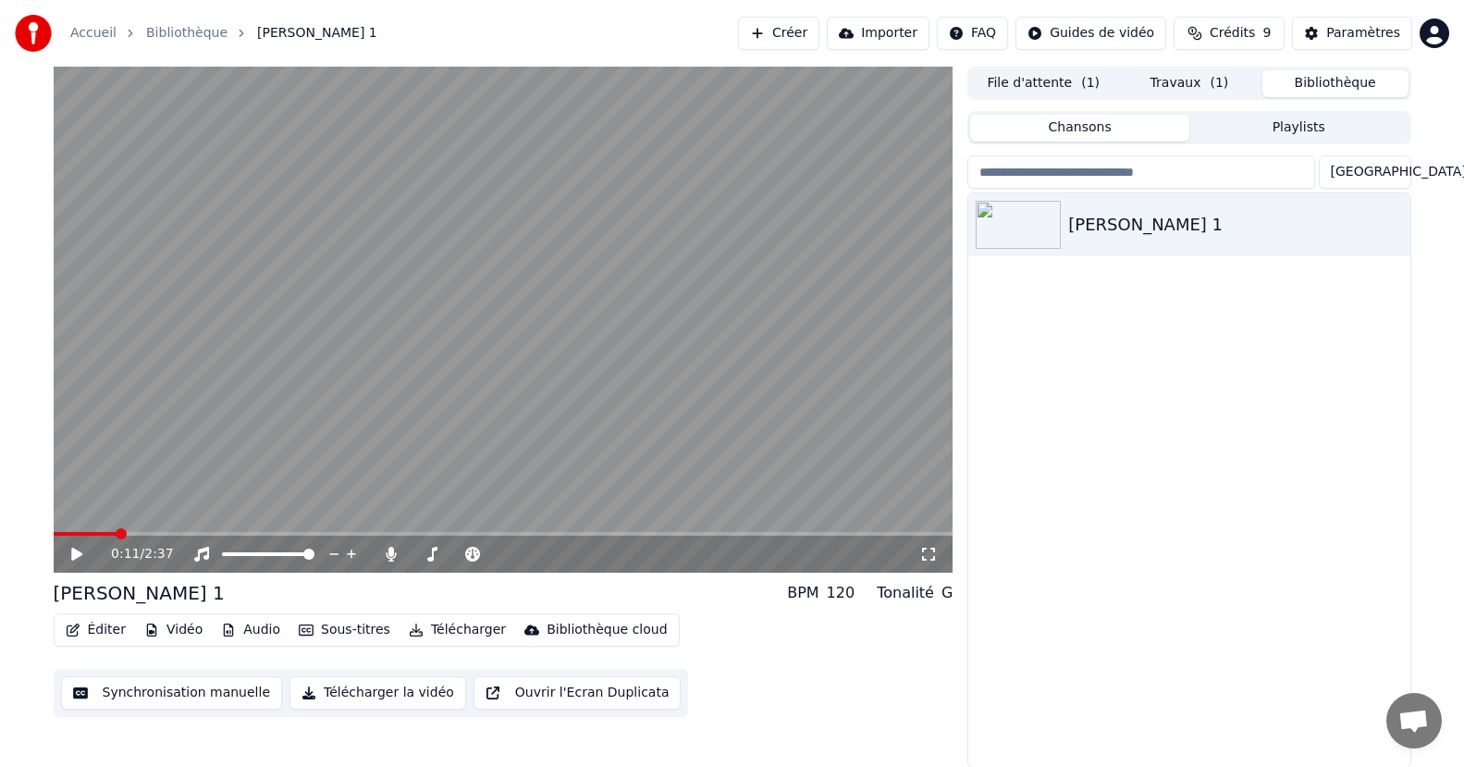
click at [1338, 87] on button "Bibliothèque" at bounding box center [1336, 83] width 146 height 27
click at [1394, 228] on icon "button" at bounding box center [1394, 223] width 4 height 13
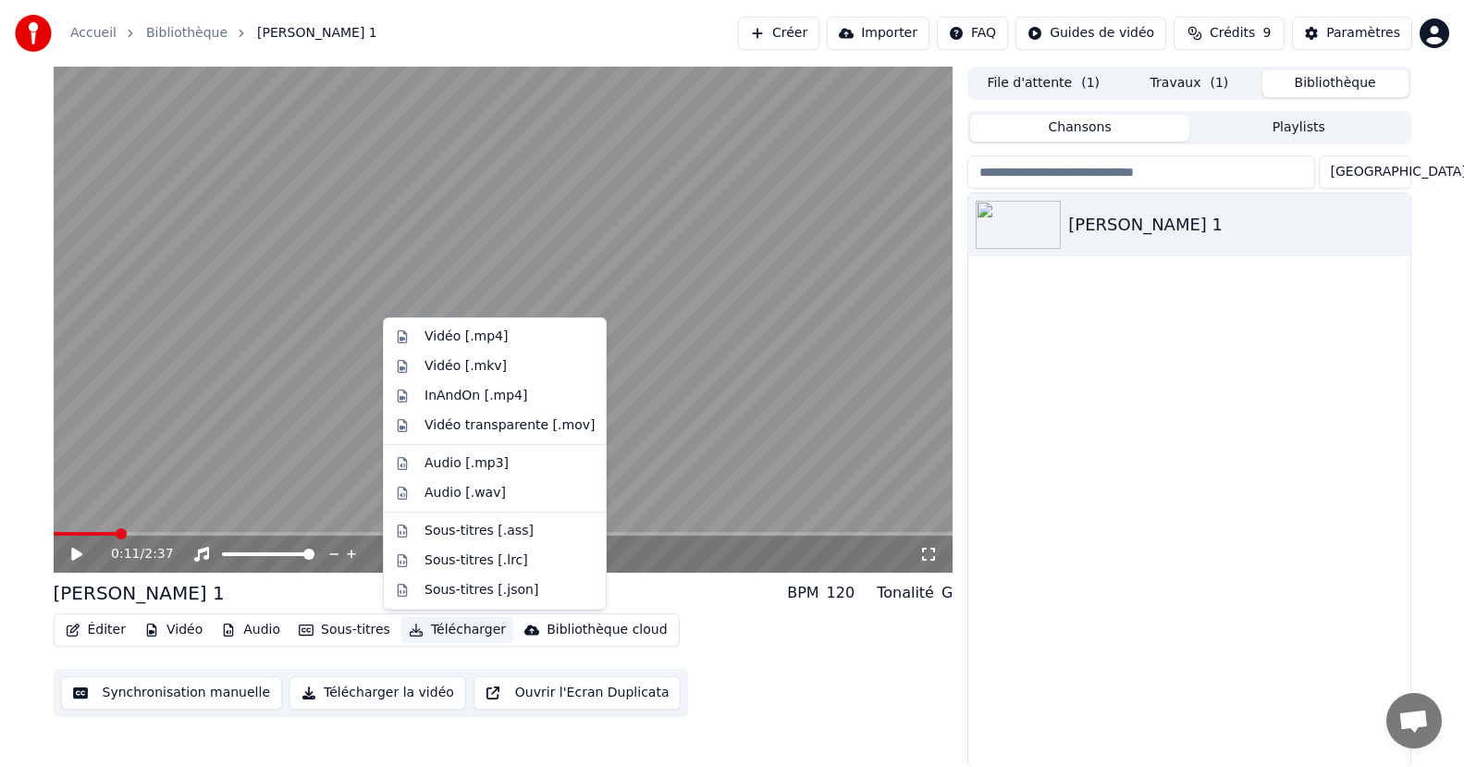
click at [452, 631] on button "Télécharger" at bounding box center [457, 630] width 112 height 26
click at [475, 335] on div "Vidéo [.mp4]" at bounding box center [466, 336] width 83 height 18
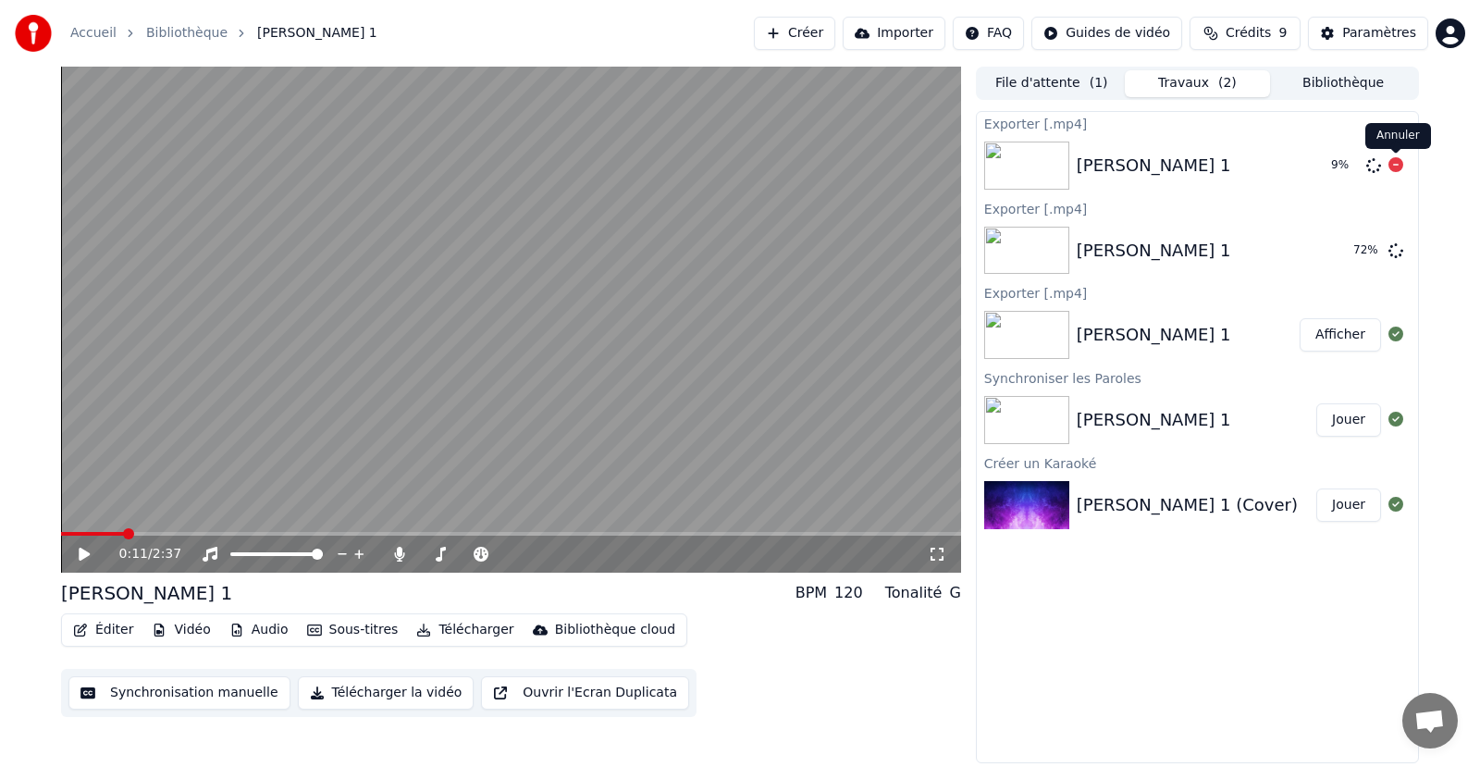
click at [1396, 159] on icon at bounding box center [1395, 164] width 15 height 15
click at [1396, 162] on icon at bounding box center [1395, 164] width 15 height 15
click at [85, 551] on icon at bounding box center [84, 554] width 11 height 13
click at [85, 551] on icon at bounding box center [97, 554] width 43 height 15
click at [61, 531] on span at bounding box center [66, 533] width 11 height 11
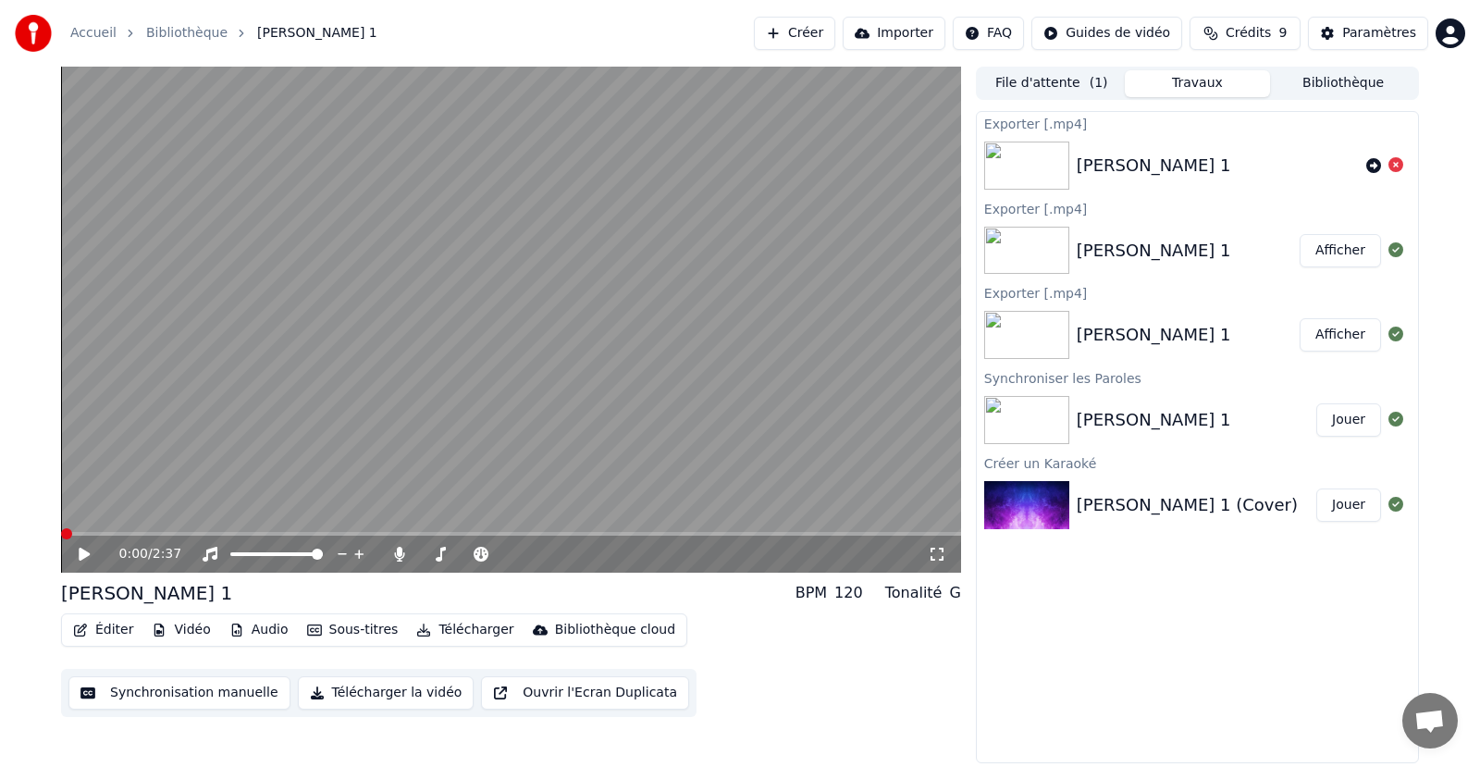
click at [1398, 165] on icon at bounding box center [1395, 164] width 15 height 15
click at [1042, 264] on img at bounding box center [1026, 251] width 85 height 48
click at [1337, 249] on button "Afficher" at bounding box center [1340, 250] width 81 height 33
click at [1043, 251] on img at bounding box center [1026, 251] width 85 height 48
click at [1026, 259] on img at bounding box center [1026, 251] width 85 height 48
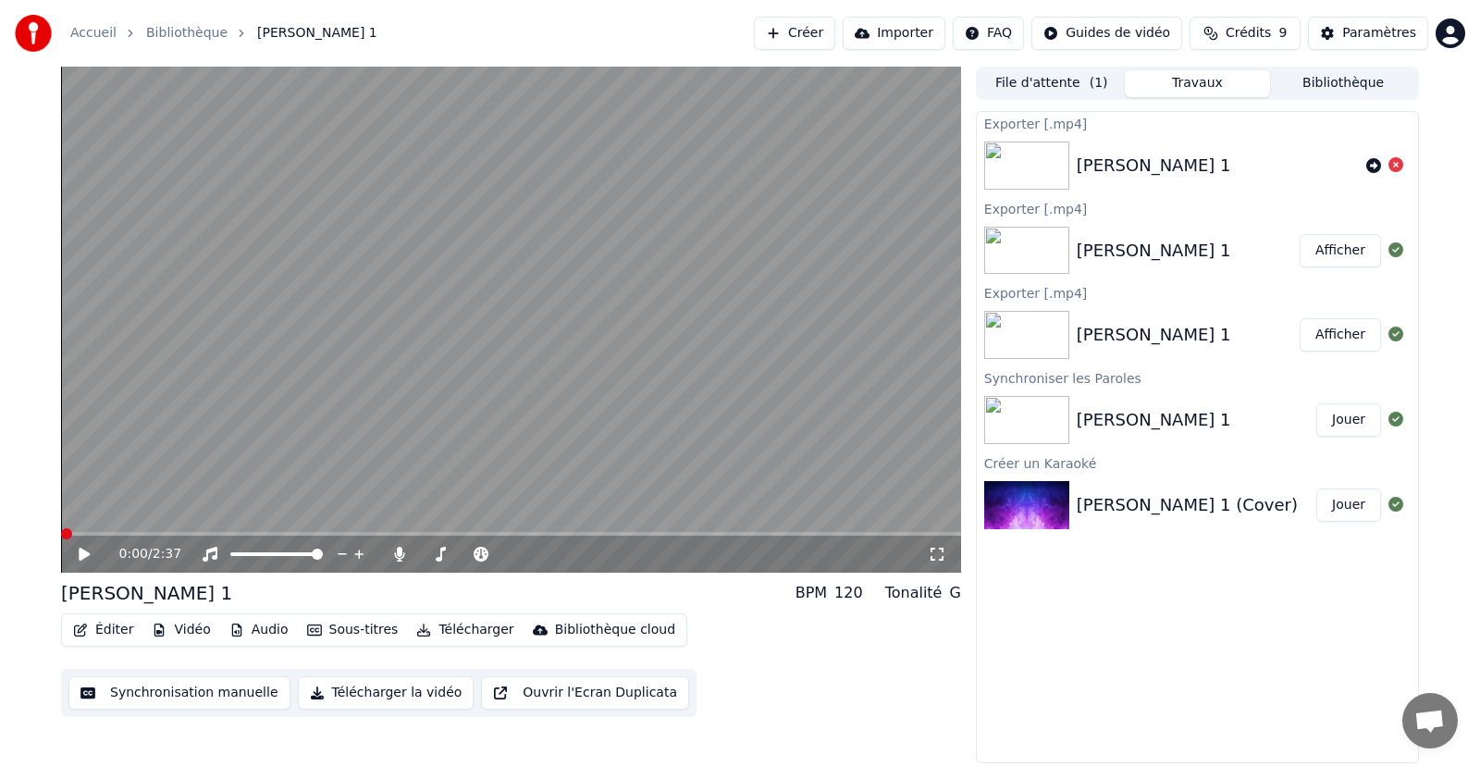
click at [1026, 259] on img at bounding box center [1026, 251] width 85 height 48
click at [1032, 212] on div "Exporter [.mp4]" at bounding box center [1197, 208] width 441 height 22
click at [364, 696] on button "Télécharger la vidéo" at bounding box center [386, 692] width 177 height 33
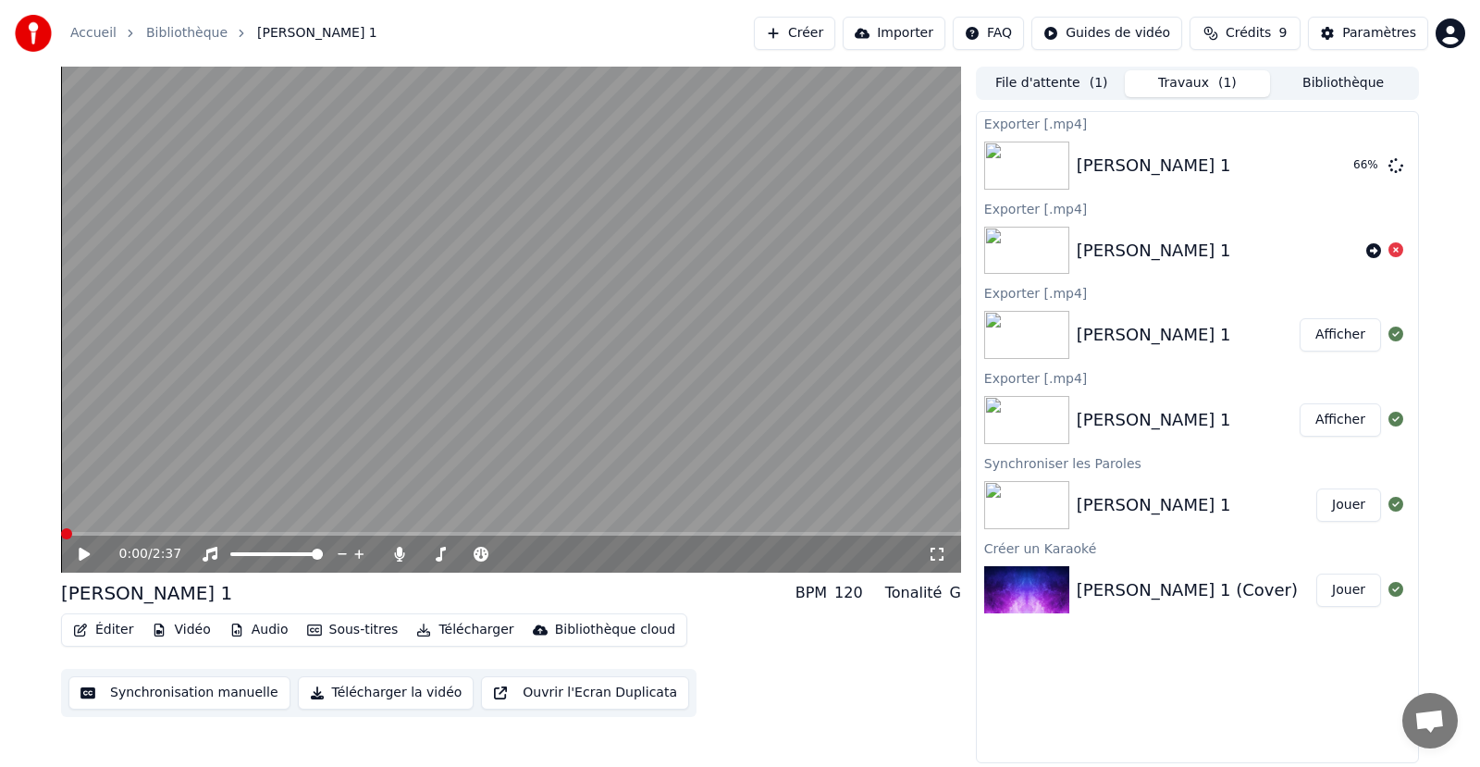
click at [1240, 33] on span "Crédits" at bounding box center [1248, 33] width 45 height 18
click at [1162, 90] on th "Recharger" at bounding box center [1157, 87] width 81 height 37
click at [1227, 172] on button "Actualiser" at bounding box center [1253, 170] width 110 height 33
click at [1167, 125] on td "15" at bounding box center [1157, 122] width 81 height 33
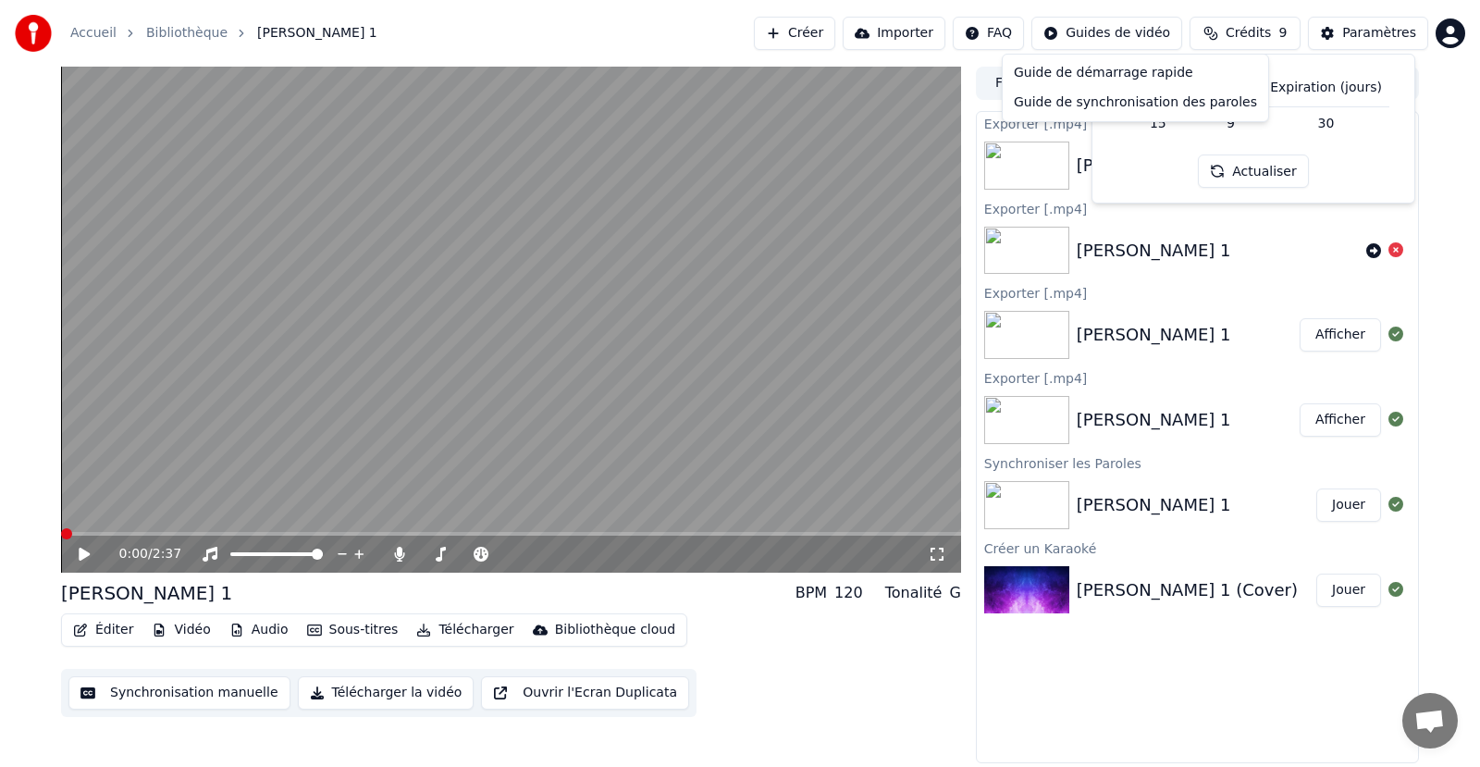
click at [1160, 33] on html "Accueil Bibliothèque [PERSON_NAME] 1 Créer Importer FAQ Guides de vidéo Crédits…" at bounding box center [740, 383] width 1480 height 767
click at [1244, 172] on html "Accueil Bibliothèque [PERSON_NAME] 1 Créer Importer FAQ Guides de vidéo Crédits…" at bounding box center [740, 383] width 1480 height 767
